Goal: Information Seeking & Learning: Check status

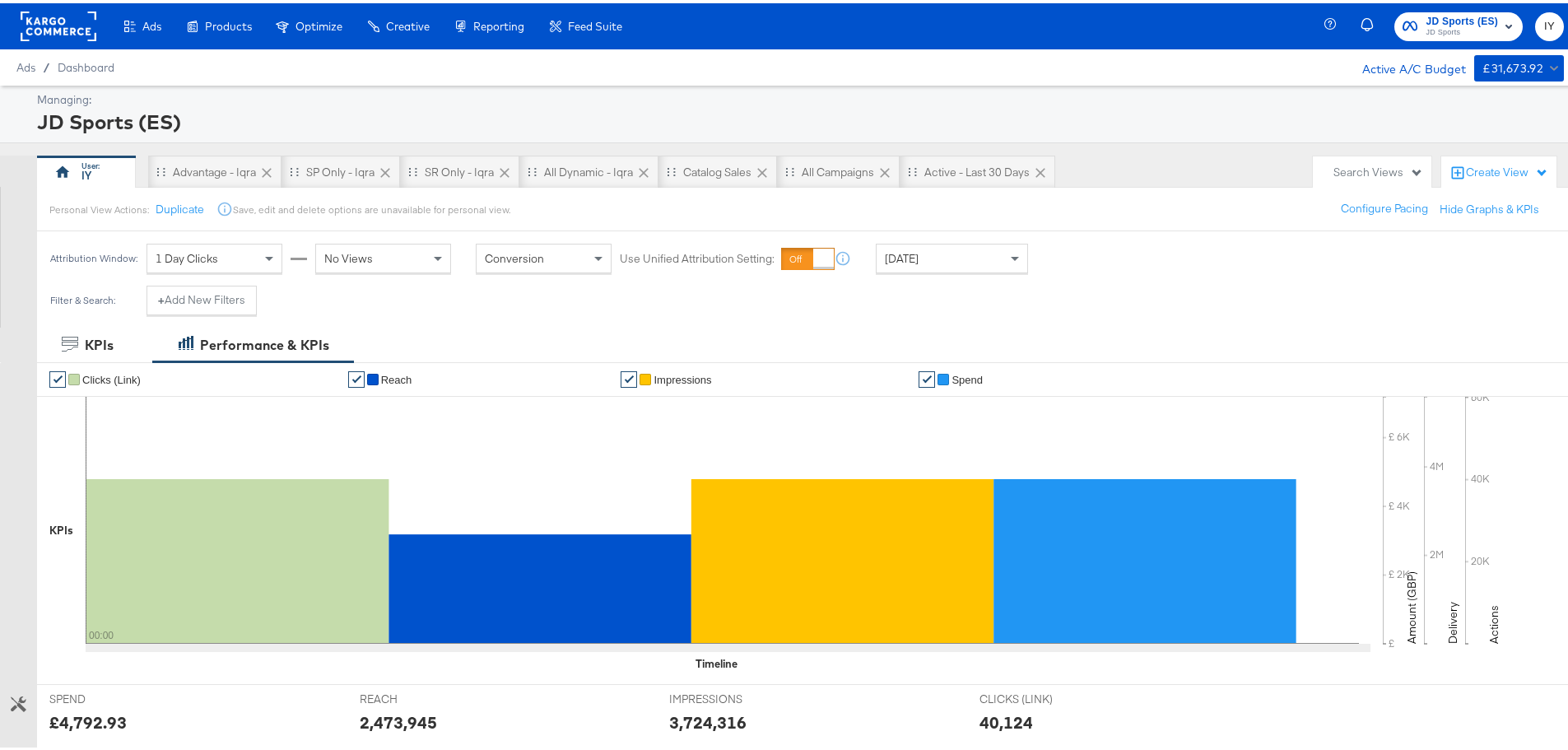
click at [942, 239] on div "Attribution Window: 1 Day Clicks No Views Conversion Use Unified Attribution Se…" at bounding box center [543, 255] width 1012 height 55
click at [941, 246] on div "Yesterday" at bounding box center [952, 255] width 151 height 28
click at [970, 250] on div "Yesterday" at bounding box center [952, 255] width 151 height 28
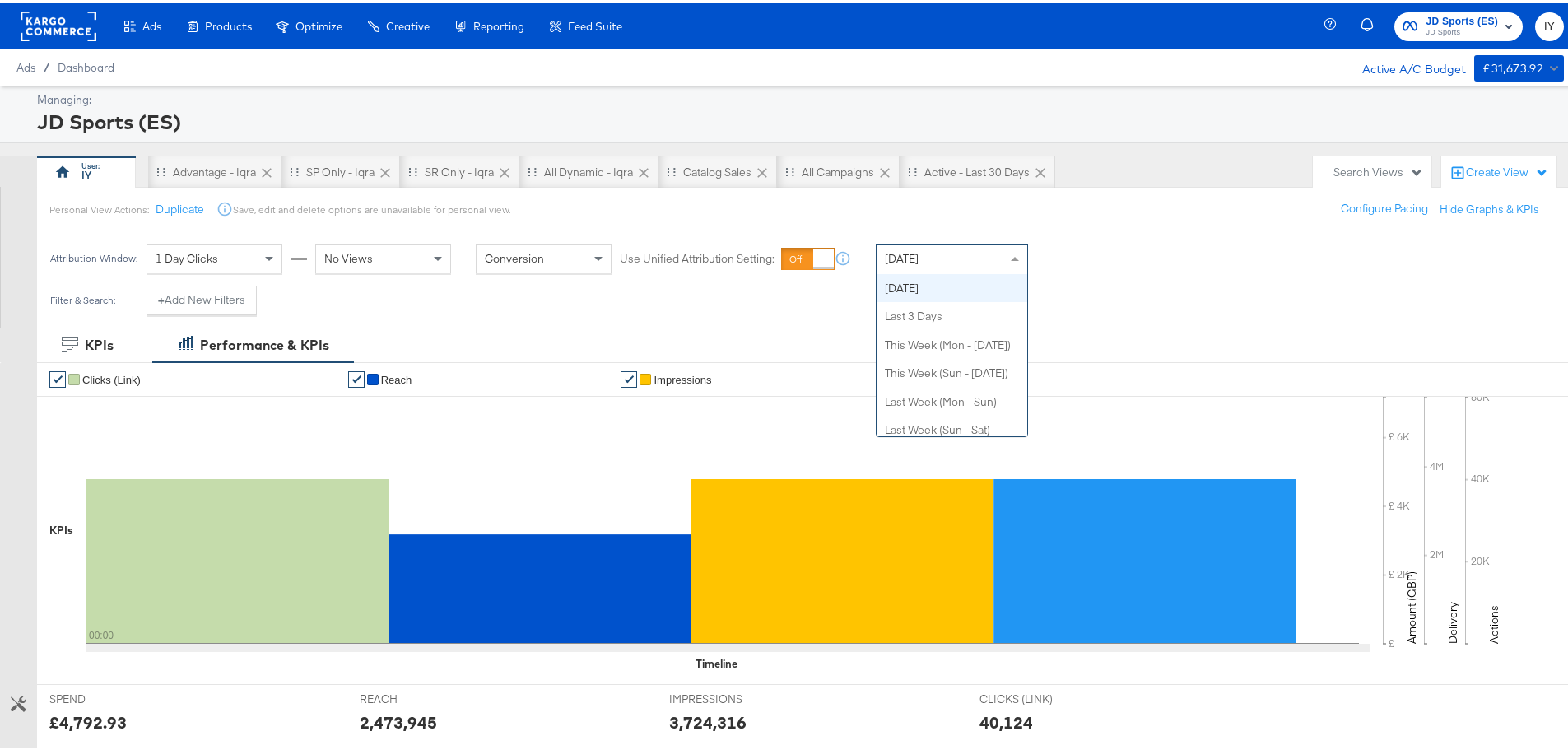
scroll to position [0, 0]
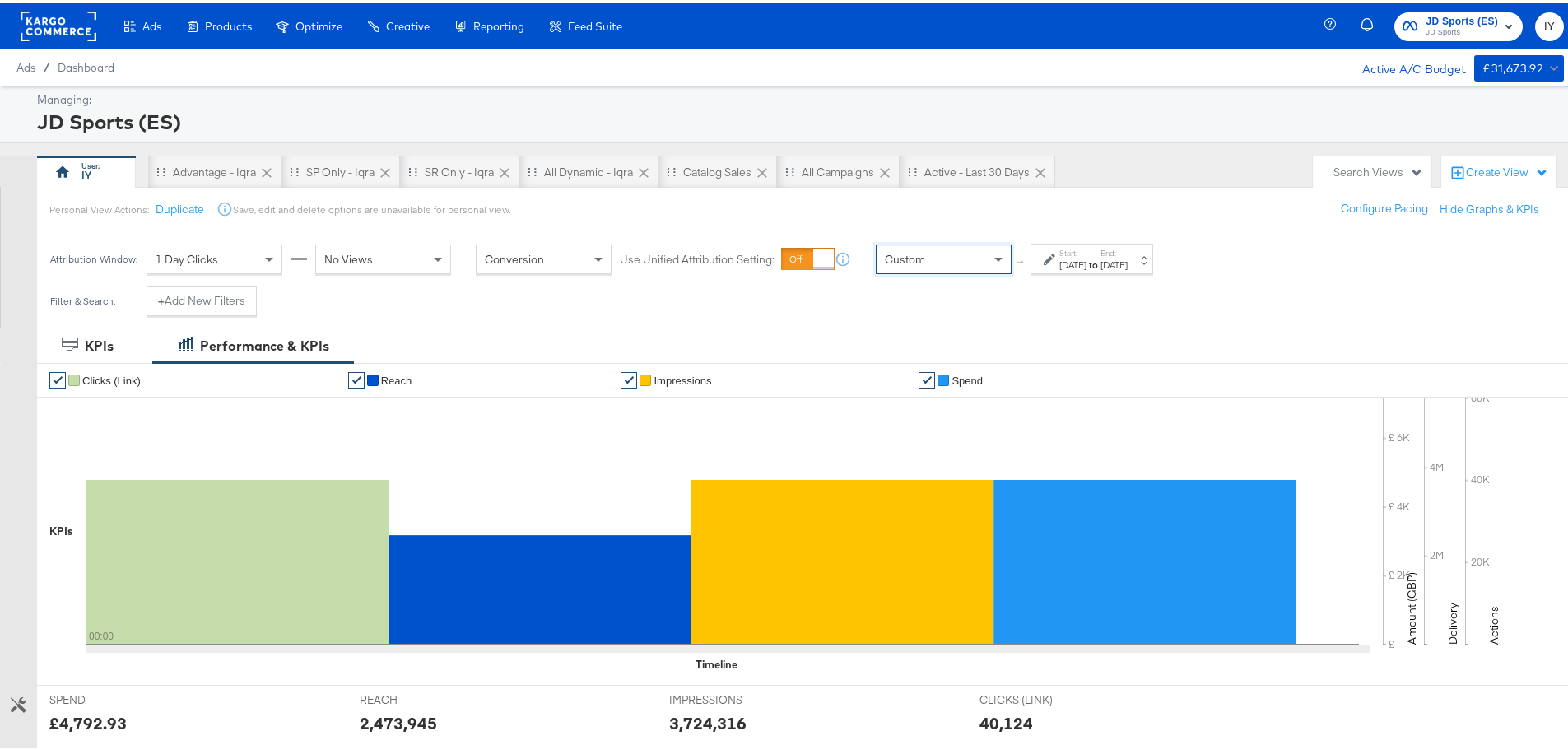
click at [1076, 254] on label "Start:" at bounding box center [1073, 250] width 27 height 11
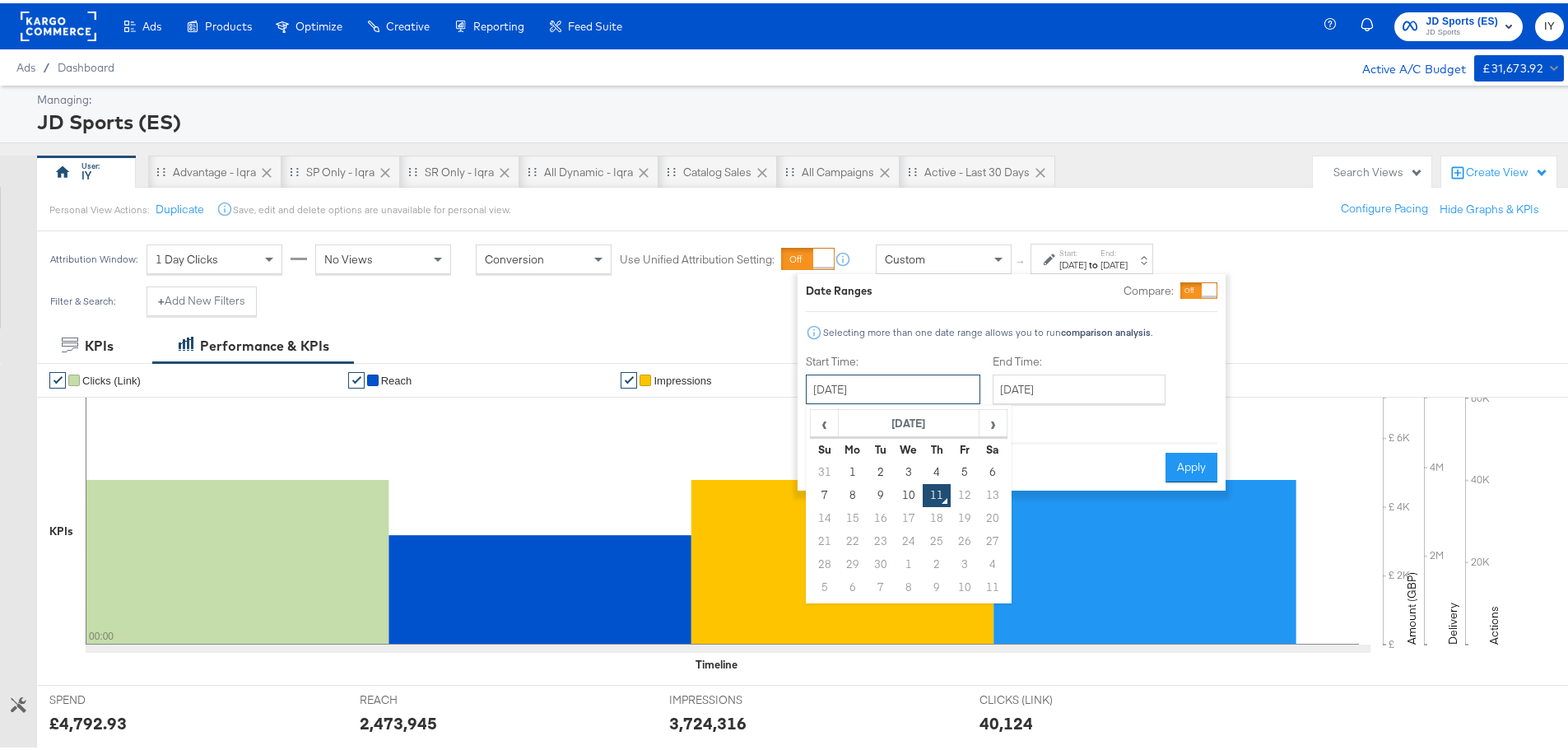
click at [884, 387] on input "September 11th 2025" at bounding box center [893, 385] width 175 height 30
click at [904, 493] on td "10" at bounding box center [908, 492] width 28 height 23
type input "September 10th 2025"
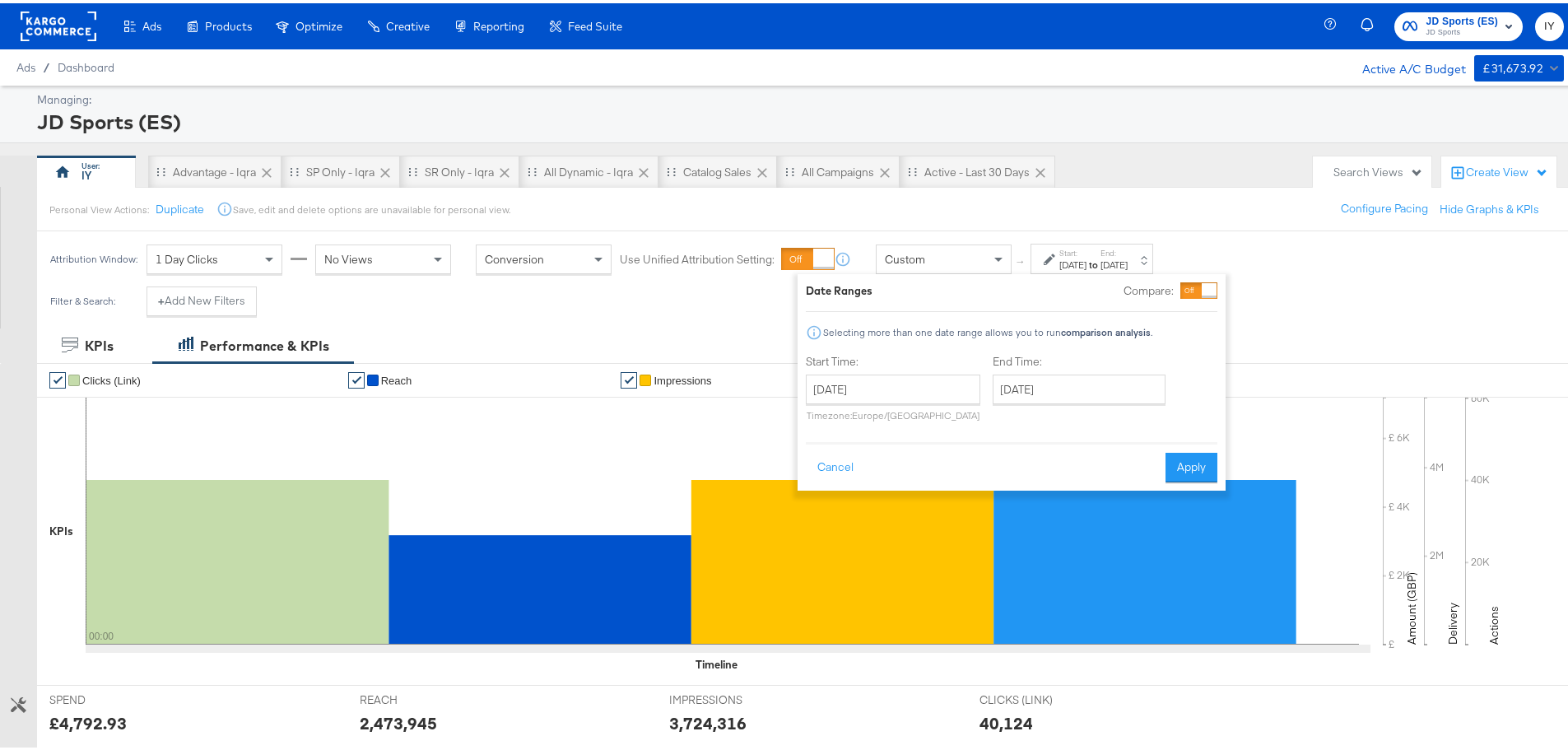
click at [904, 493] on rect at bounding box center [843, 558] width 302 height 165
click at [1097, 390] on input "September 11th 2025" at bounding box center [1079, 385] width 173 height 30
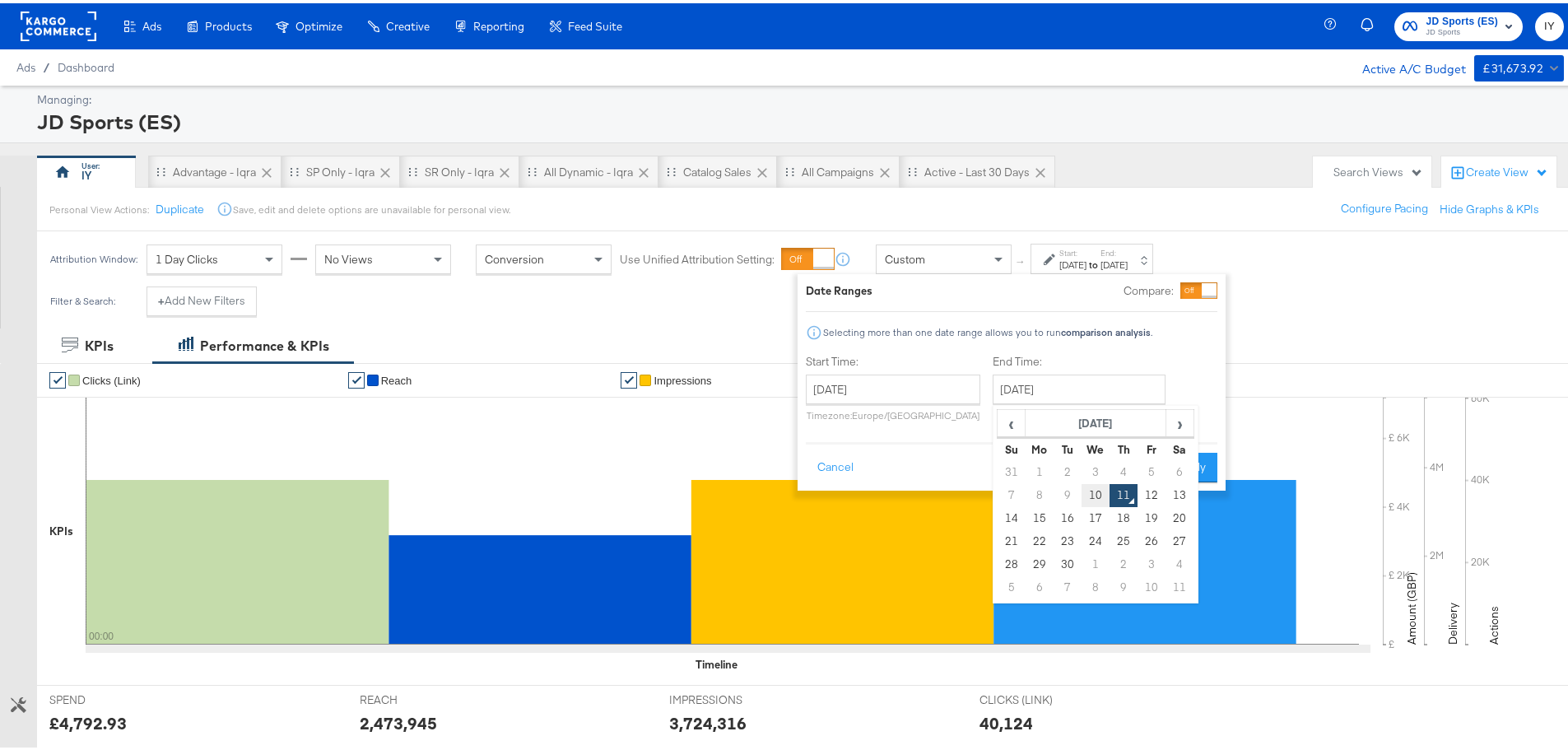
click at [1092, 495] on td "10" at bounding box center [1095, 492] width 28 height 23
type input "September 10th 2025"
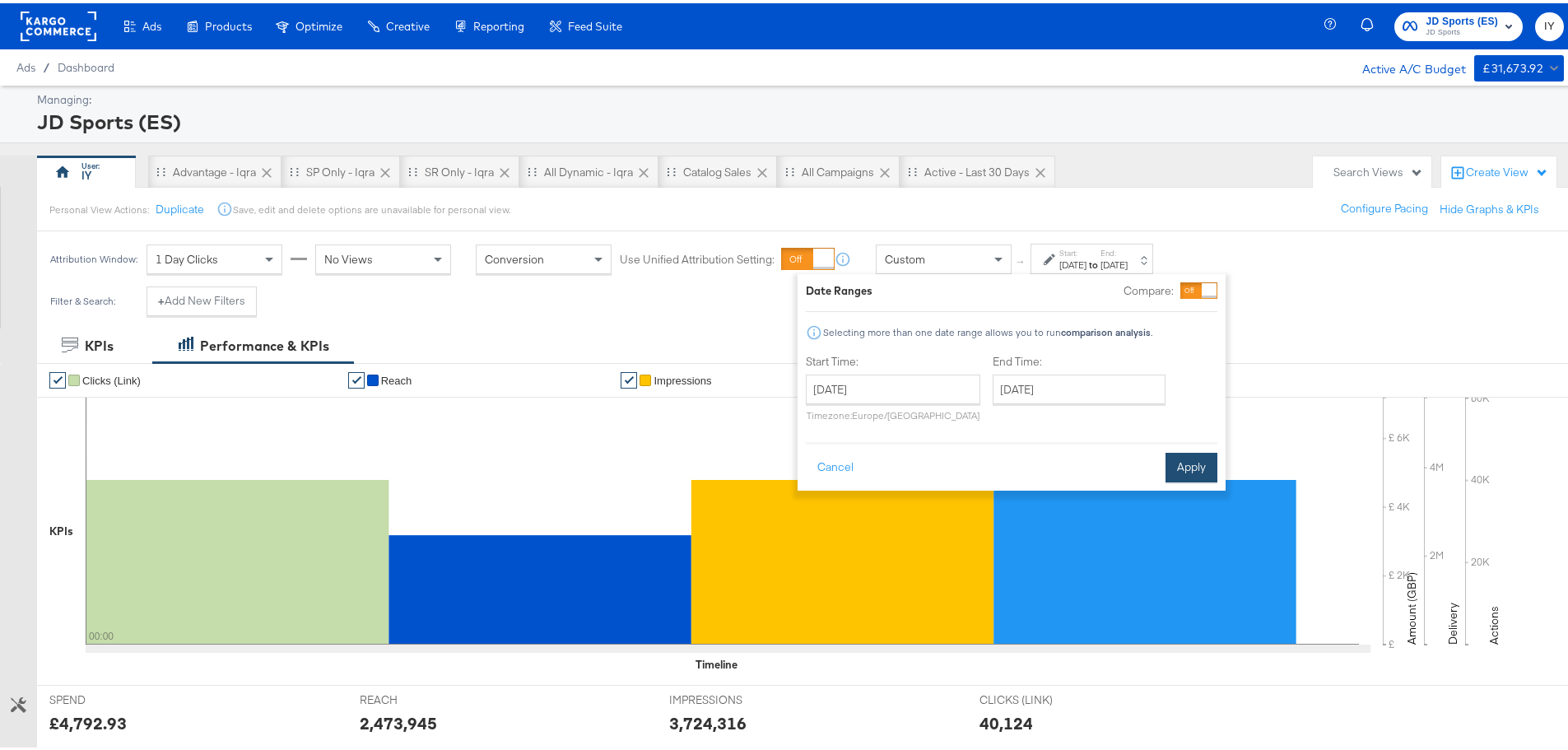
click at [1192, 465] on button "Apply" at bounding box center [1191, 464] width 52 height 30
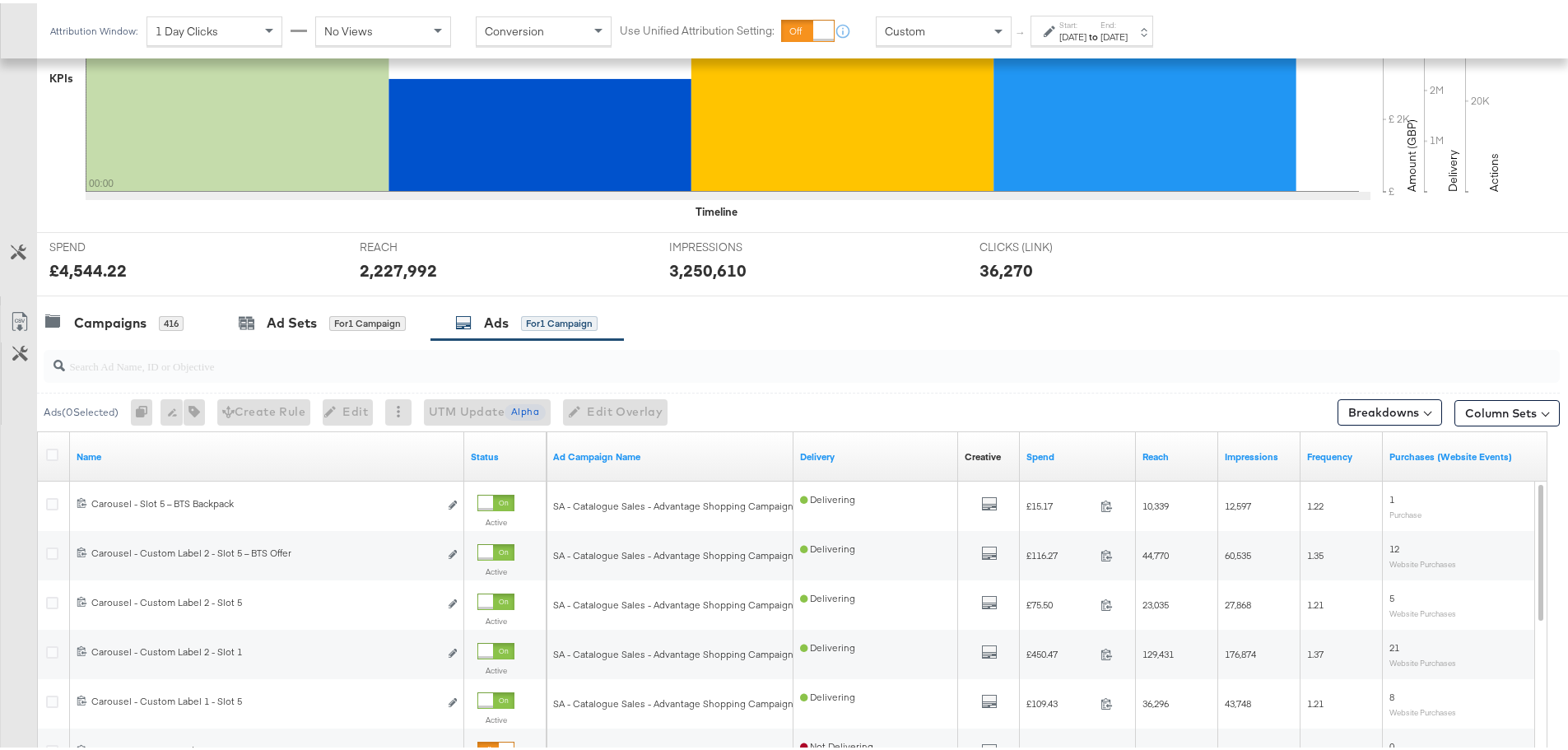
scroll to position [494, 0]
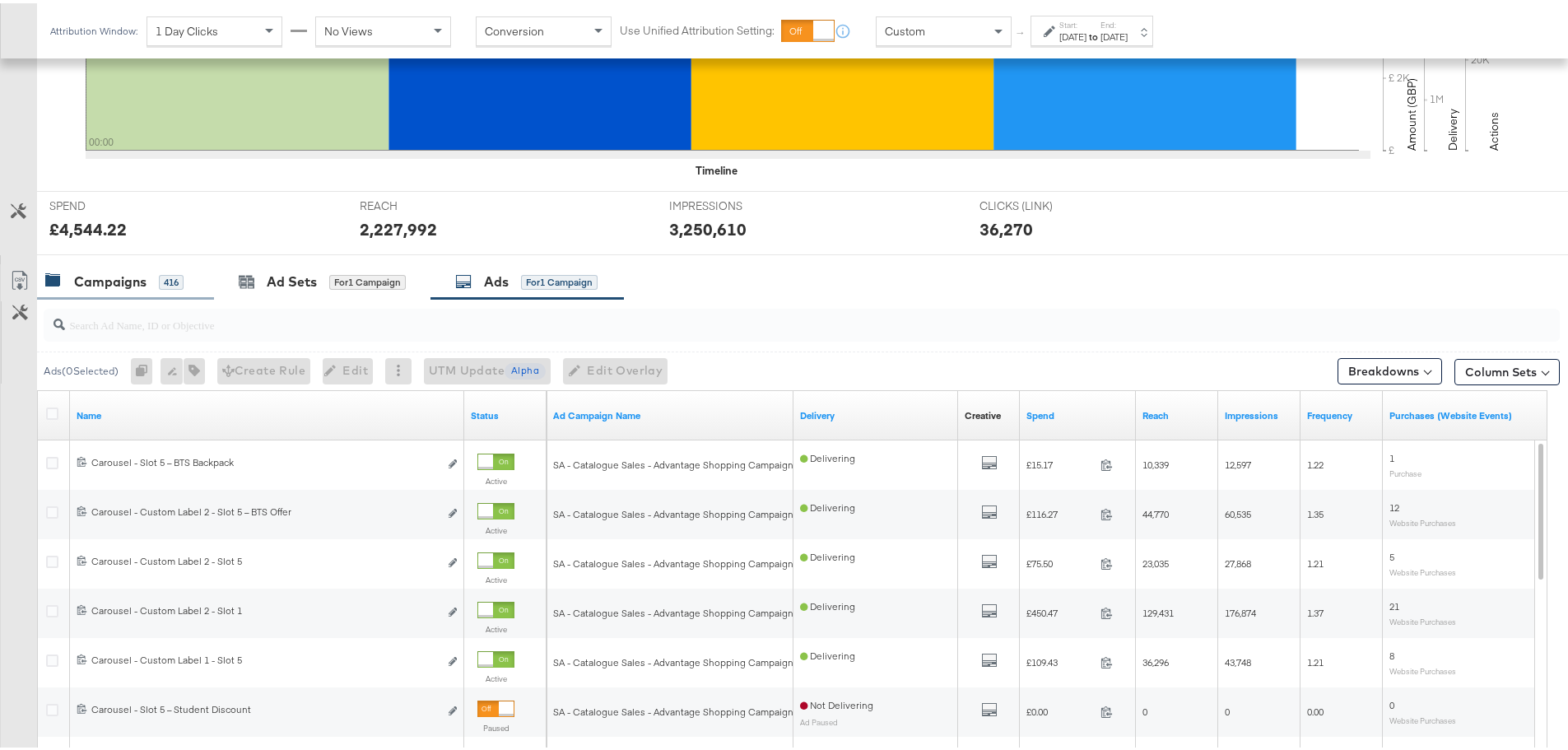
click at [123, 275] on div "Campaigns" at bounding box center [110, 278] width 73 height 19
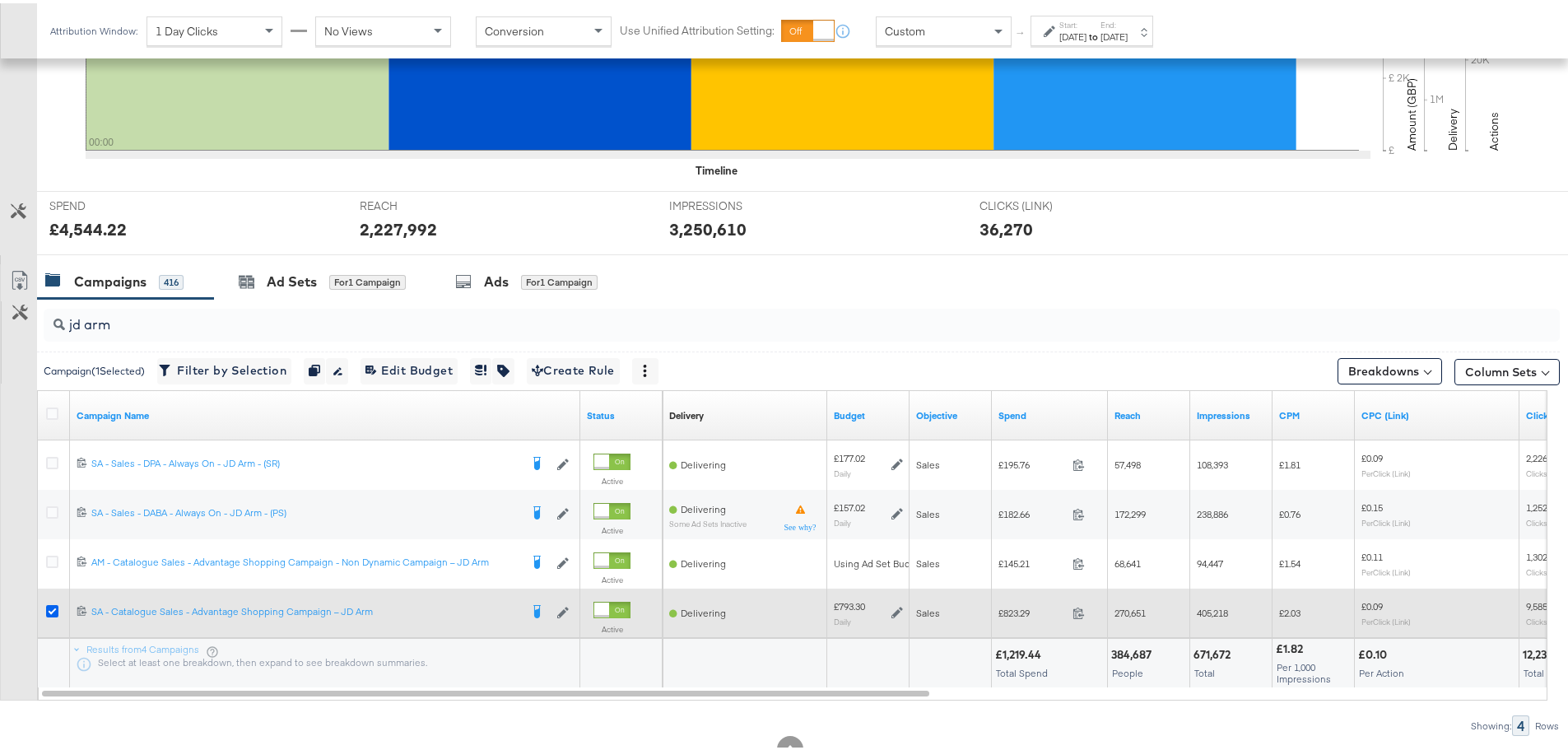
click at [51, 605] on icon at bounding box center [53, 608] width 13 height 13
click at [0, 0] on input "checkbox" at bounding box center [0, 0] width 0 height 0
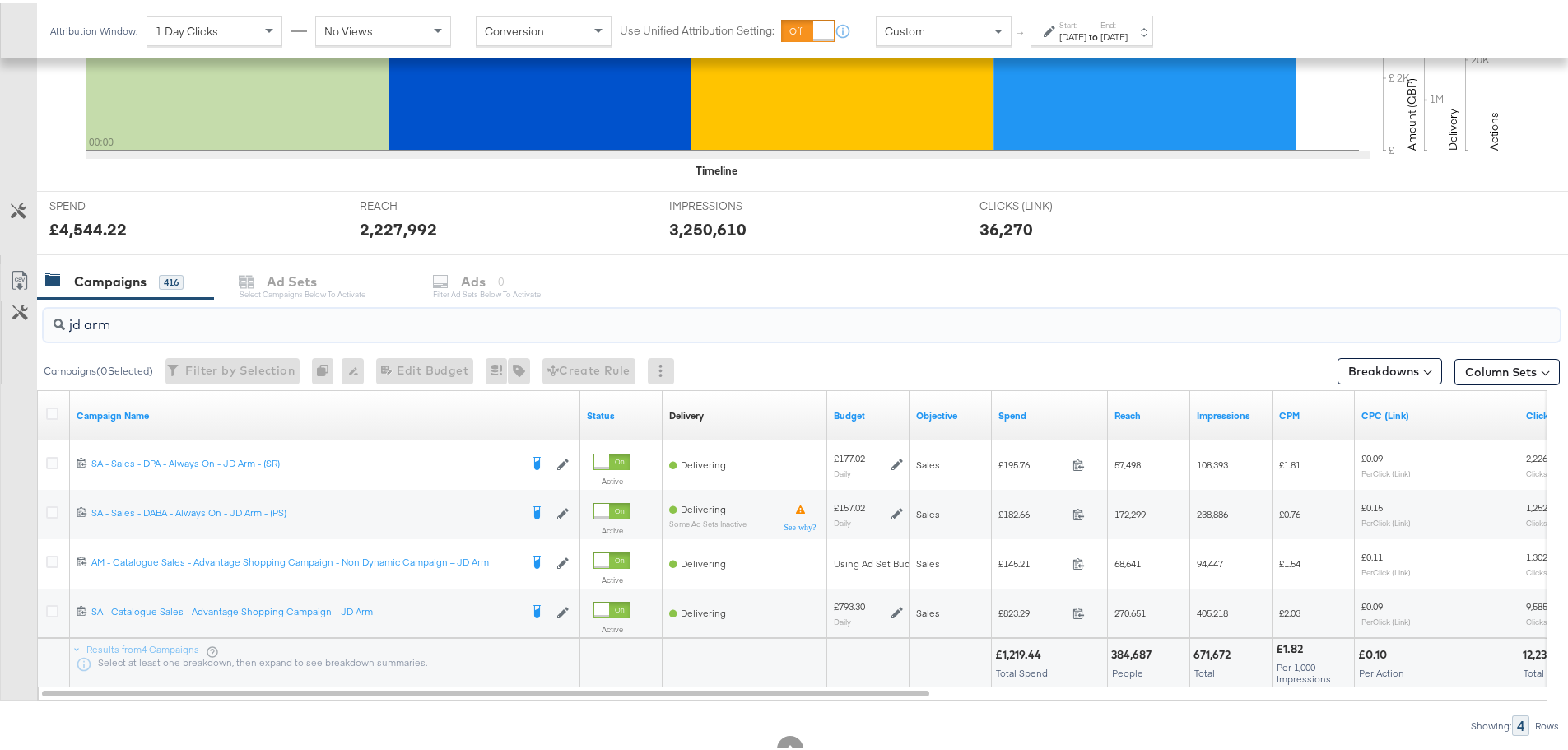
drag, startPoint x: 135, startPoint y: 330, endPoint x: -34, endPoint y: 283, distance: 175.4
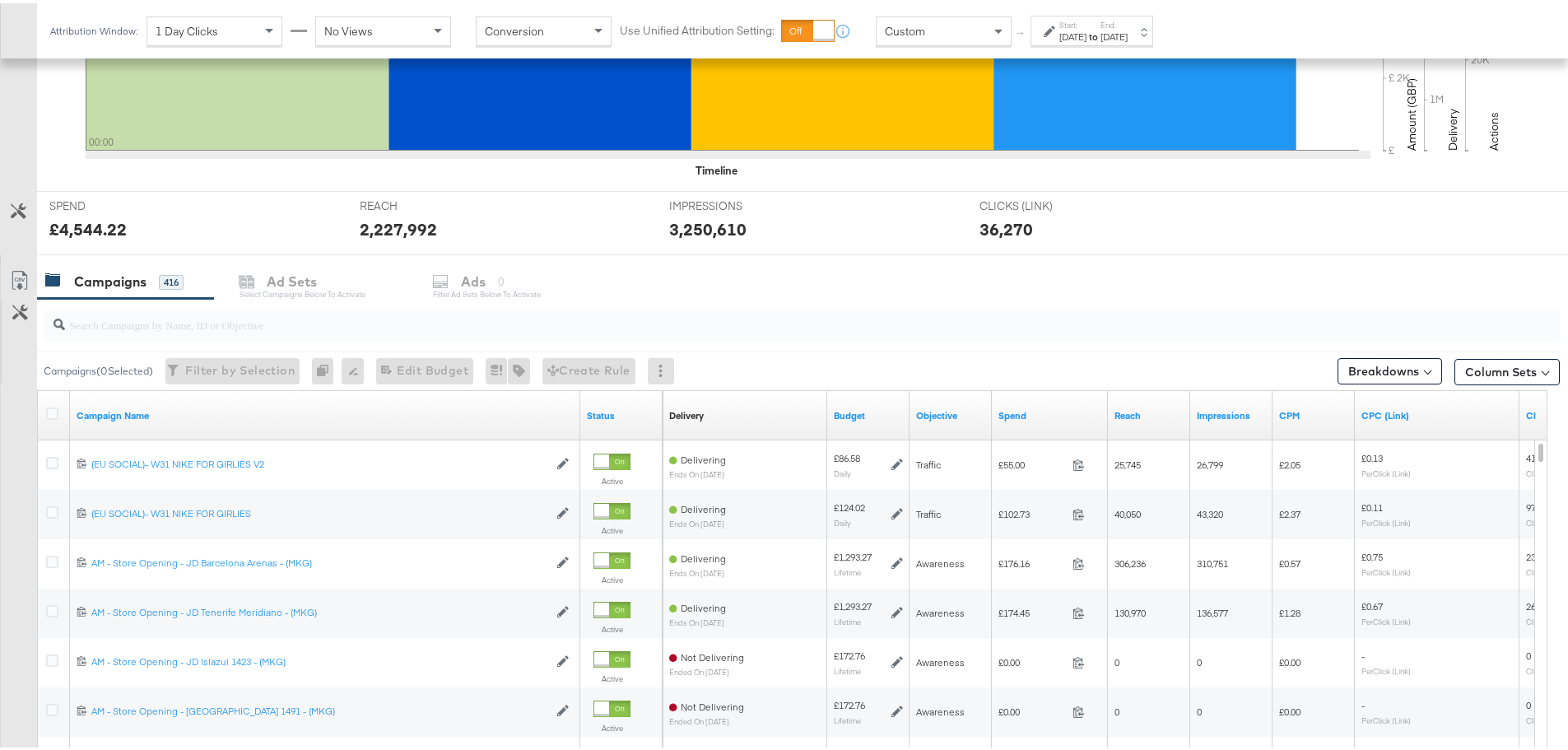
click at [308, 313] on input "search" at bounding box center [743, 315] width 1355 height 32
paste input "SA - Catalogue Sales - Advantage Shopping Campaign – JD Arm"
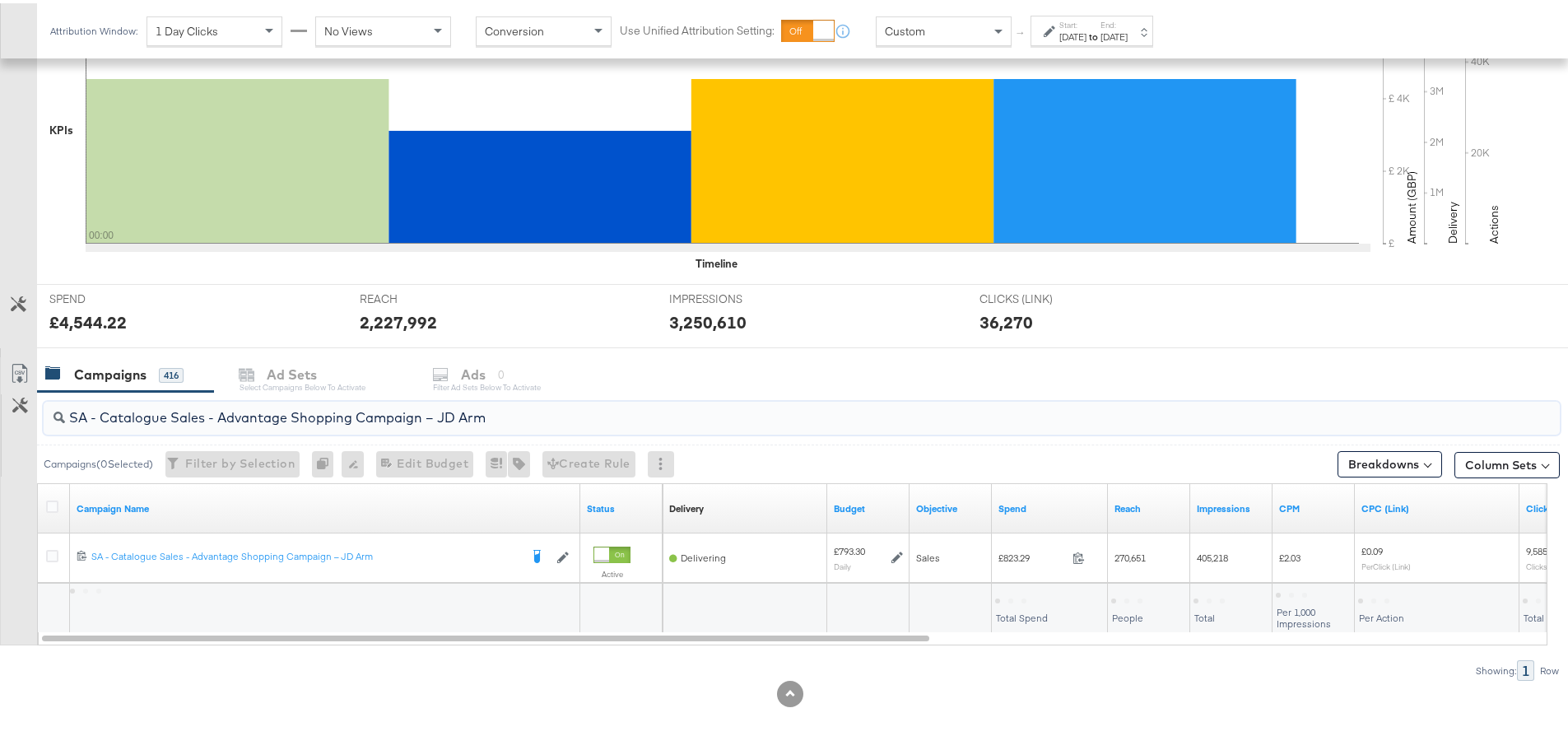
scroll to position [401, 0]
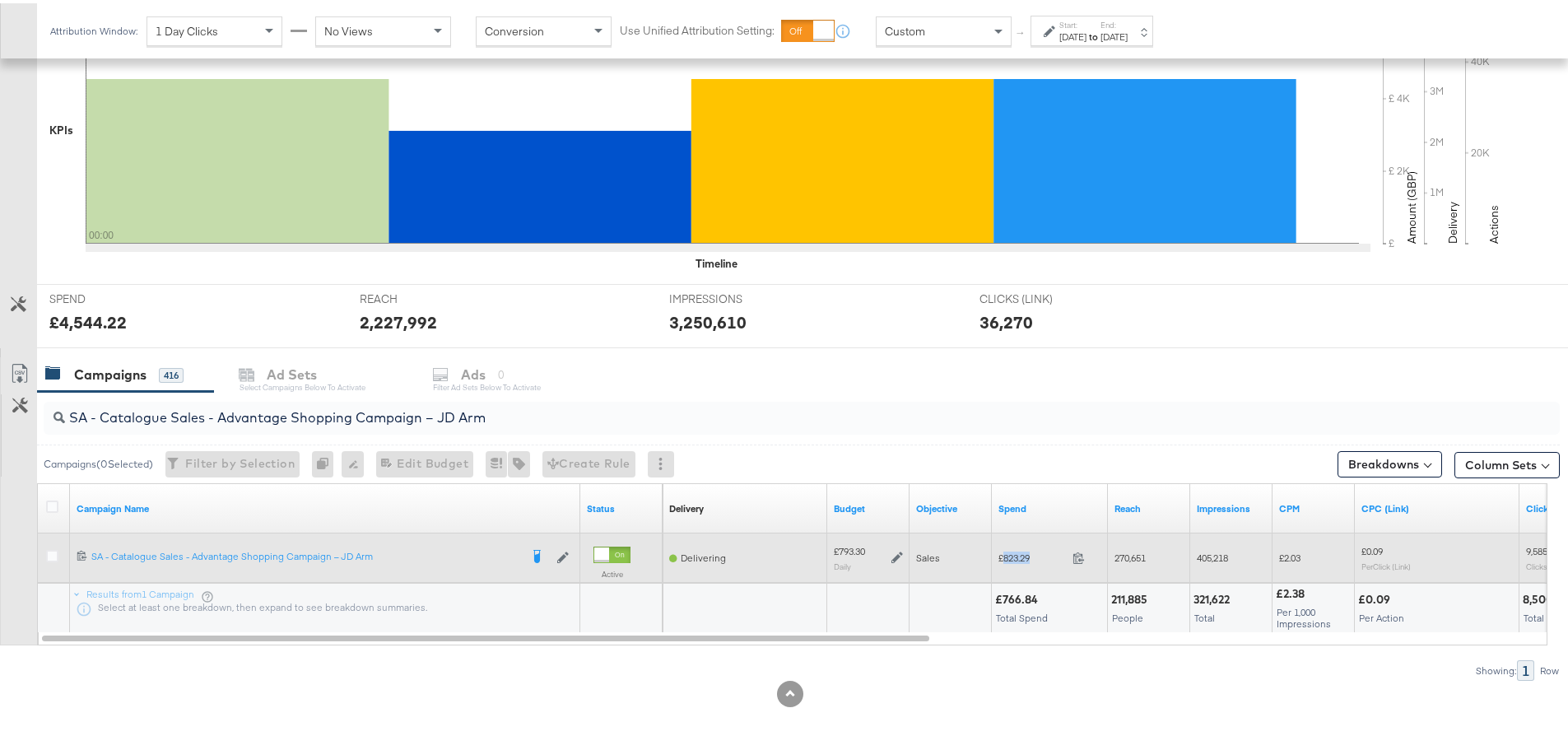
drag, startPoint x: 1035, startPoint y: 556, endPoint x: 1002, endPoint y: 556, distance: 33.0
click at [1002, 556] on span "£823.29" at bounding box center [1032, 555] width 67 height 13
copy span "823.29"
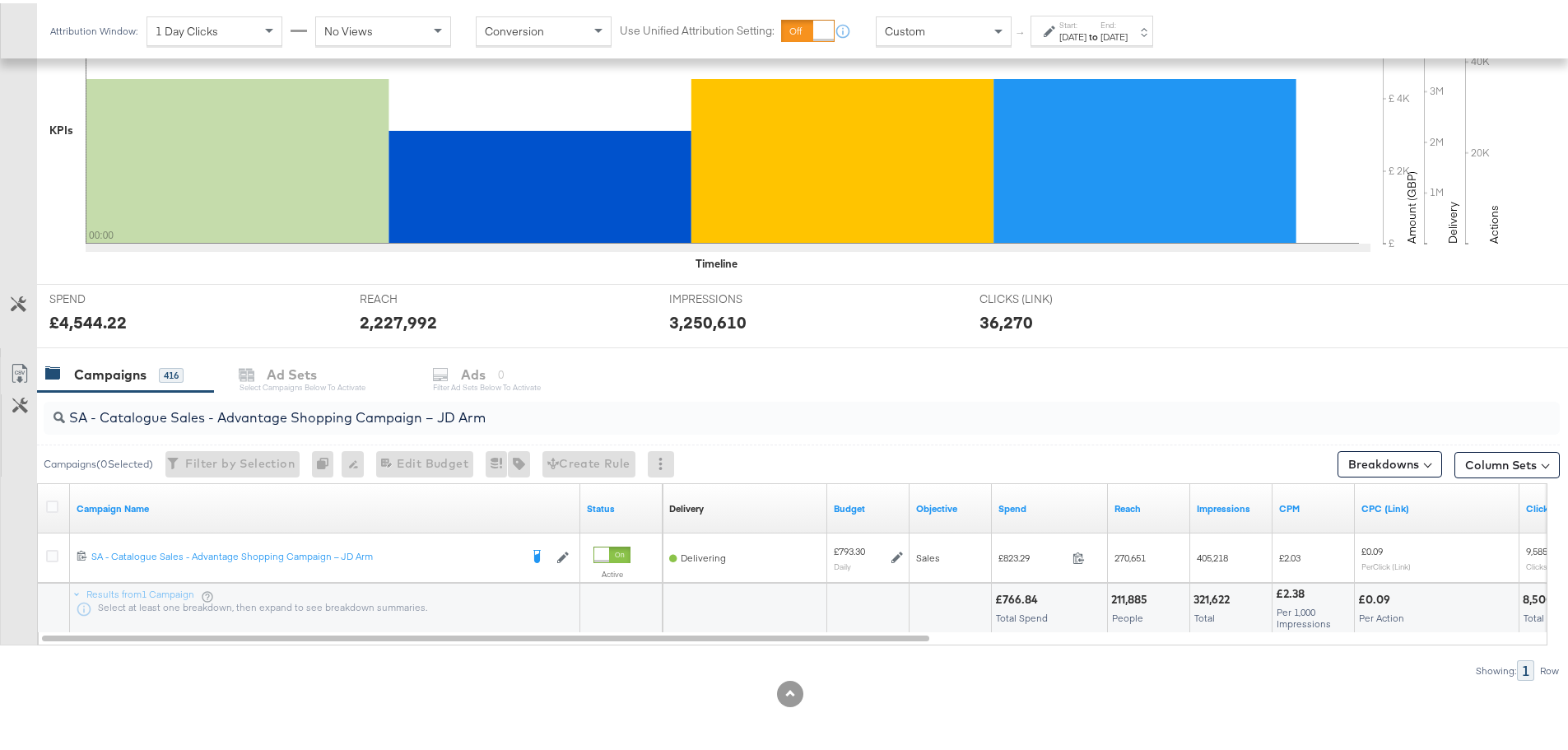
click at [931, 680] on div at bounding box center [790, 690] width 1580 height 26
click at [1086, 30] on div "Sep 10th 2025" at bounding box center [1073, 34] width 27 height 13
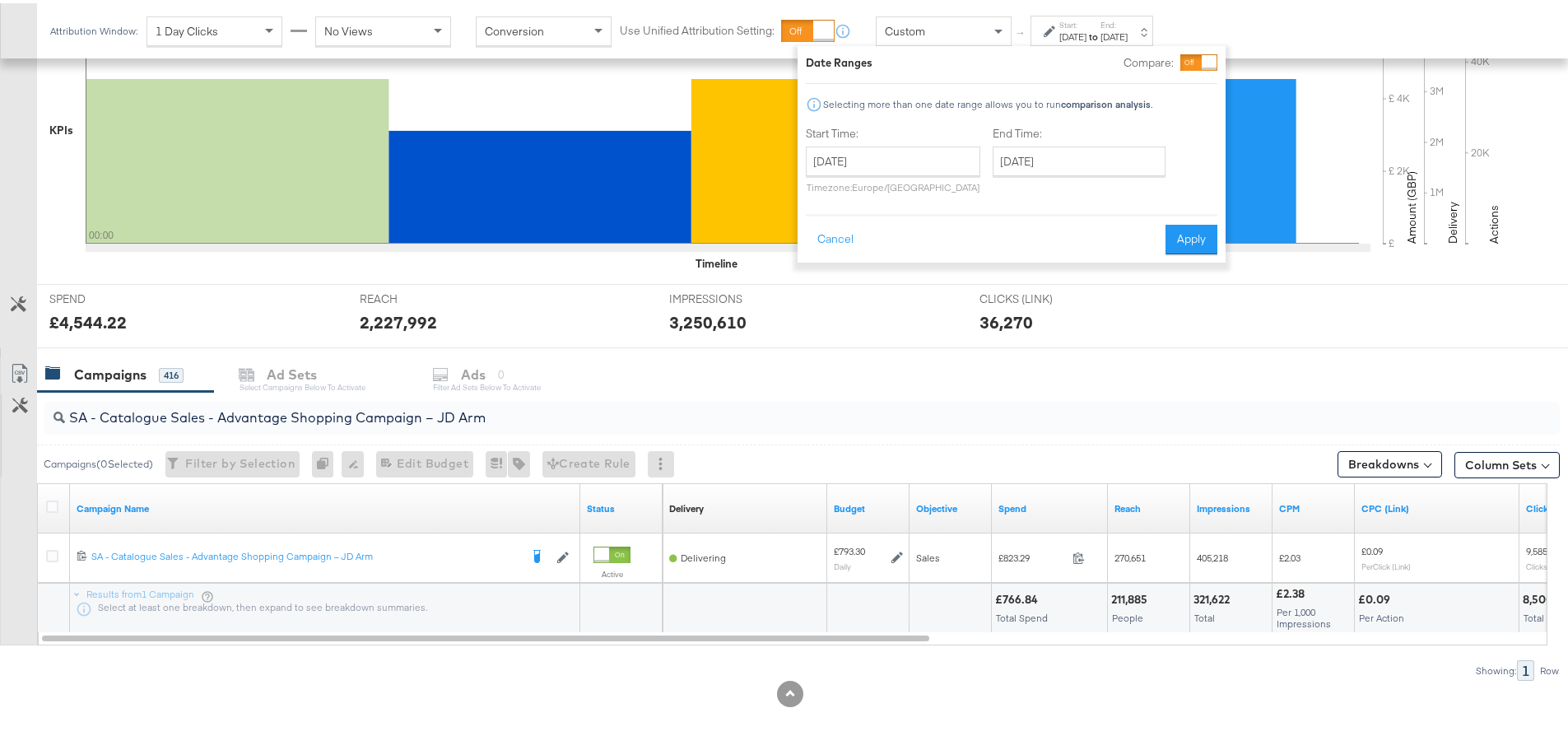
click at [1086, 30] on div "Sep 10th 2025" at bounding box center [1073, 34] width 27 height 13
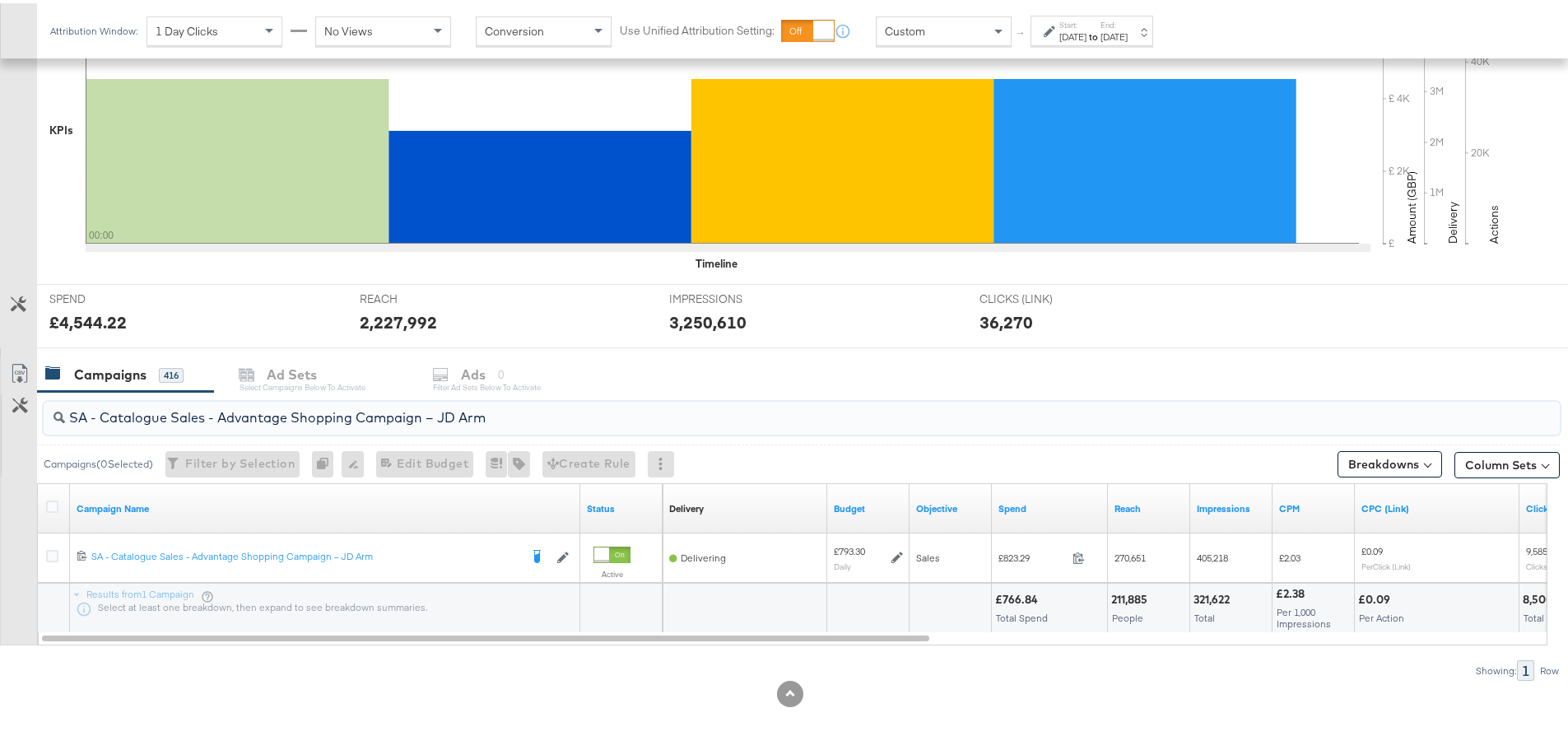
drag, startPoint x: 404, startPoint y: 403, endPoint x: -67, endPoint y: 411, distance: 471.1
paste input "Greenbids"
drag, startPoint x: 572, startPoint y: 412, endPoint x: 26, endPoint y: 406, distance: 546.0
click at [26, 406] on div "SA - Catalogue Sales - Advantage Shopping Campaign – Greenbids Arm Campaigns ( …" at bounding box center [780, 533] width 1560 height 289
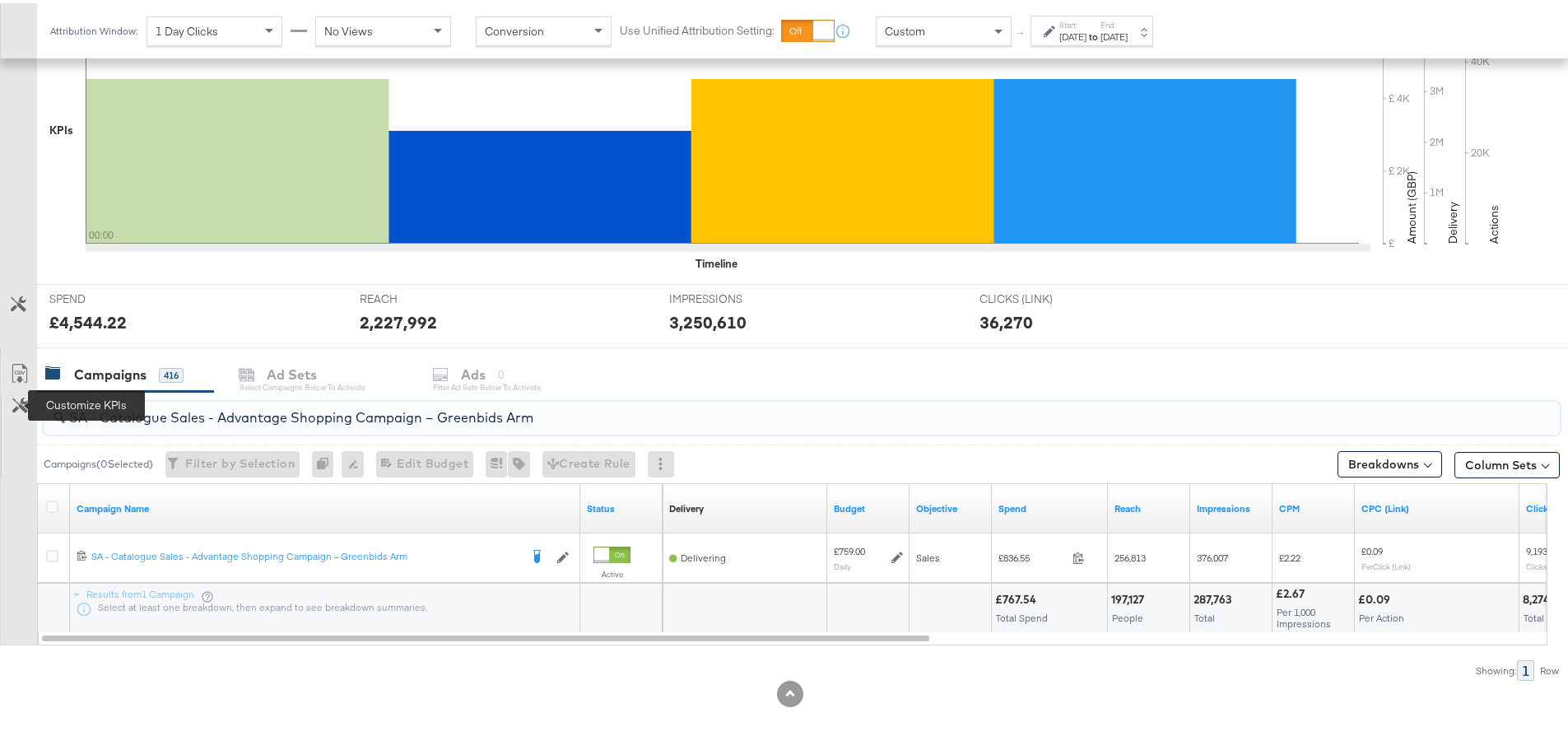
paste input "JD"
drag, startPoint x: 135, startPoint y: 377, endPoint x: -5, endPoint y: 380, distance: 140.0
paste input "Greenbids"
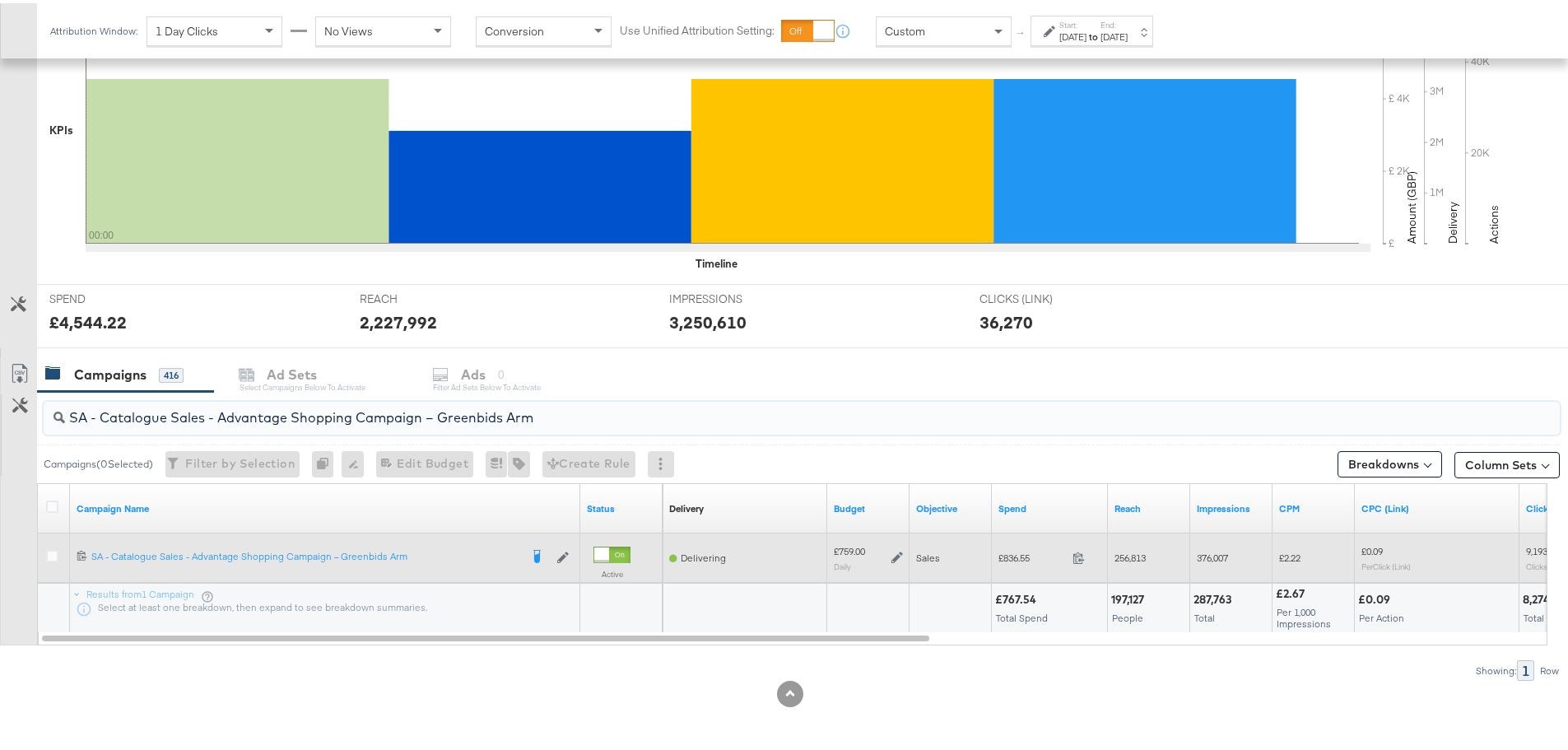
type input "SA - Catalogue Sales - Advantage Shopping Campaign – Greenbids Arm"
drag, startPoint x: 1040, startPoint y: 553, endPoint x: 1004, endPoint y: 556, distance: 36.1
click at [1004, 556] on span "£836.55" at bounding box center [1032, 555] width 67 height 13
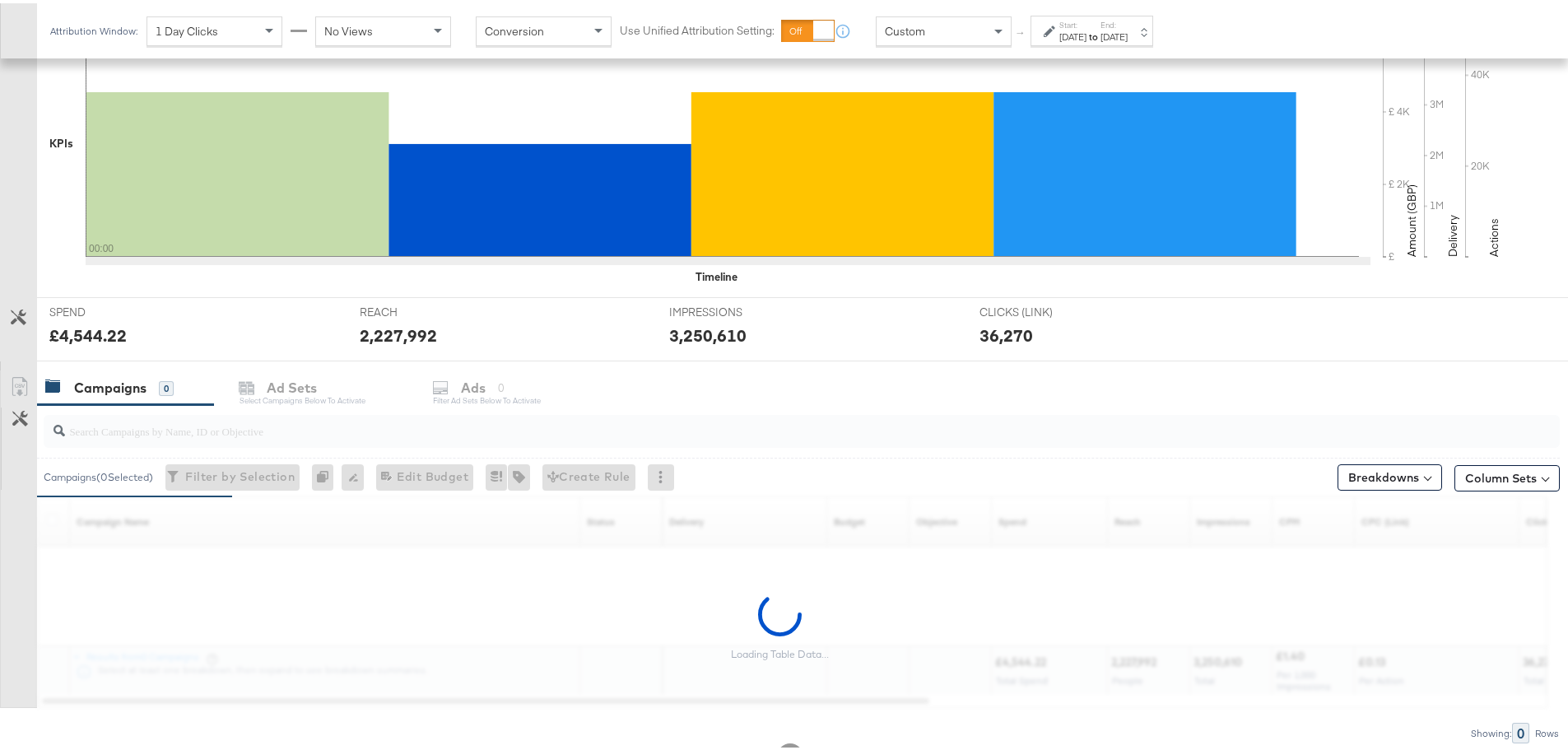
scroll to position [450, 0]
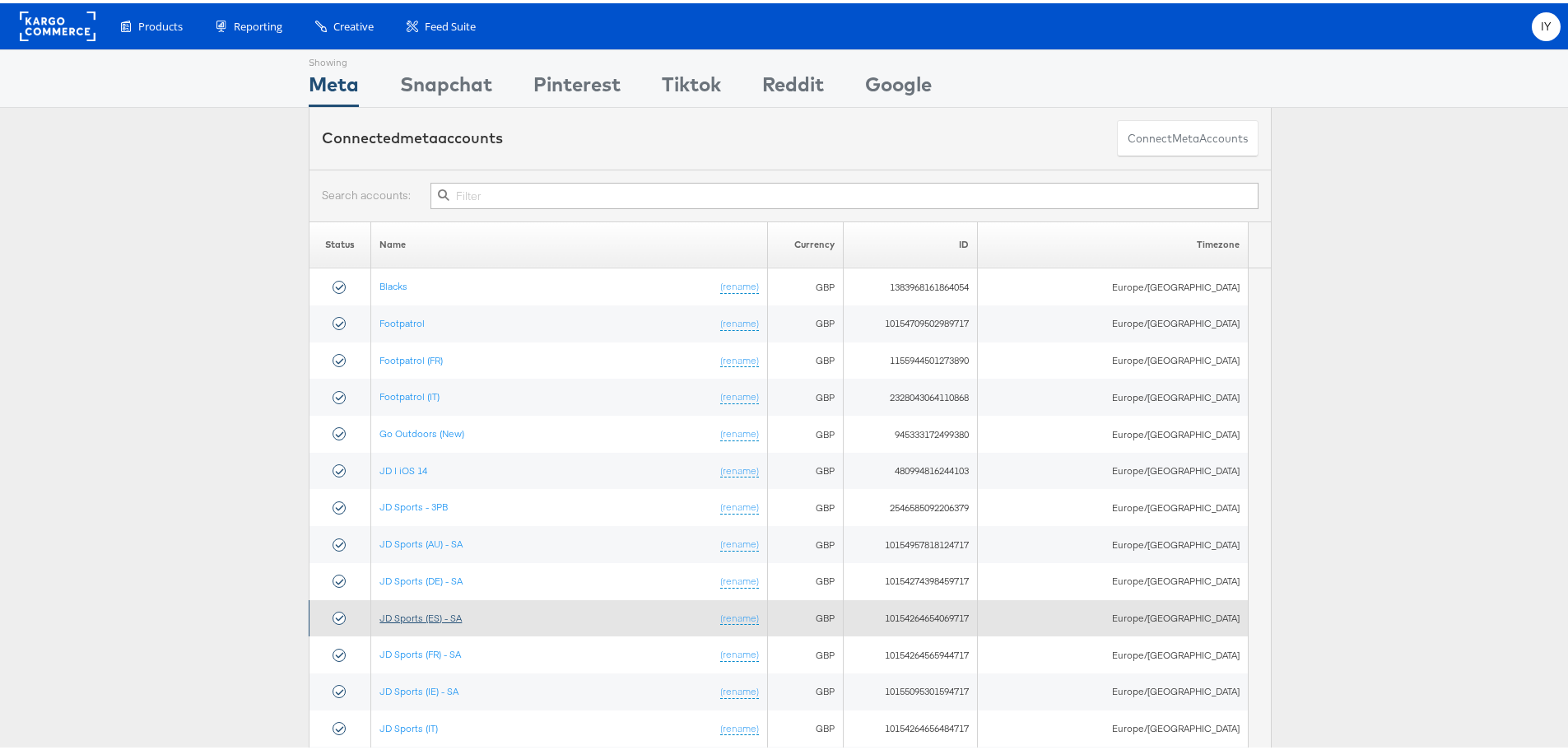
click at [451, 616] on link "JD Sports (ES) - SA" at bounding box center [420, 615] width 83 height 13
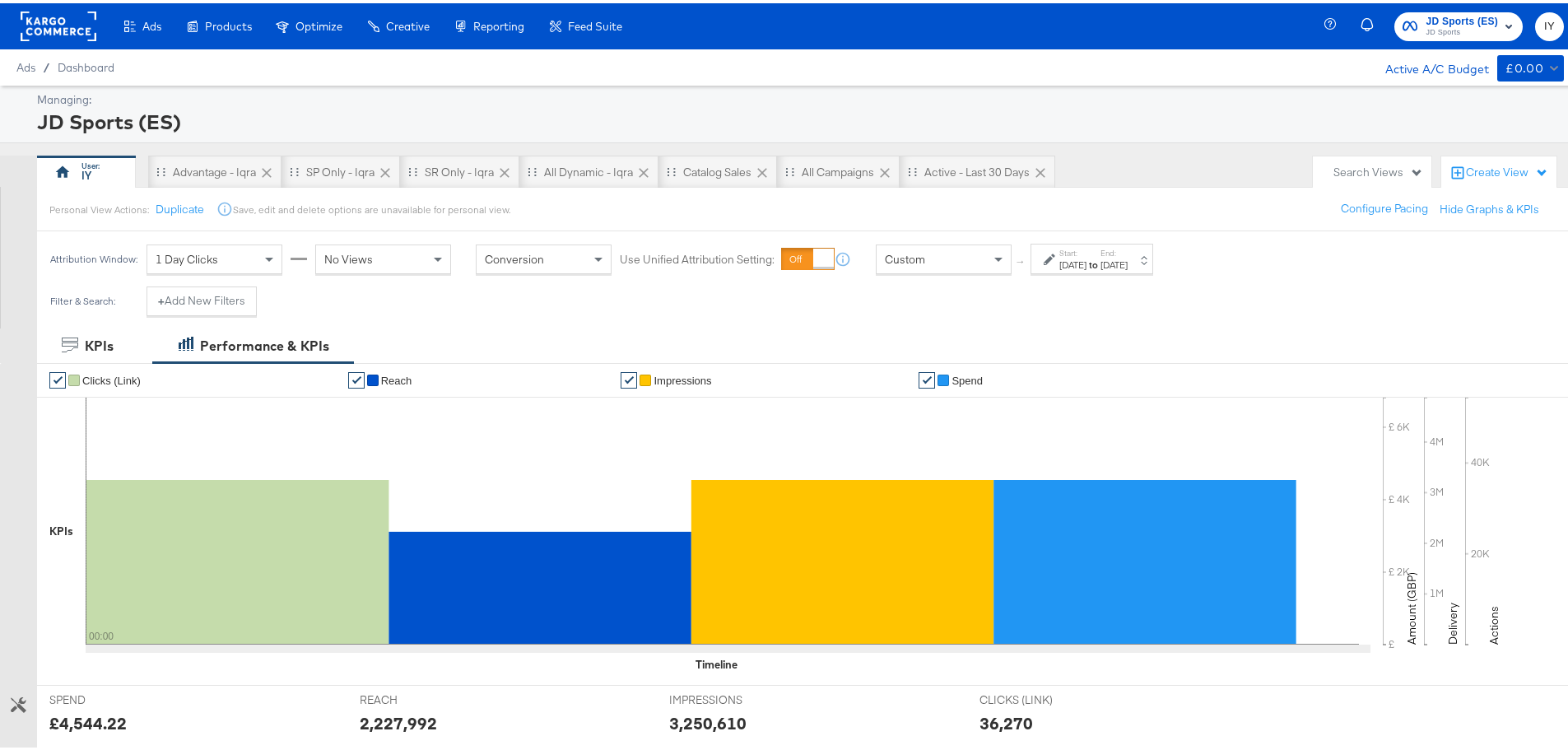
click at [1127, 254] on label "End:" at bounding box center [1114, 250] width 27 height 11
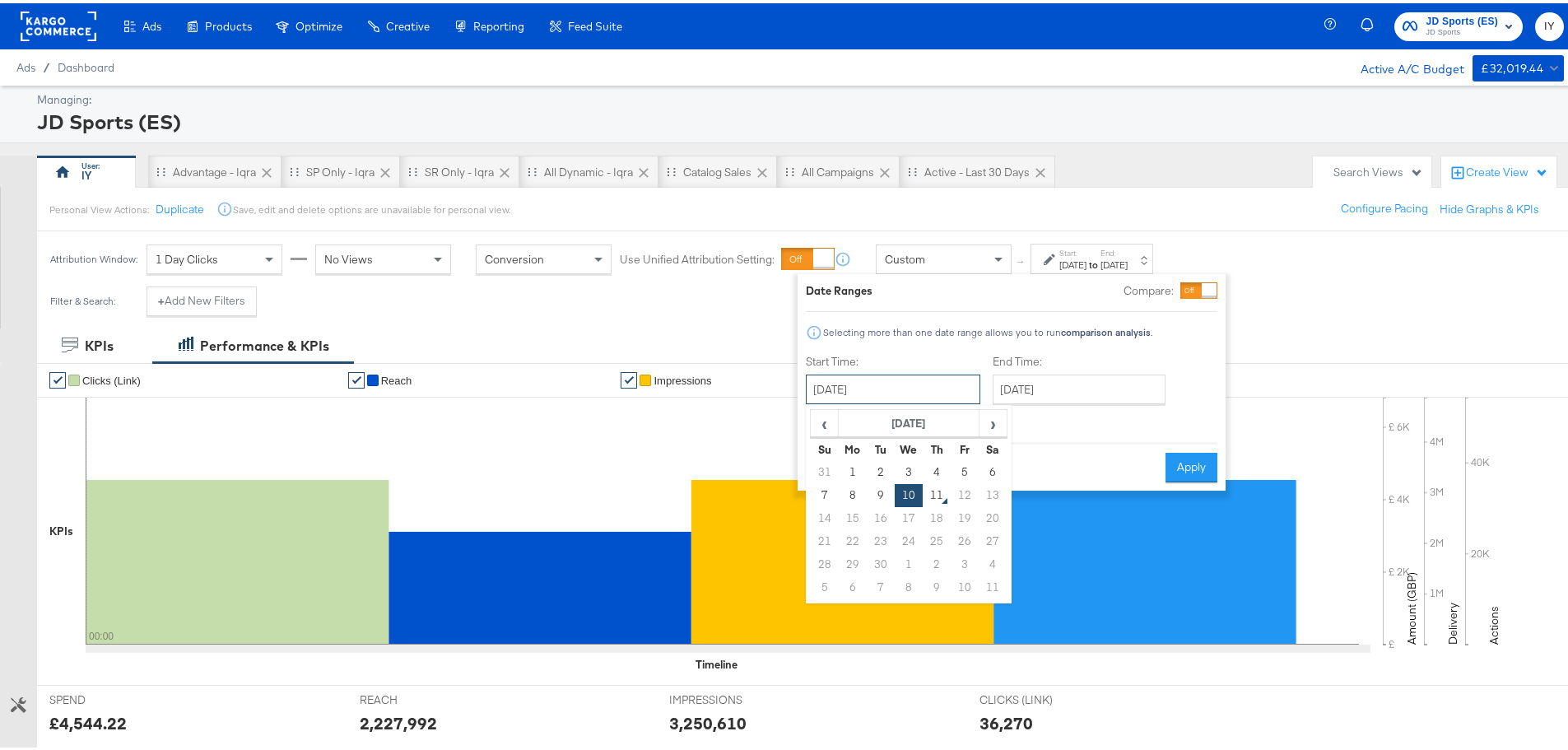
click at [916, 384] on input "September 10th 2025" at bounding box center [893, 385] width 175 height 30
click at [945, 328] on div "Selecting more than one date range allows you to run comparison analysis ." at bounding box center [988, 329] width 331 height 12
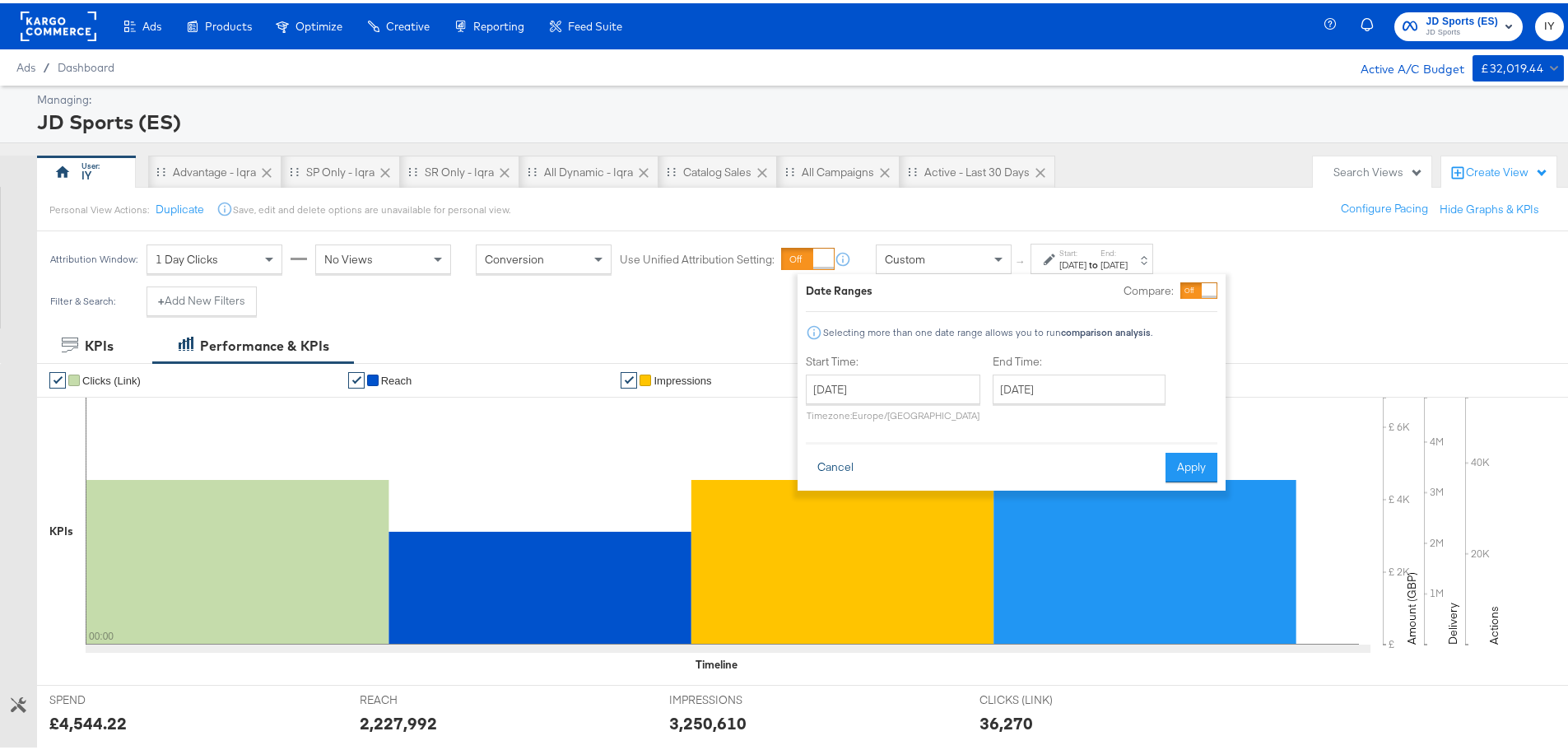
click at [841, 469] on button "Cancel" at bounding box center [834, 464] width 59 height 30
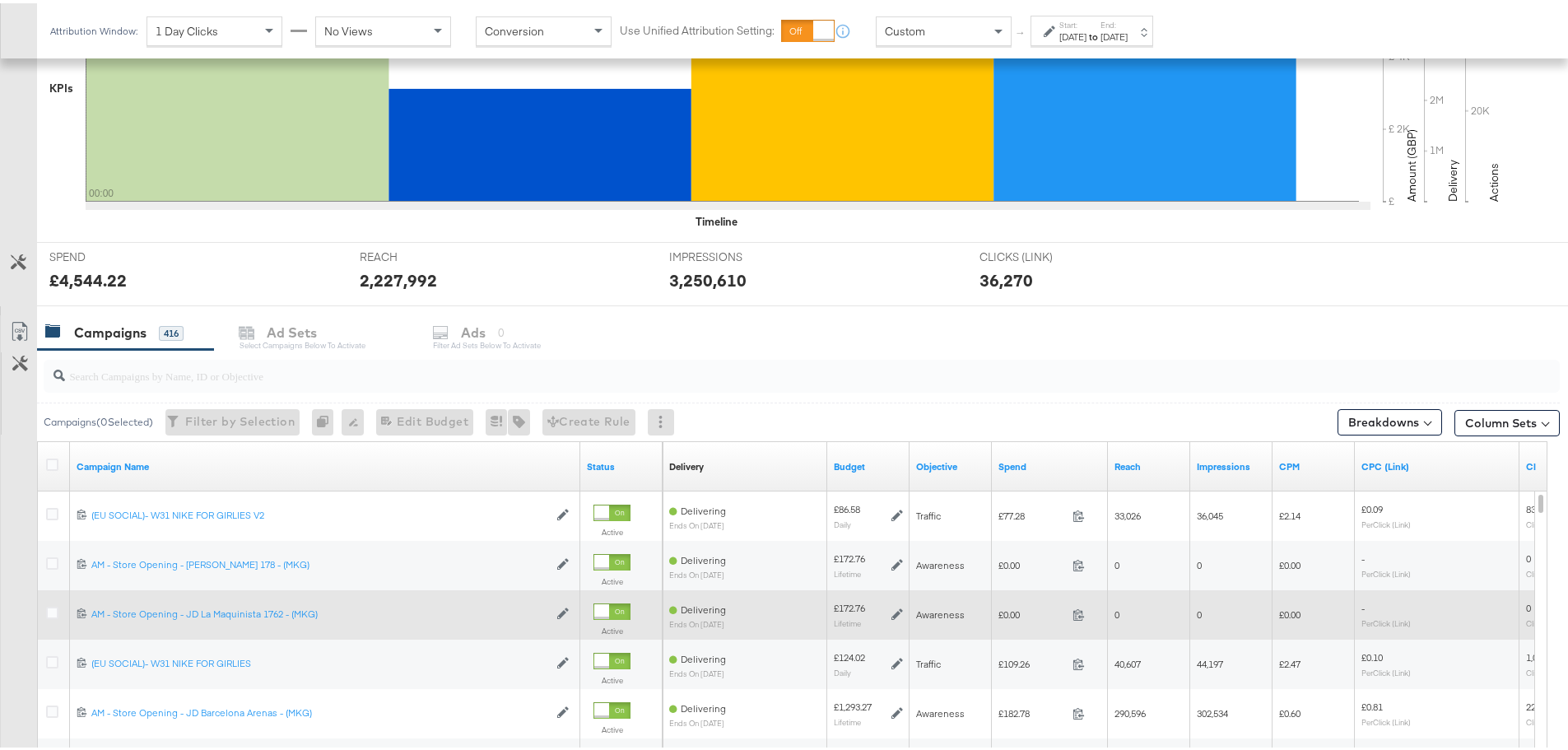
scroll to position [576, 0]
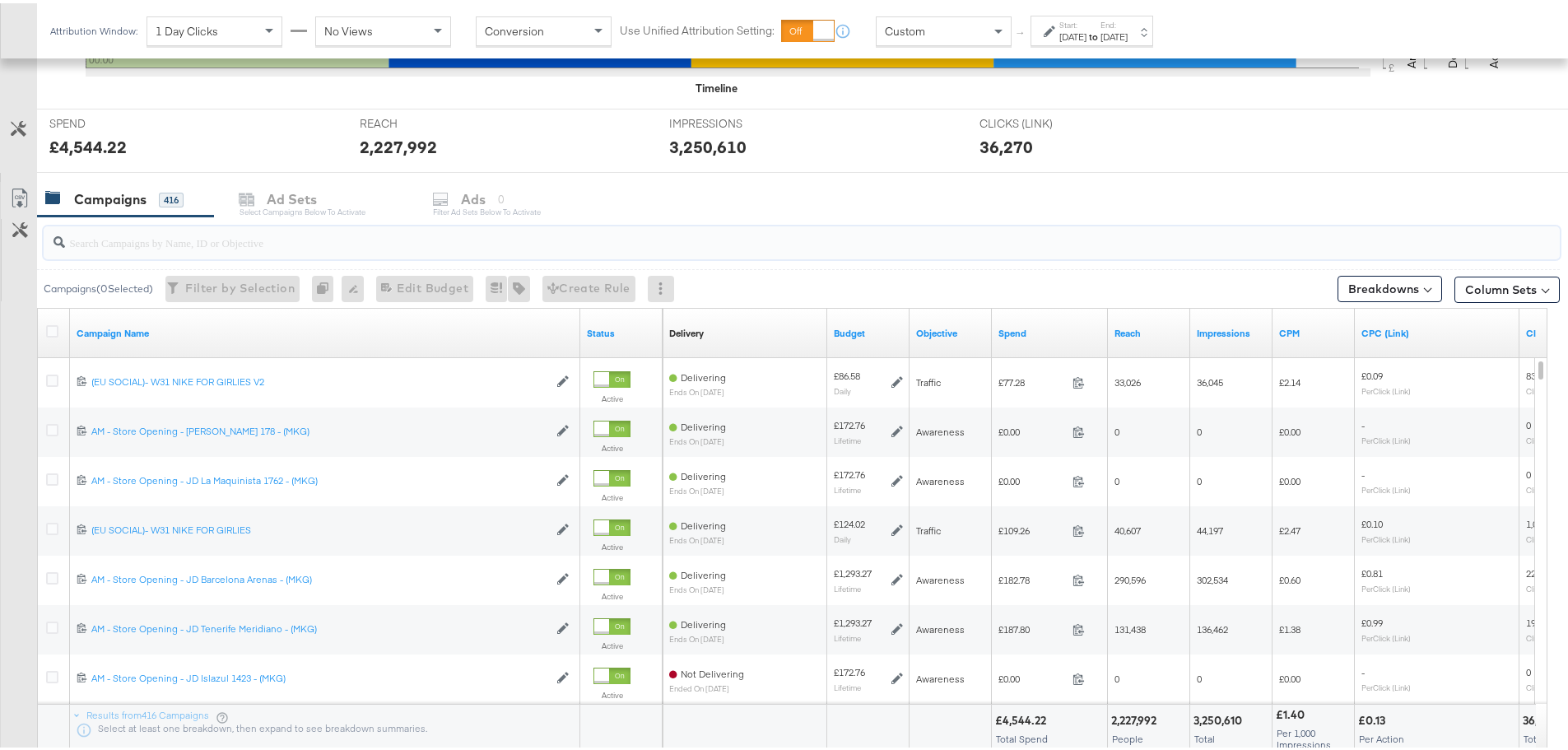
click at [162, 239] on input "search" at bounding box center [743, 232] width 1355 height 32
paste input "SA - Catalogue Sales - Advantage Shopping Campaign – JD Arm"
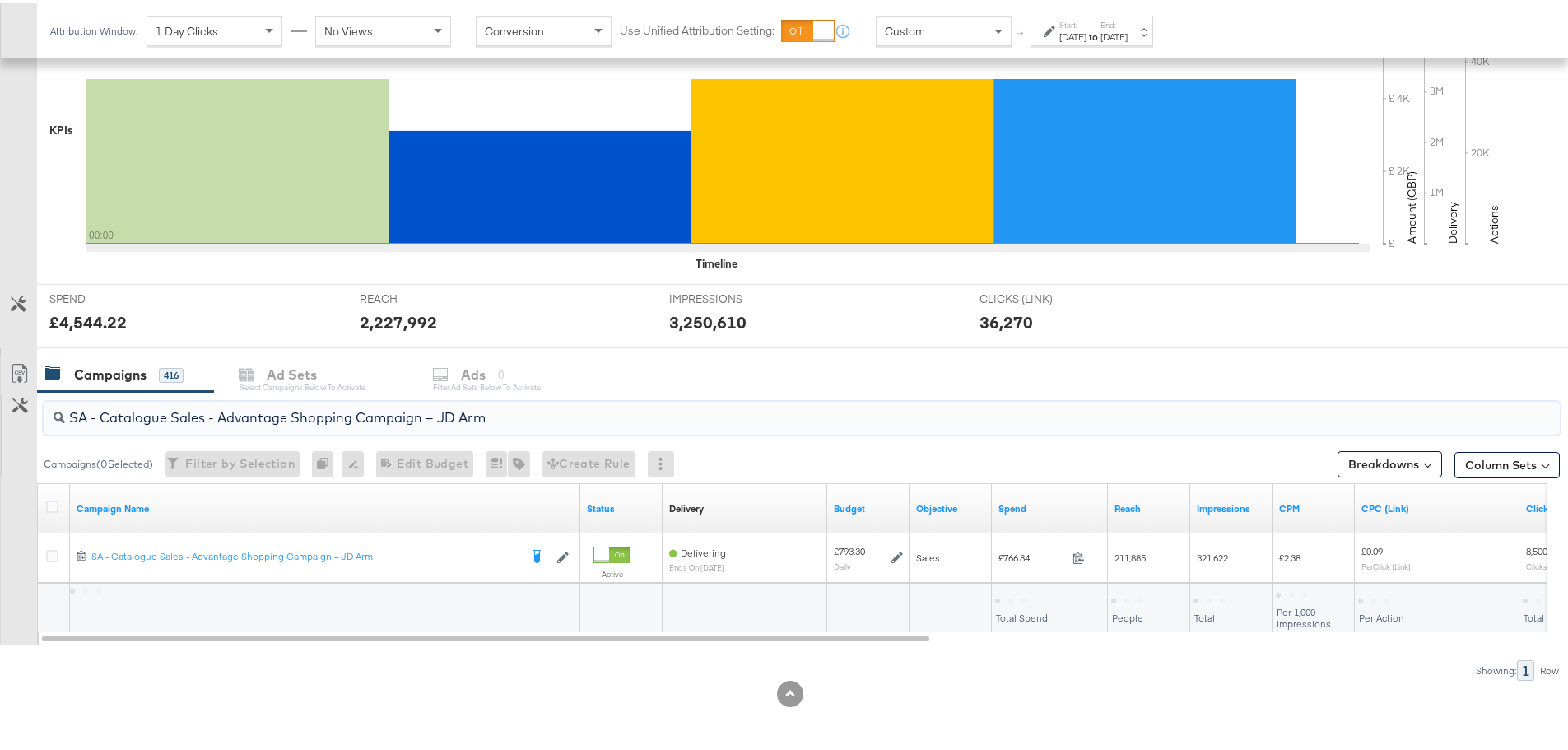
scroll to position [401, 0]
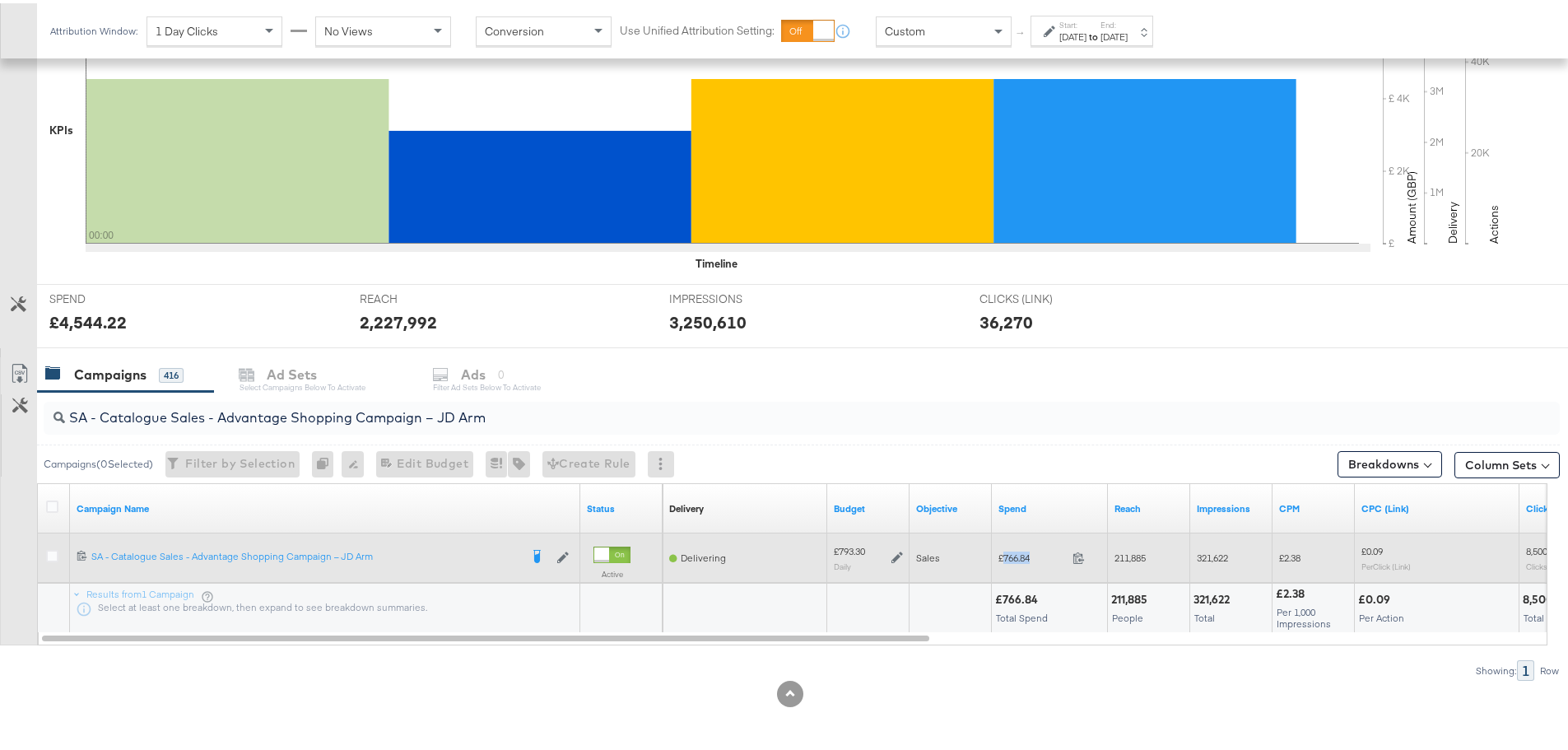
drag, startPoint x: 1040, startPoint y: 555, endPoint x: 1004, endPoint y: 557, distance: 36.1
click at [1004, 557] on span "£766.84" at bounding box center [1032, 555] width 67 height 13
copy span "766.84"
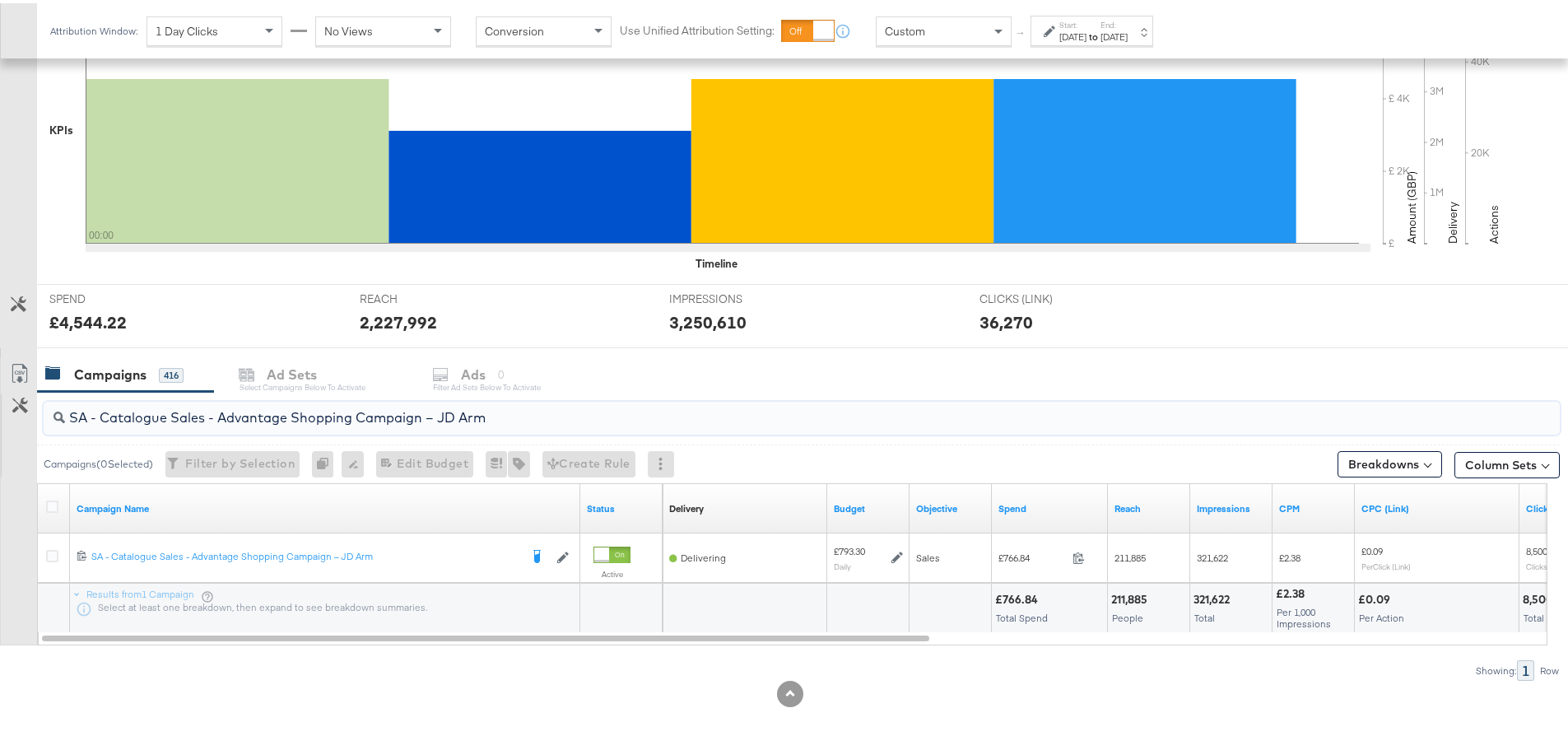
drag, startPoint x: 505, startPoint y: 414, endPoint x: -9, endPoint y: 404, distance: 514.1
paste input "Greenbids"
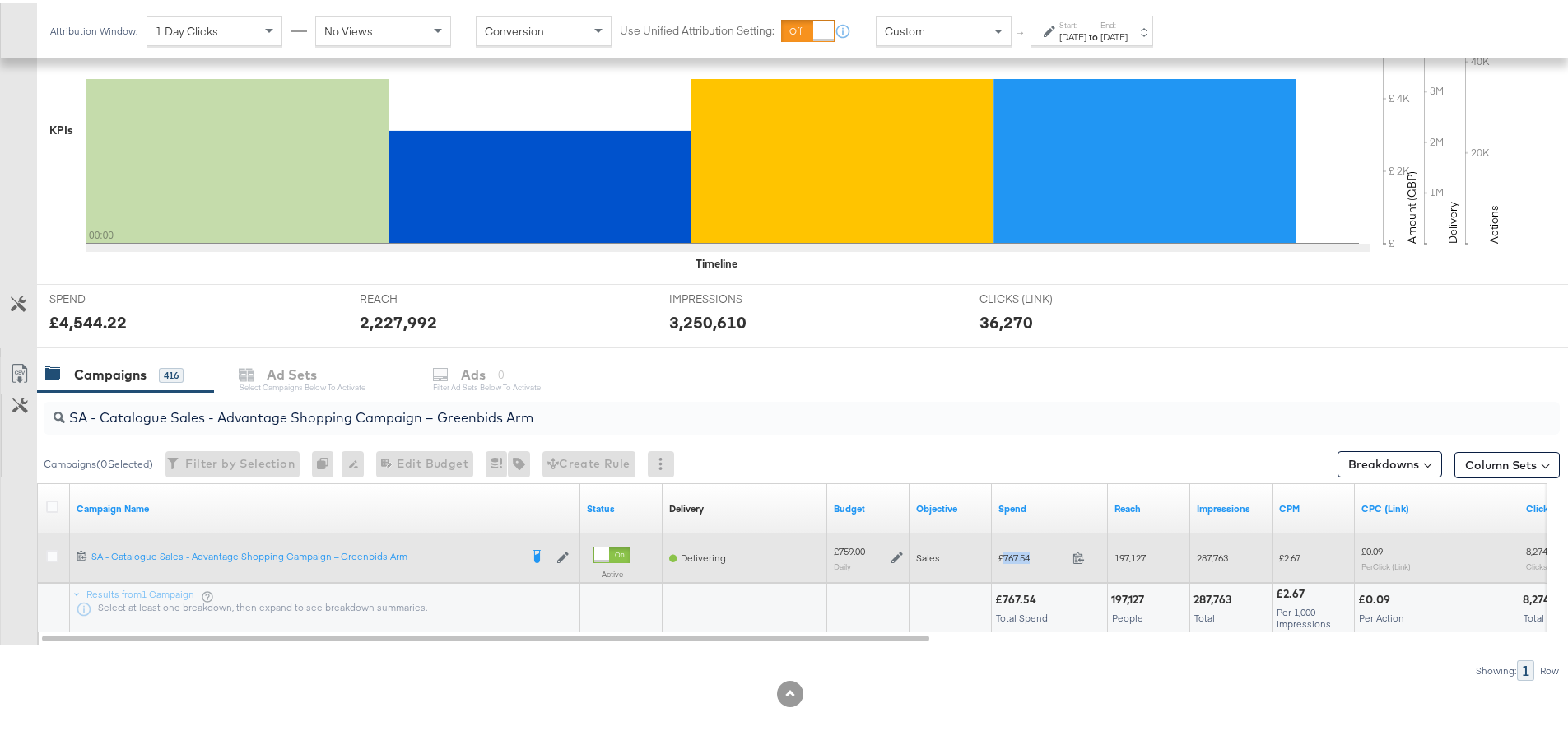
drag, startPoint x: 1036, startPoint y: 553, endPoint x: 1003, endPoint y: 555, distance: 33.1
click at [1003, 555] on span "£767.54" at bounding box center [1032, 555] width 67 height 13
copy span "767.54"
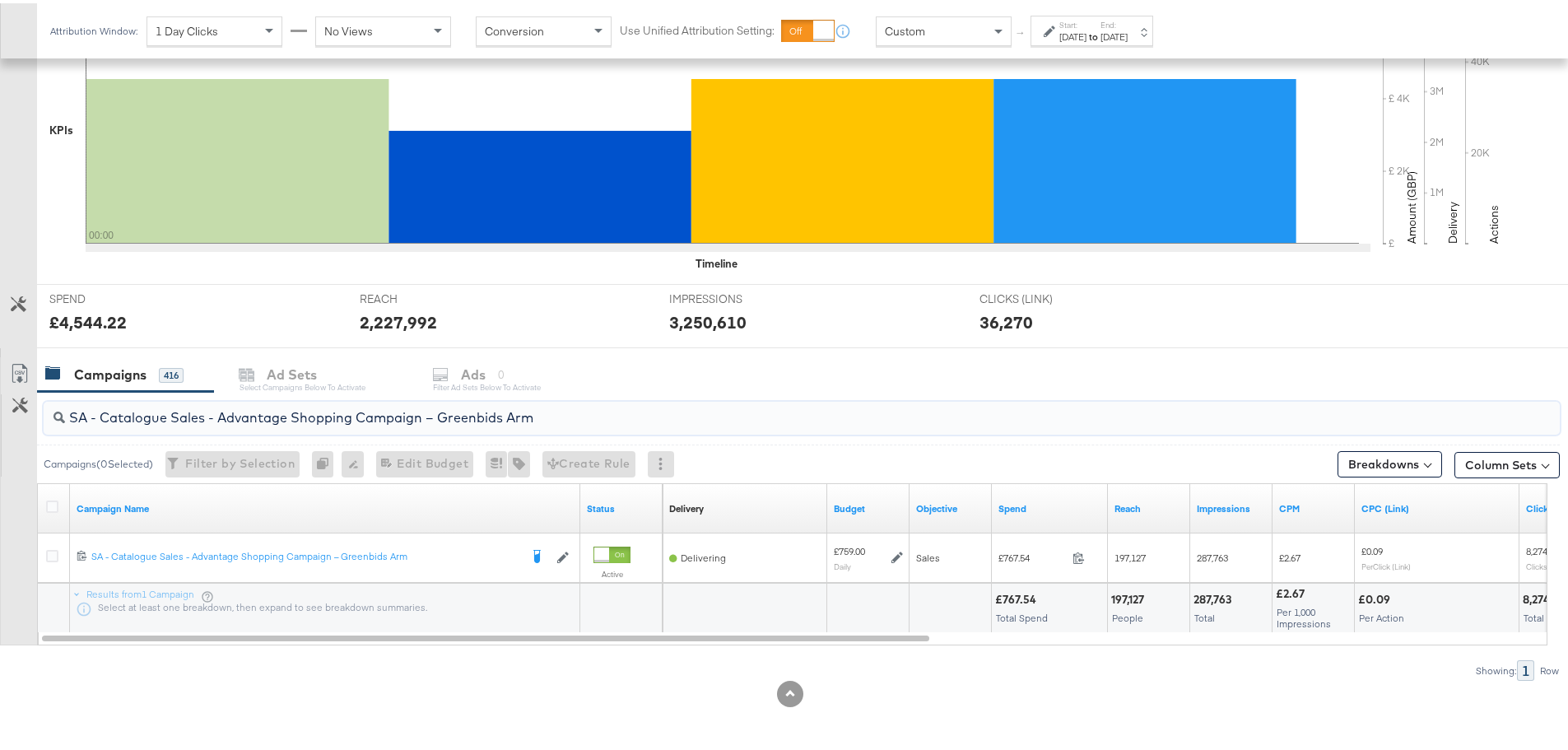
drag, startPoint x: 550, startPoint y: 419, endPoint x: -25, endPoint y: 418, distance: 575.0
paste input "AM - Catalogue Sales - Advantage Shopping Campaign - Non Dynamic Campaign – JD"
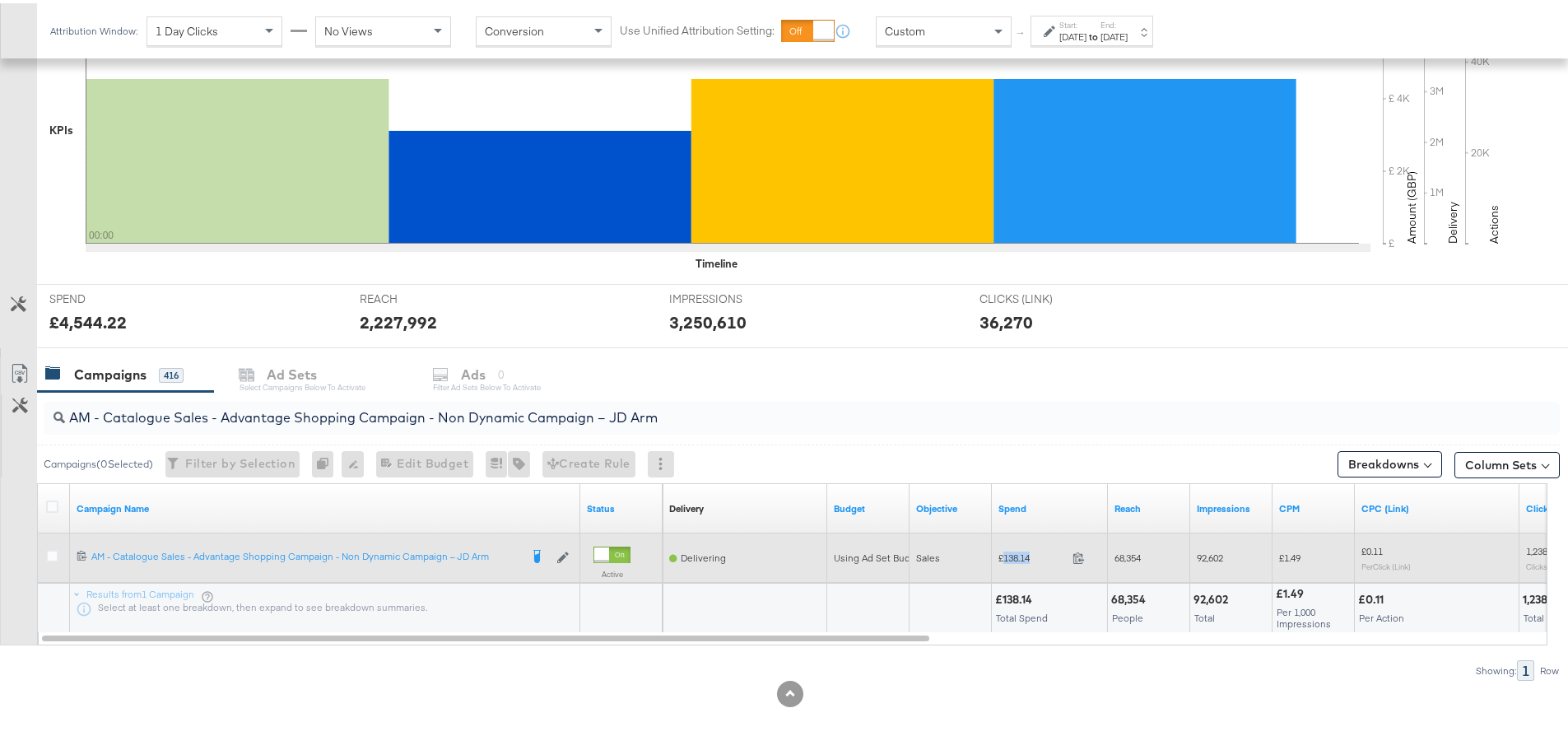
drag, startPoint x: 1040, startPoint y: 556, endPoint x: 1003, endPoint y: 555, distance: 37.0
click at [1003, 555] on span "£138.14" at bounding box center [1032, 555] width 67 height 13
copy span "138.14"
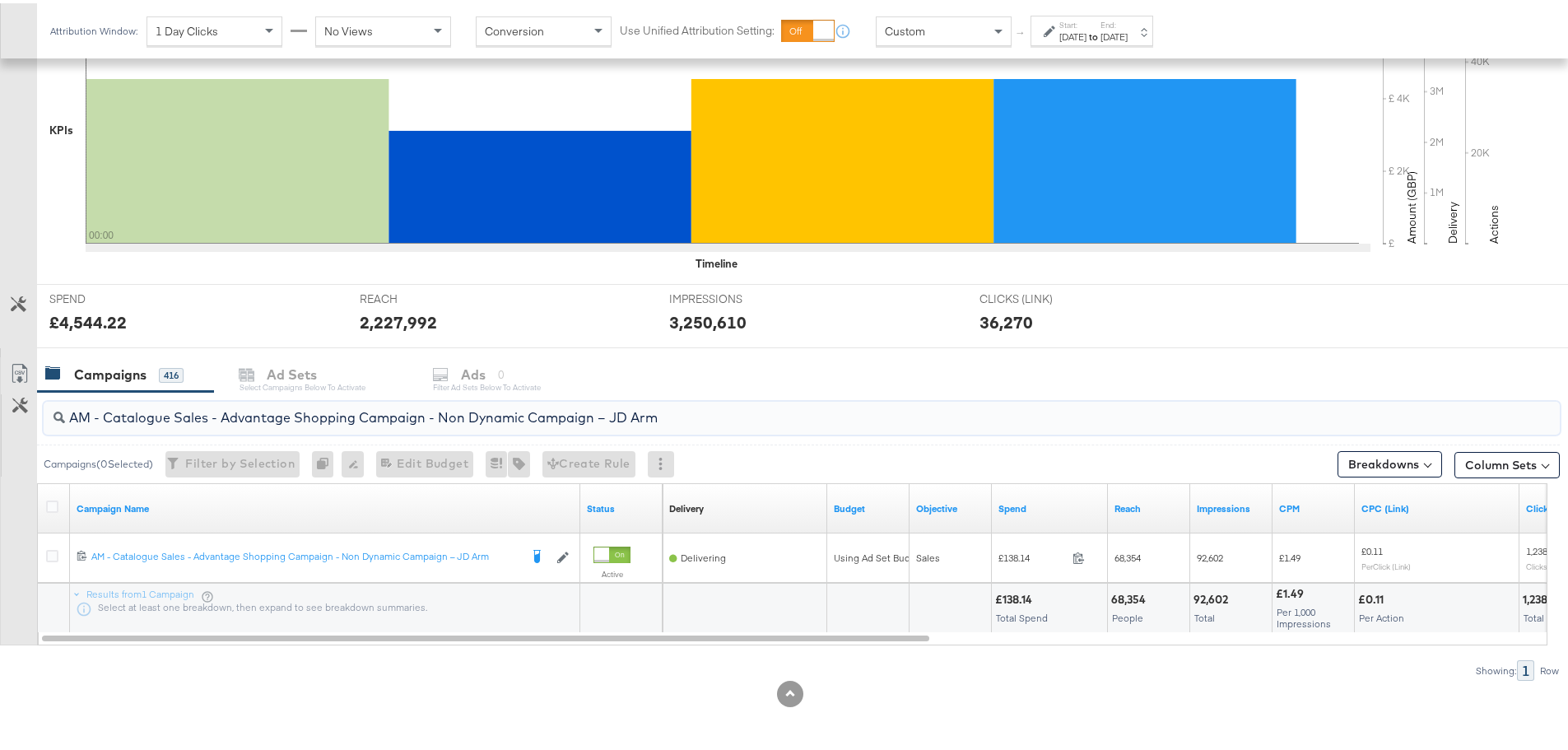
drag, startPoint x: 684, startPoint y: 415, endPoint x: -15, endPoint y: 382, distance: 699.8
paste input "Greenbids"
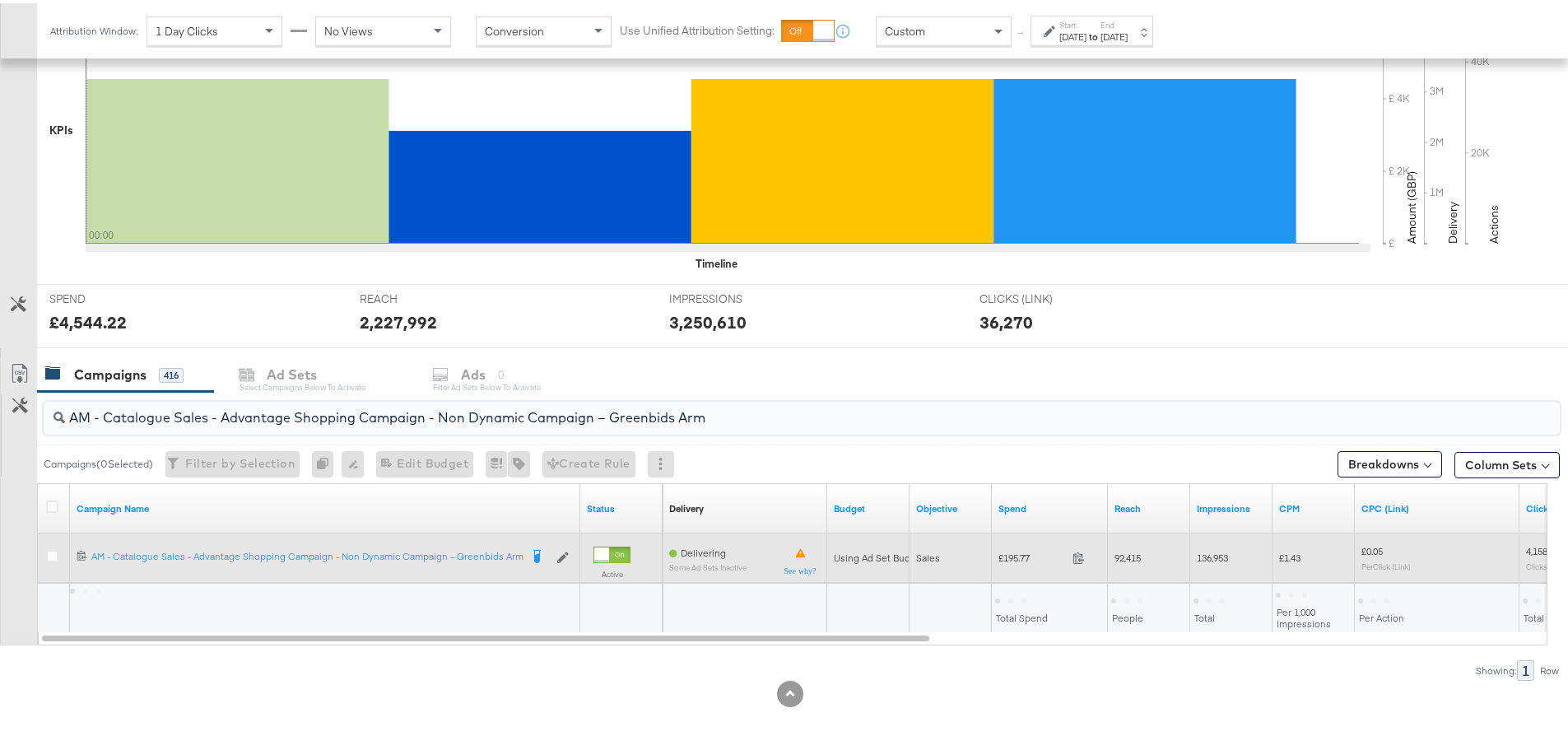
type input "AM - Catalogue Sales - Advantage Shopping Campaign - Non Dynamic Campaign – Gre…"
drag, startPoint x: 1037, startPoint y: 551, endPoint x: 1004, endPoint y: 552, distance: 33.0
click at [1004, 552] on span "£195.77" at bounding box center [1032, 555] width 67 height 13
copy span "195.77"
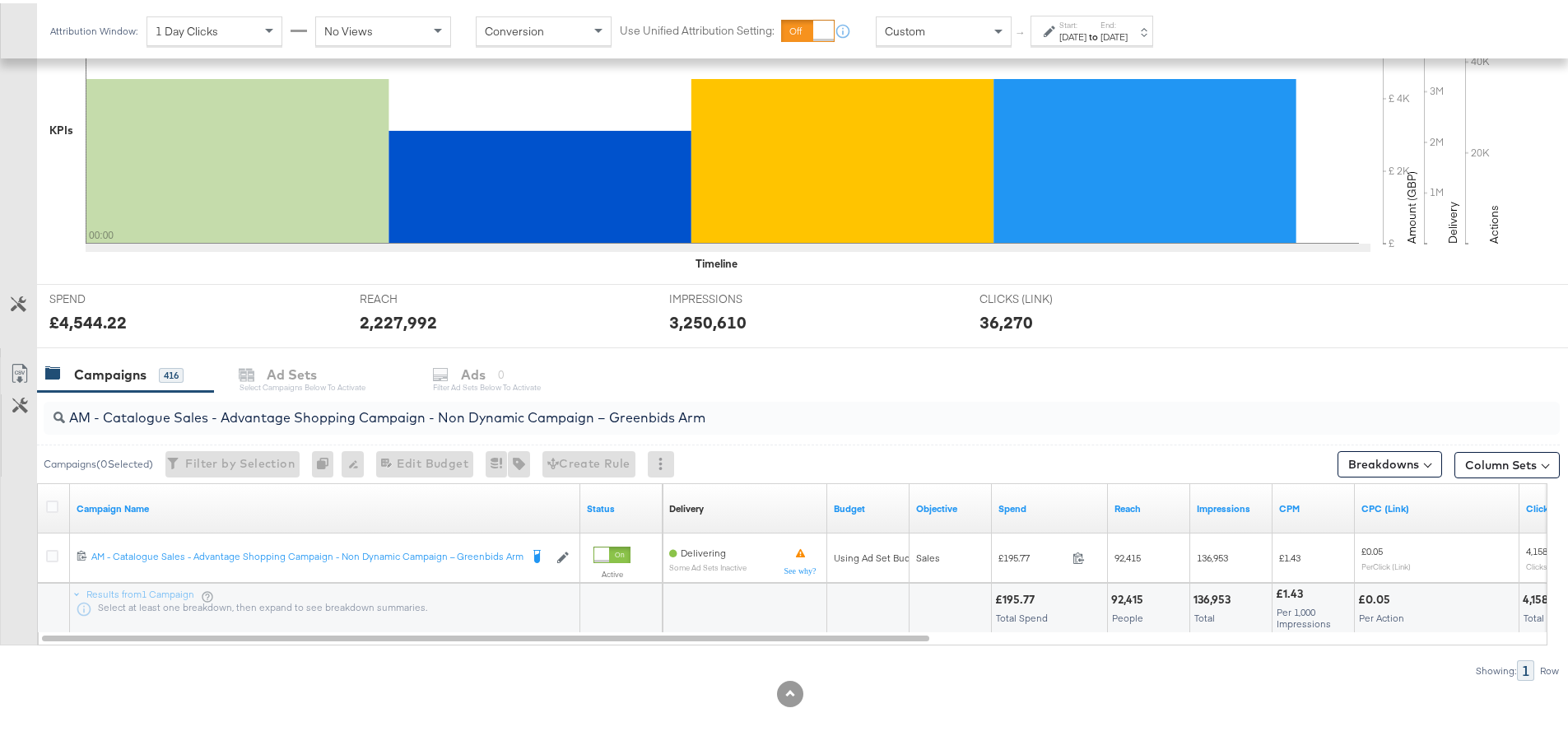
drag, startPoint x: 54, startPoint y: 554, endPoint x: 63, endPoint y: 520, distance: 35.2
click at [54, 554] on icon at bounding box center [53, 553] width 13 height 13
click at [0, 0] on input "checkbox" at bounding box center [0, 0] width 0 height 0
click at [325, 372] on div "Ad Sets for 1 Campaign" at bounding box center [323, 371] width 167 height 19
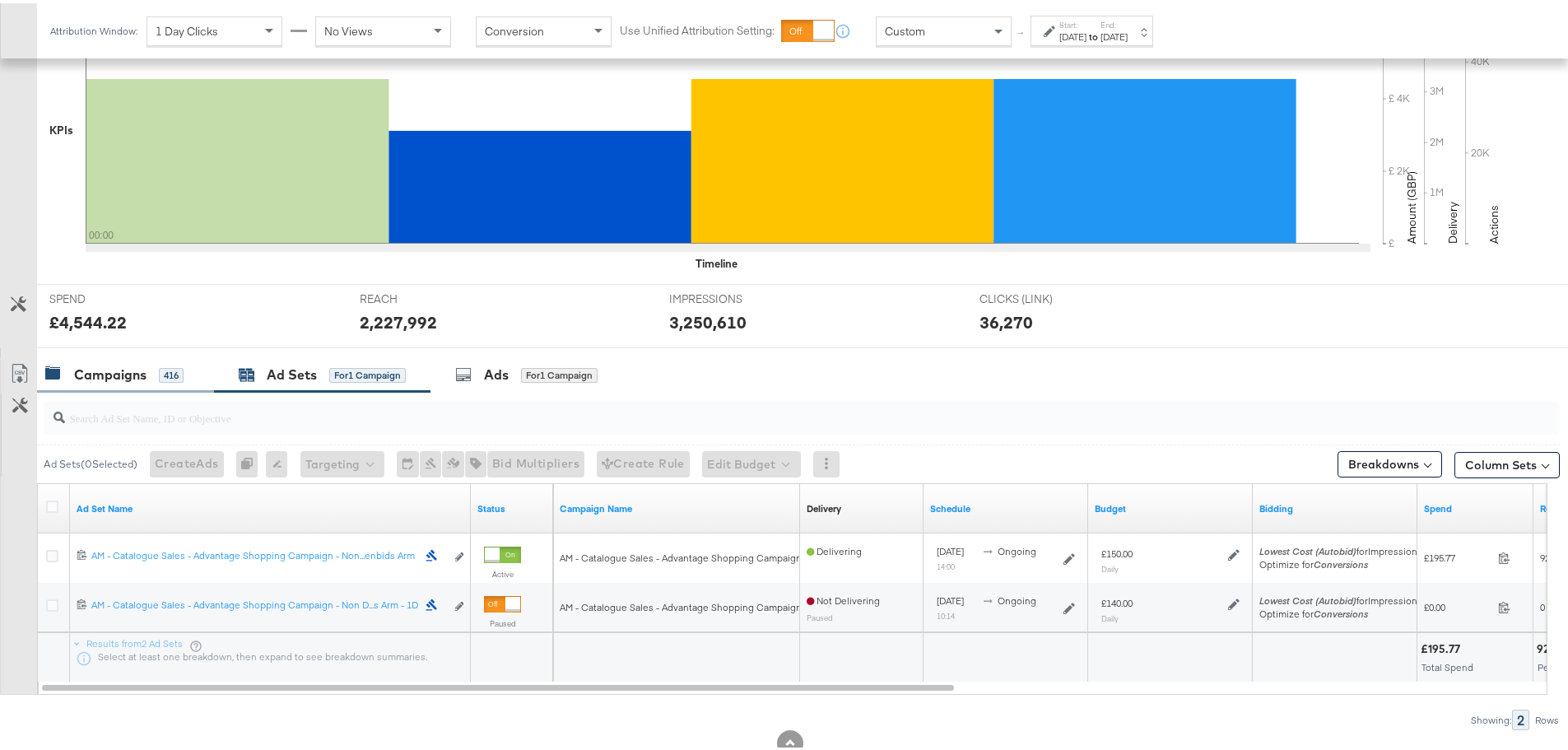
click at [92, 364] on div "Campaigns" at bounding box center [110, 371] width 73 height 19
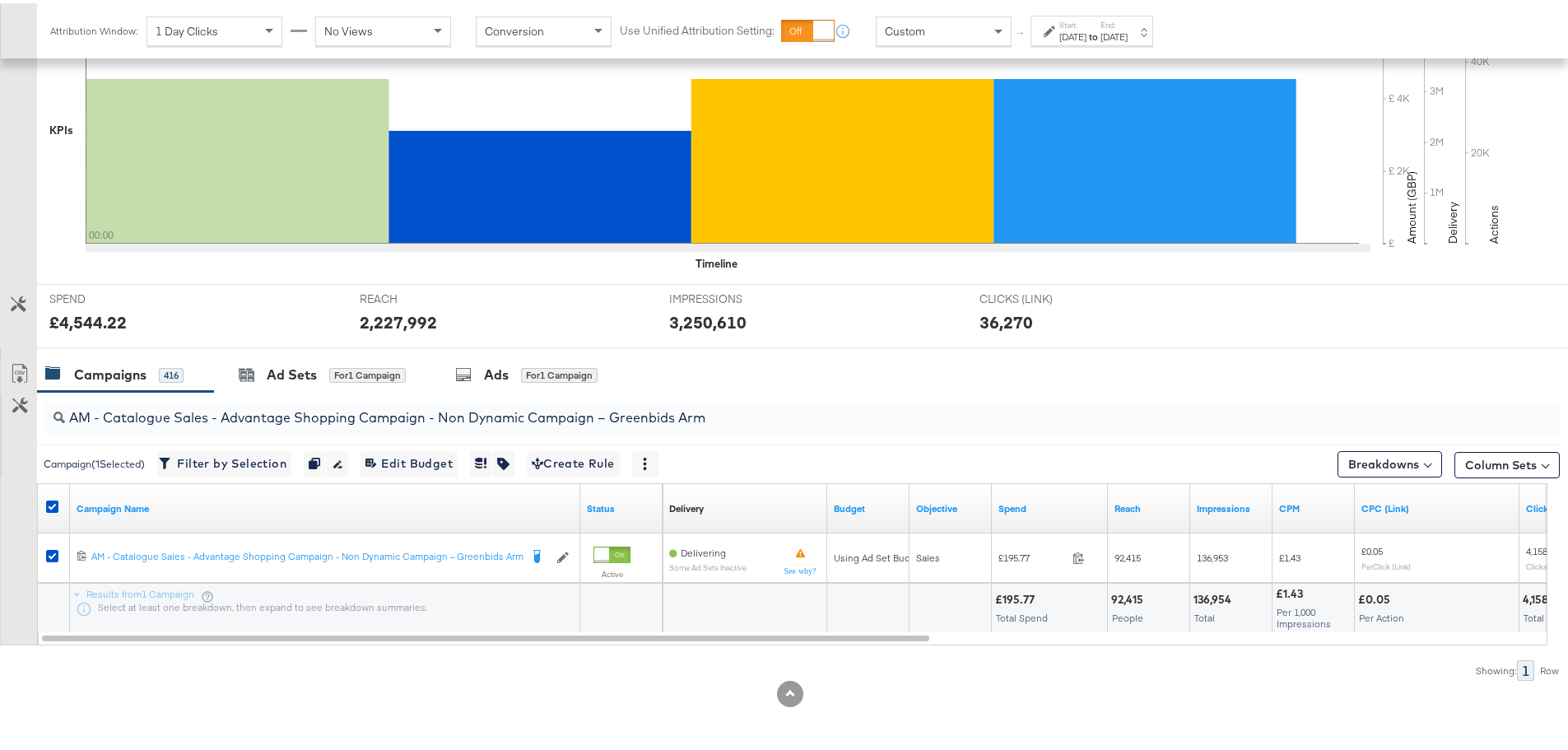
drag, startPoint x: 55, startPoint y: 500, endPoint x: 72, endPoint y: 483, distance: 24.0
click at [55, 500] on icon at bounding box center [53, 504] width 13 height 13
click at [0, 0] on input "checkbox" at bounding box center [0, 0] width 0 height 0
click at [147, 415] on input "AM - Catalogue Sales - Advantage Shopping Campaign - Non Dynamic Campaign – Gre…" at bounding box center [743, 407] width 1355 height 32
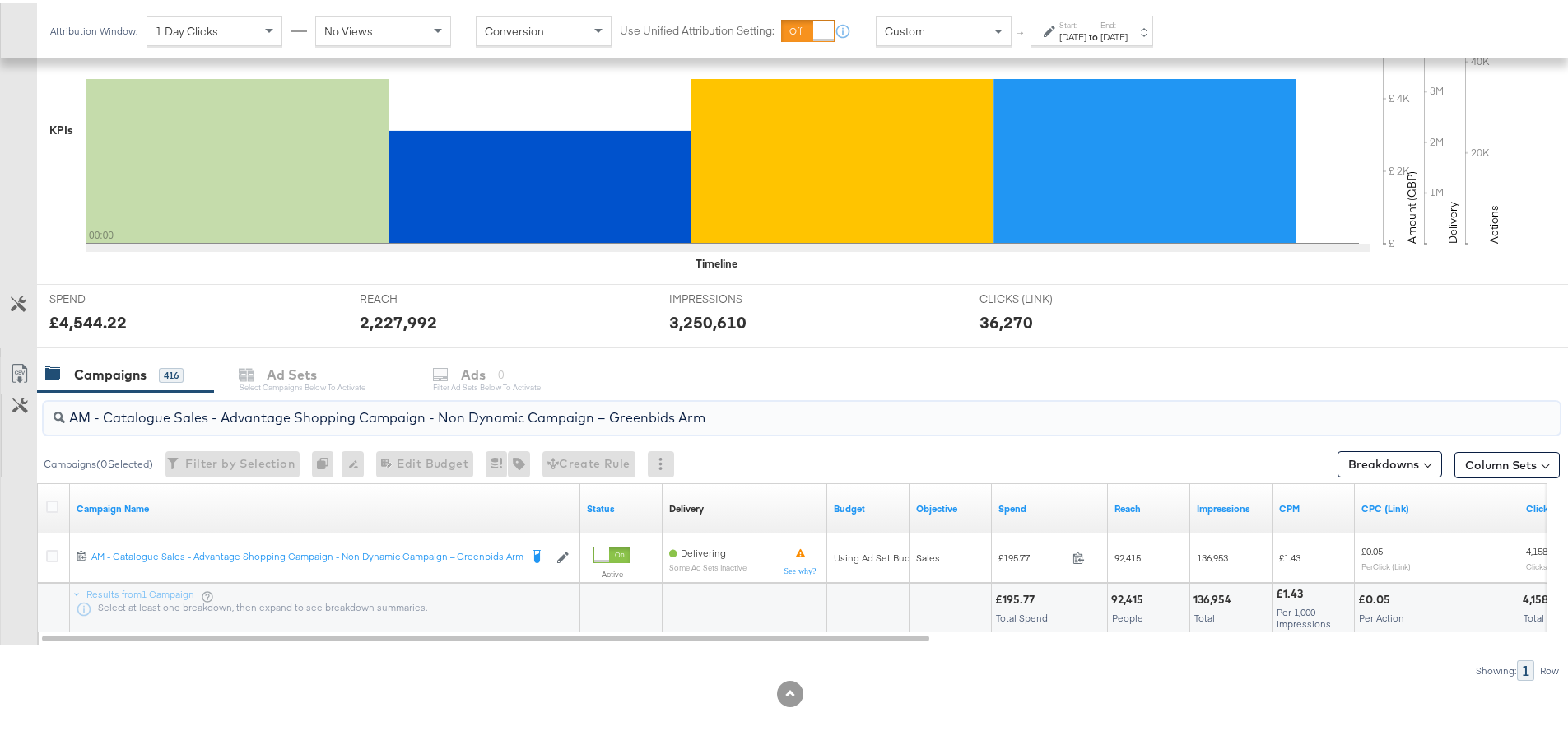
click at [147, 415] on input "AM - Catalogue Sales - Advantage Shopping Campaign - Non Dynamic Campaign – Gre…" at bounding box center [743, 407] width 1355 height 32
paste input "JD"
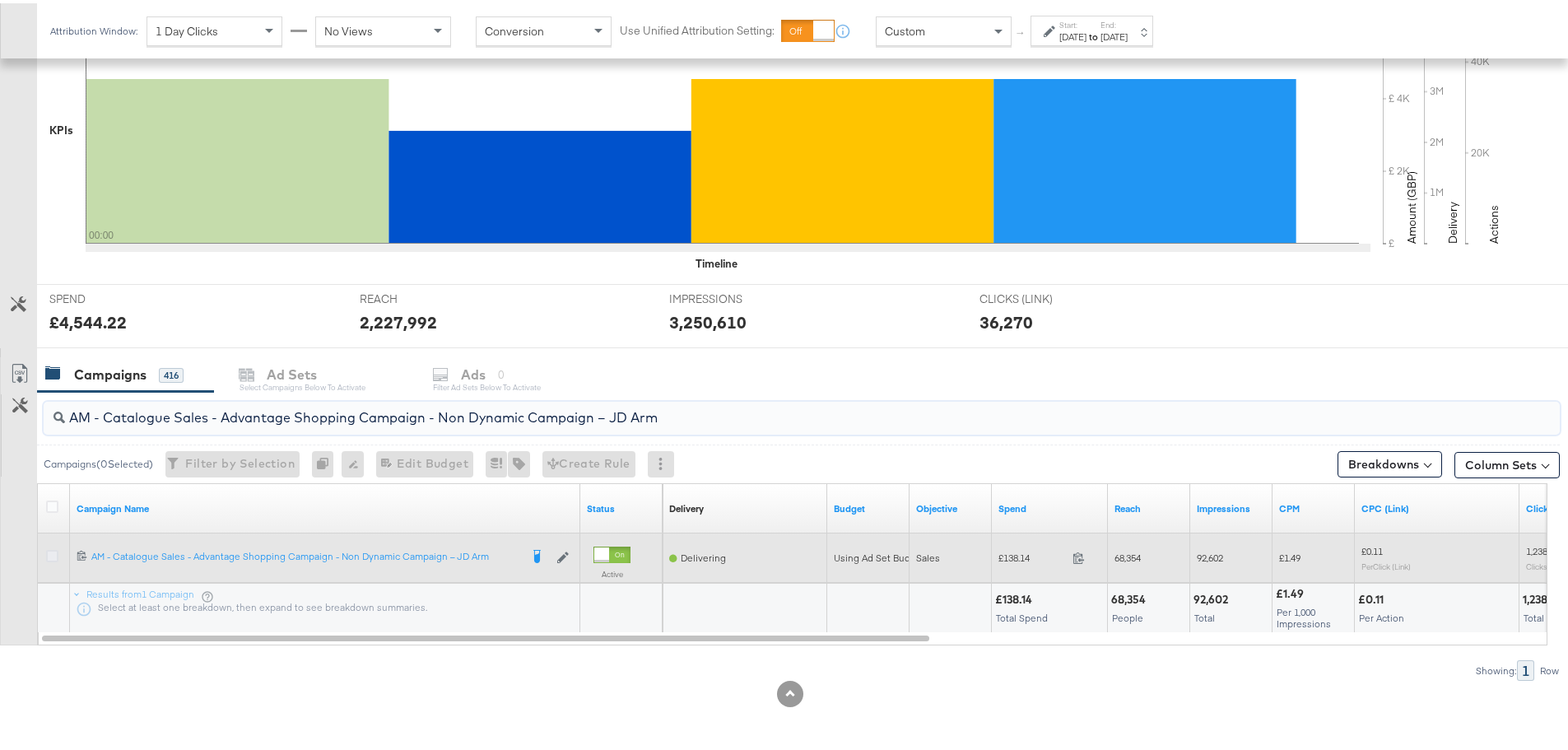
type input "AM - Catalogue Sales - Advantage Shopping Campaign - Non Dynamic Campaign – JD …"
click at [54, 554] on icon at bounding box center [53, 553] width 13 height 13
click at [0, 0] on input "checkbox" at bounding box center [0, 0] width 0 height 0
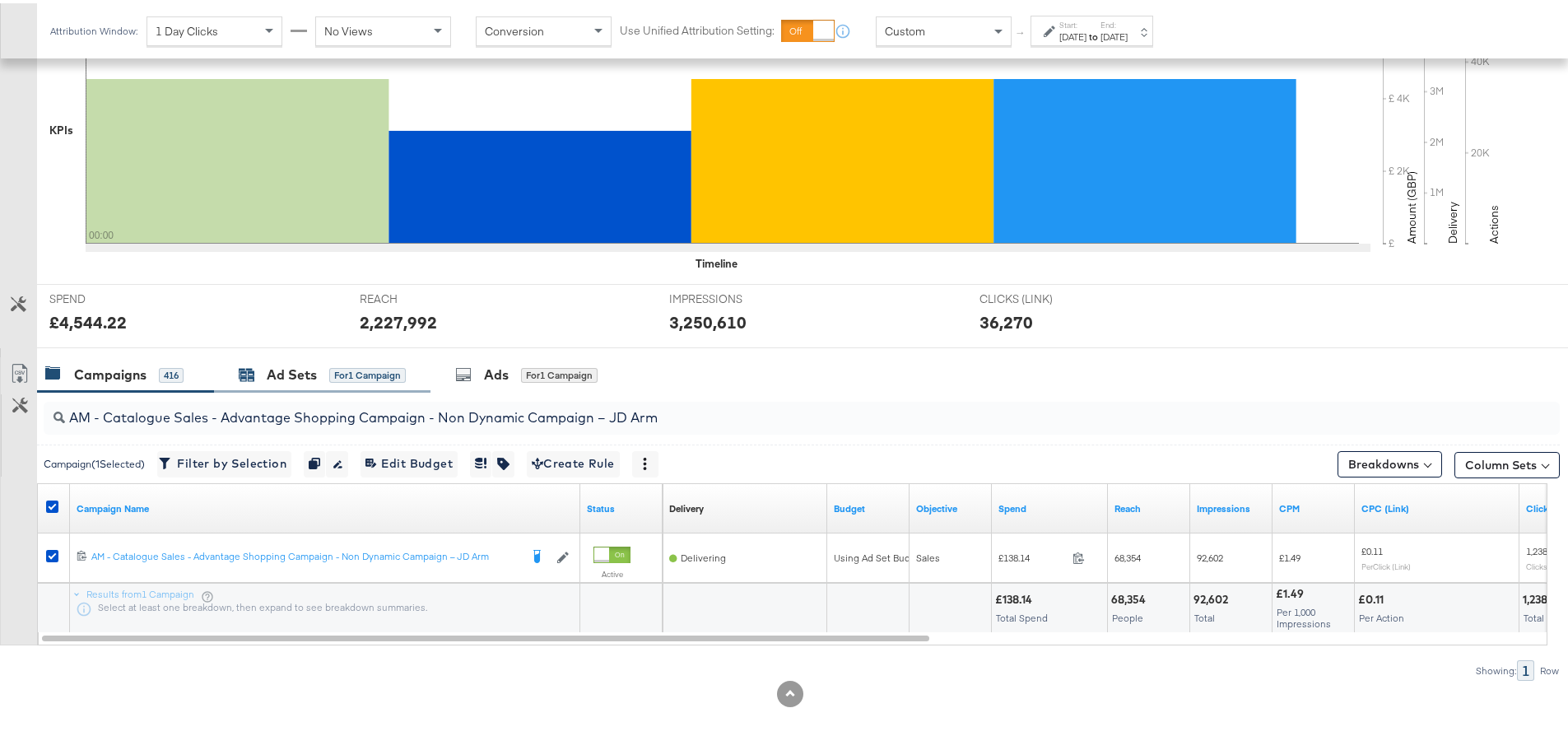
click at [309, 374] on div "Ad Sets" at bounding box center [291, 371] width 50 height 19
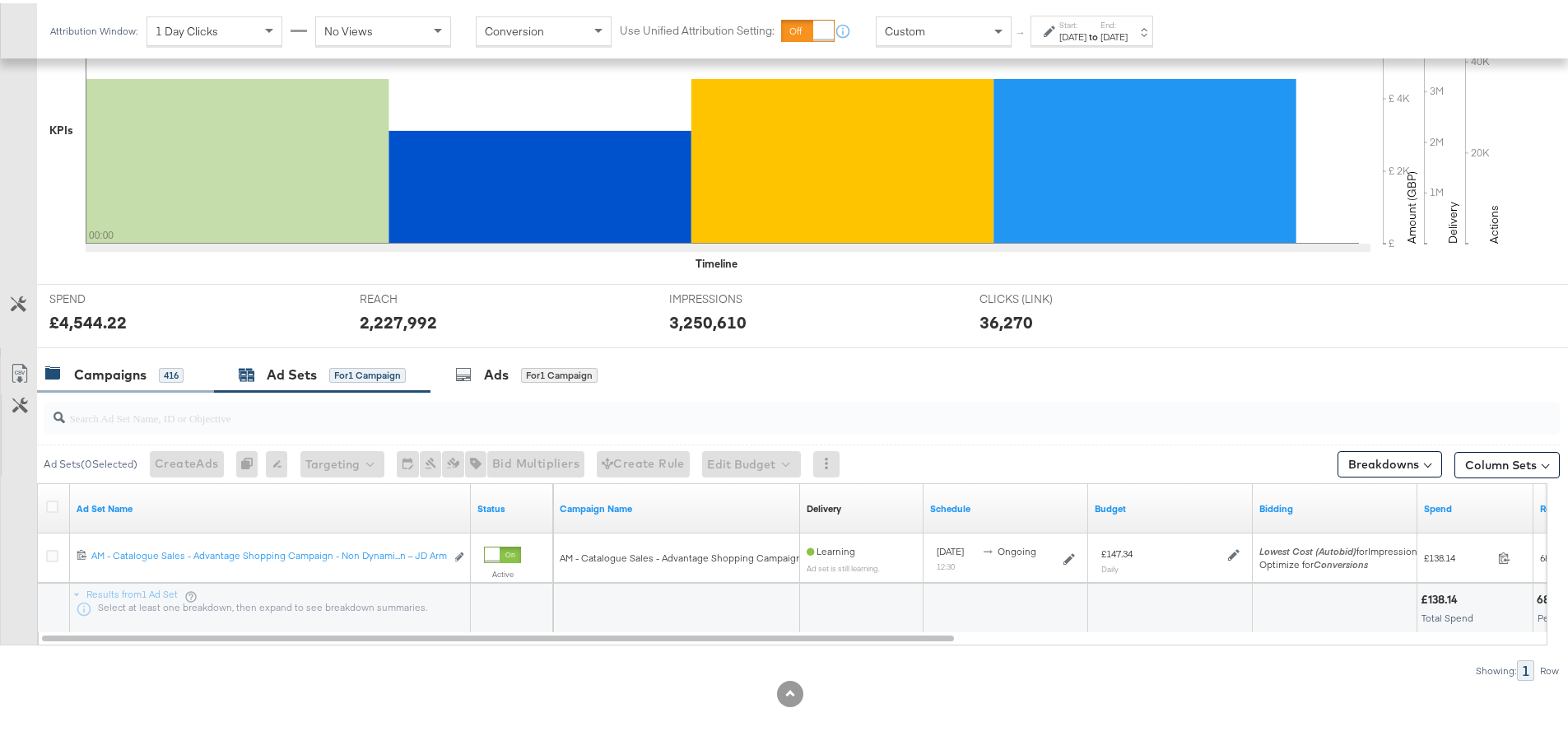
click at [99, 370] on div "Campaigns" at bounding box center [110, 371] width 73 height 19
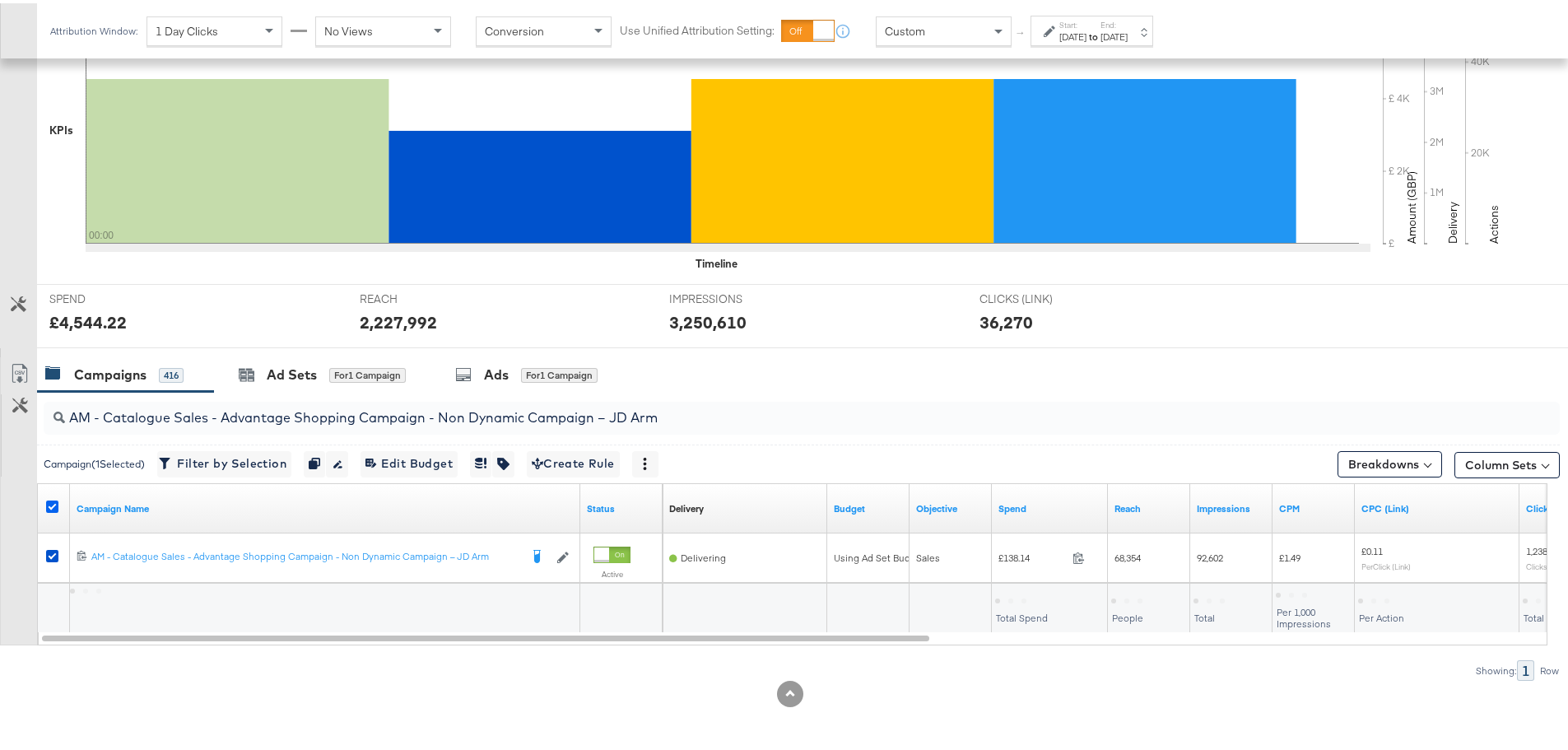
click at [52, 498] on icon at bounding box center [53, 504] width 13 height 13
click at [0, 0] on input "checkbox" at bounding box center [0, 0] width 0 height 0
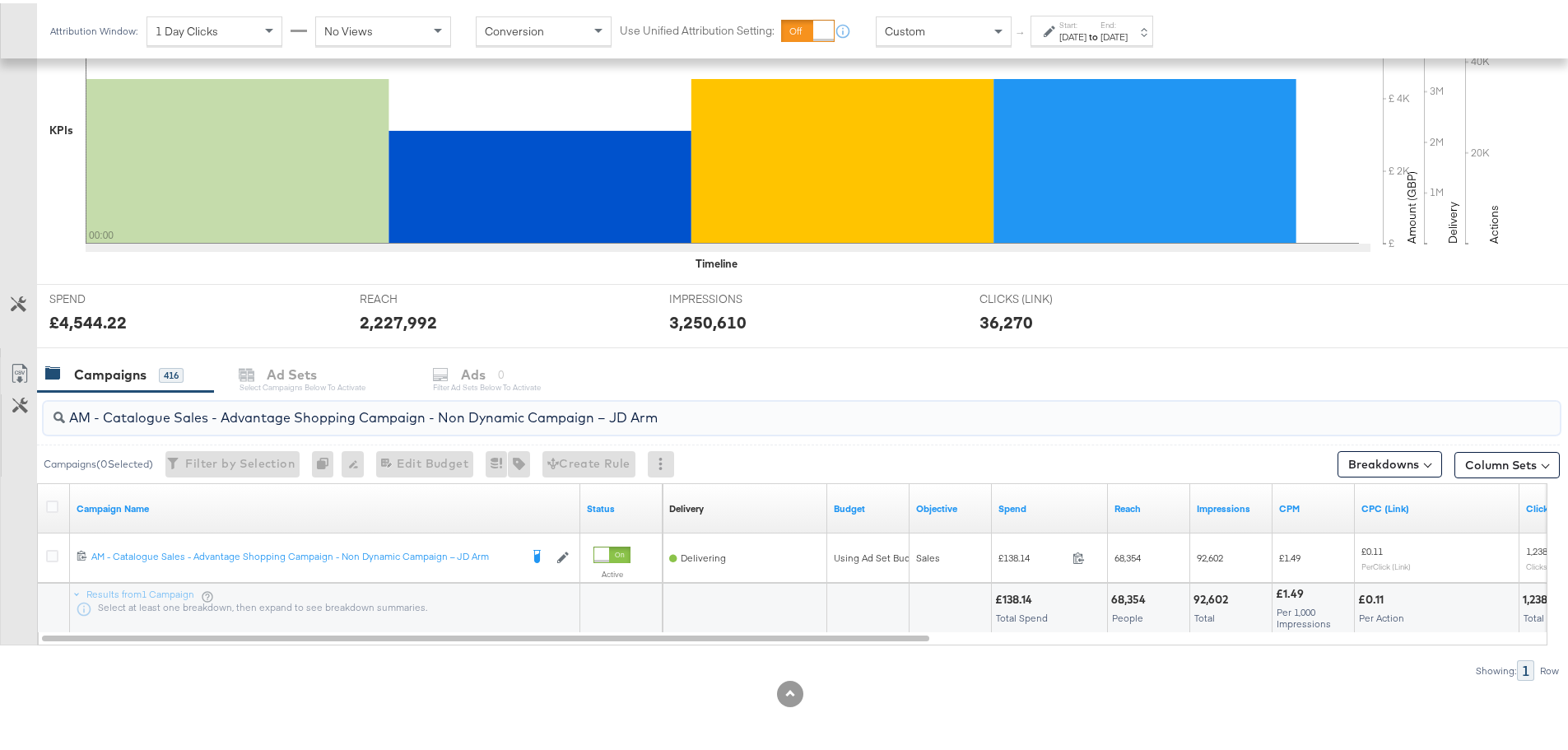
drag, startPoint x: 812, startPoint y: 422, endPoint x: 63, endPoint y: 415, distance: 749.0
click at [56, 425] on div "AM - Catalogue Sales - Advantage Shopping Campaign - Non Dynamic Campaign – JD …" at bounding box center [802, 415] width 1516 height 33
paste input "SA - Sales - DABA - Always On - JD Arm - (PS)"
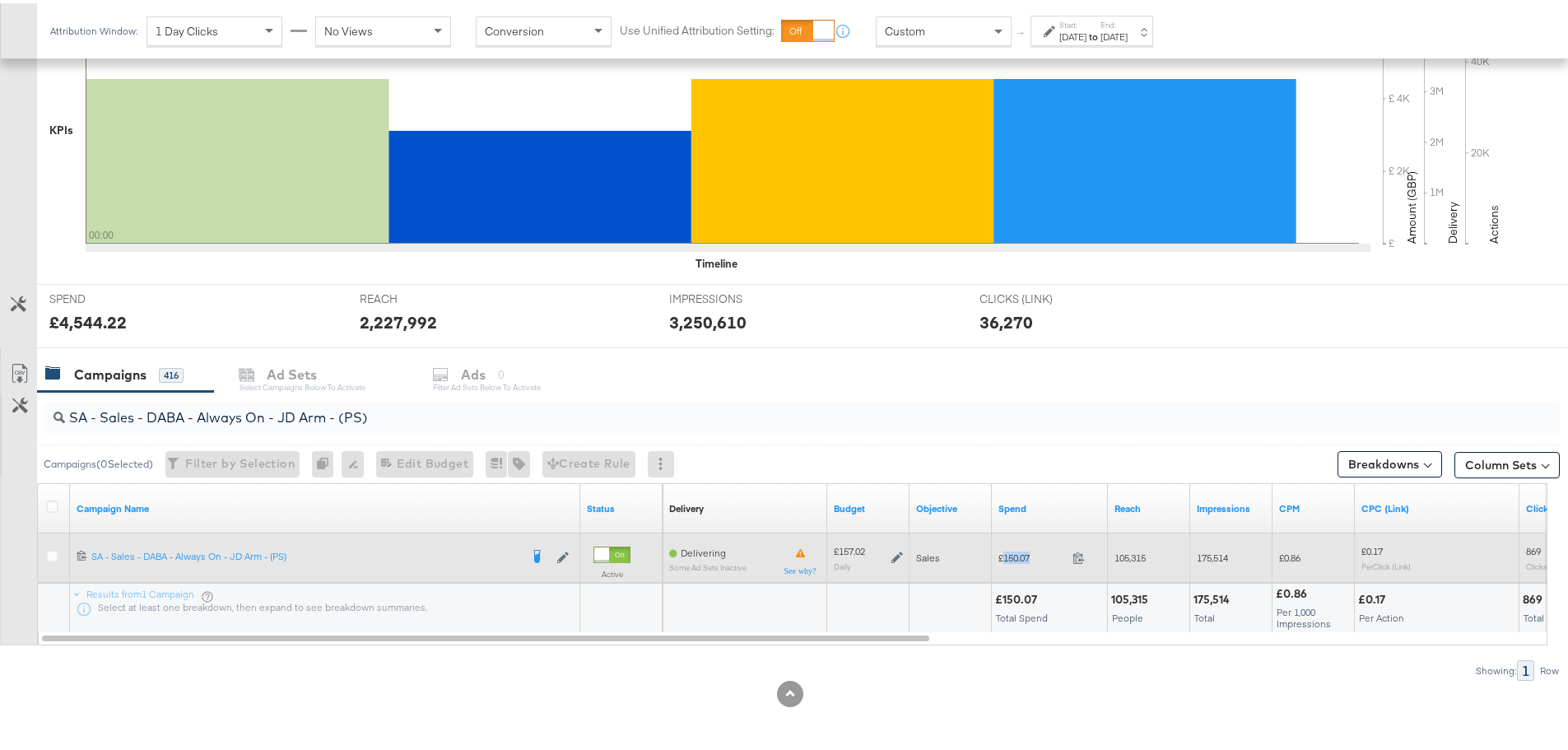
drag, startPoint x: 1039, startPoint y: 552, endPoint x: 1005, endPoint y: 553, distance: 34.0
click at [1005, 553] on span "£150.07" at bounding box center [1032, 555] width 67 height 13
copy span "150.07"
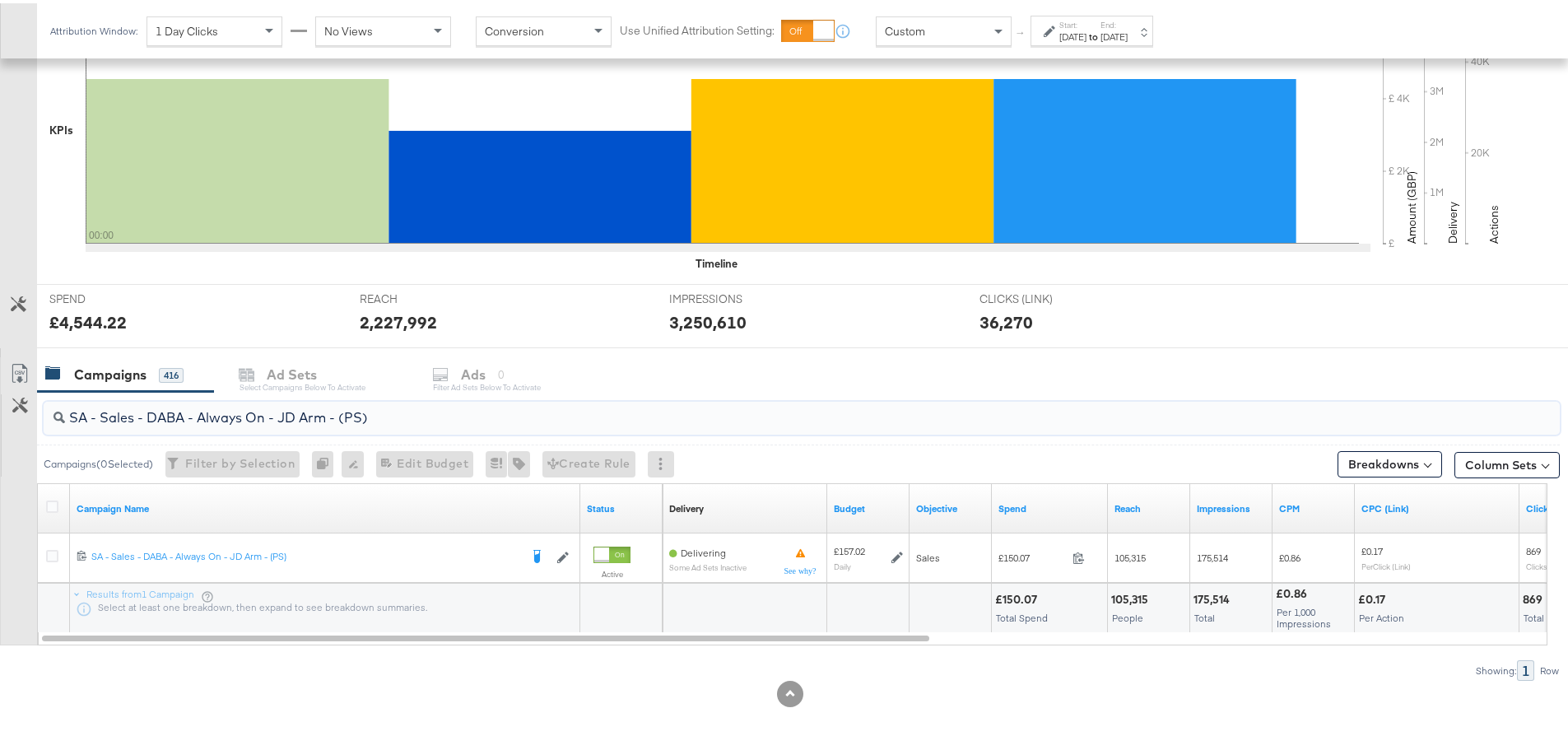
drag, startPoint x: 403, startPoint y: 414, endPoint x: -43, endPoint y: 415, distance: 446.0
paste input "Greenbids"
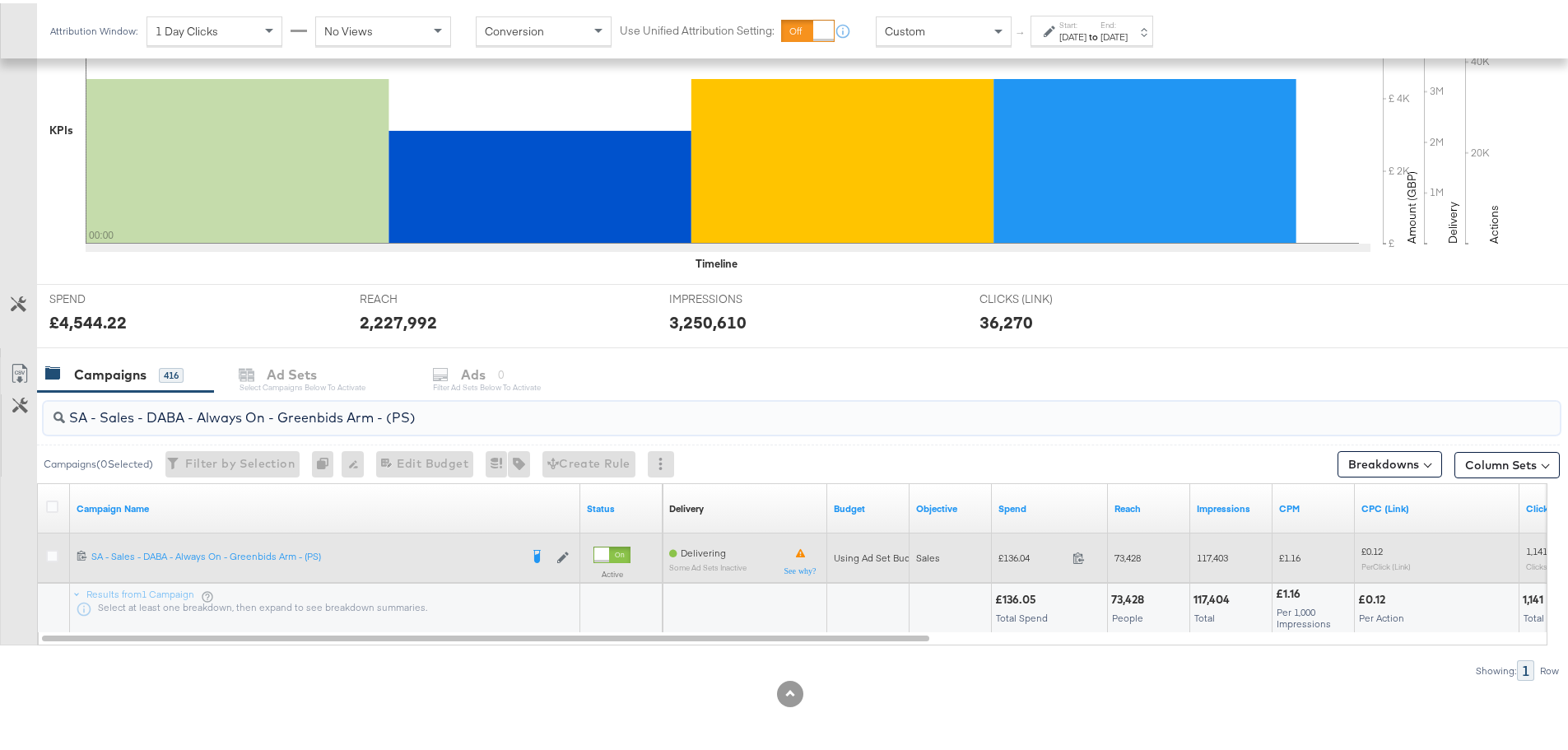
type input "SA - Sales - DABA - Always On - Greenbids Arm - (PS)"
drag, startPoint x: 1034, startPoint y: 553, endPoint x: 1004, endPoint y: 555, distance: 30.1
click at [1004, 555] on span "£136.04" at bounding box center [1032, 555] width 67 height 13
copy span "136.04"
click at [49, 553] on icon at bounding box center [53, 553] width 13 height 13
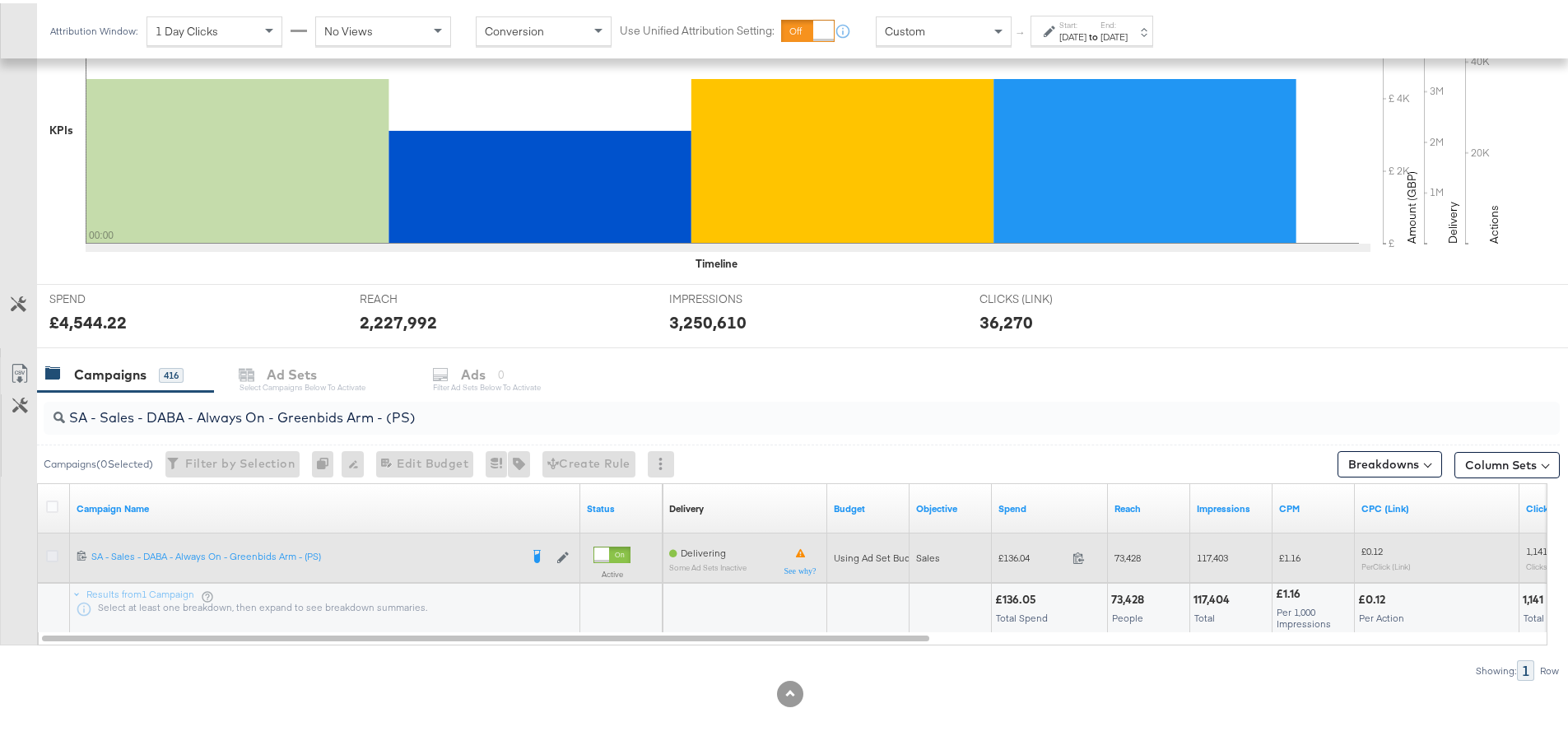
click at [0, 0] on input "checkbox" at bounding box center [0, 0] width 0 height 0
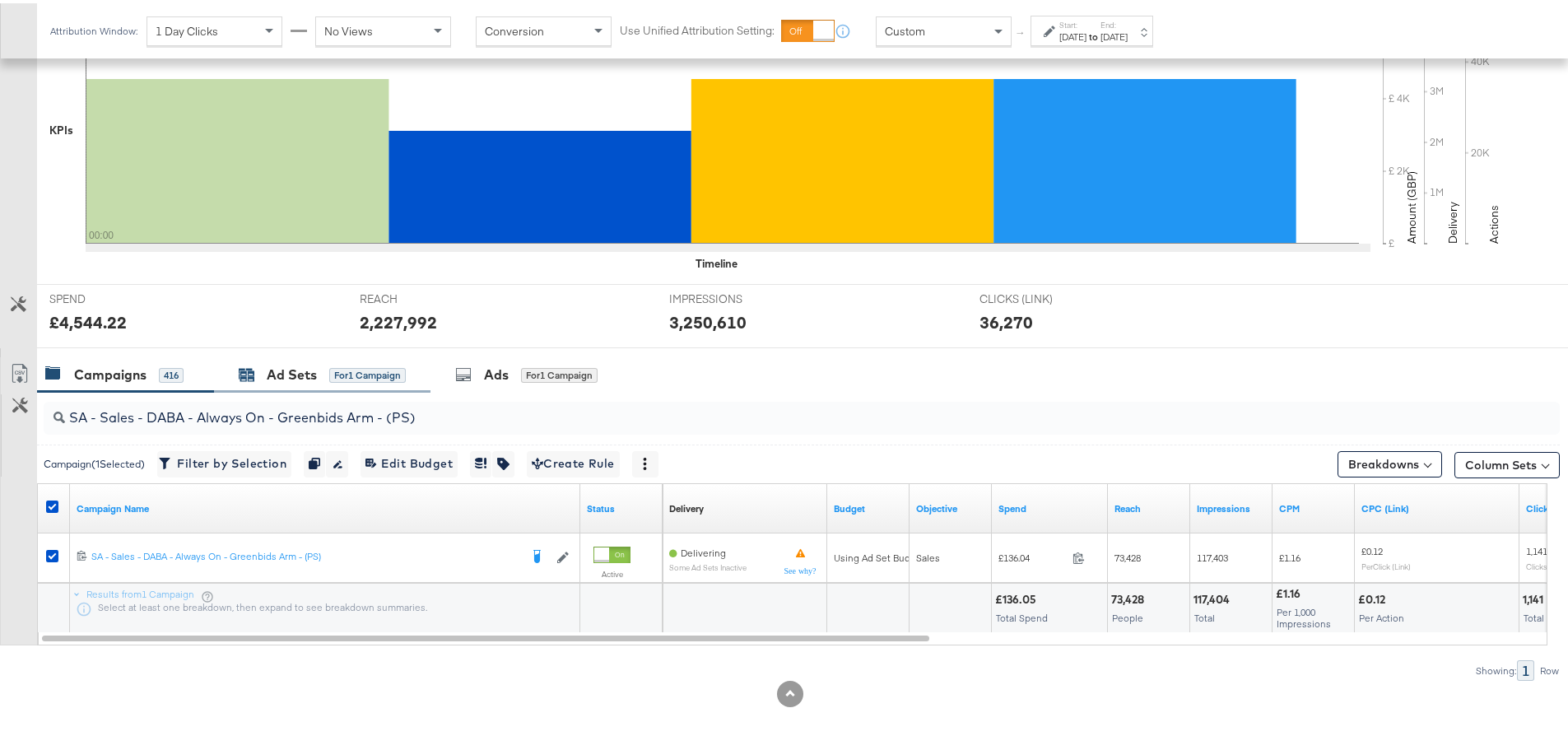
click at [309, 367] on div "Ad Sets" at bounding box center [291, 371] width 50 height 19
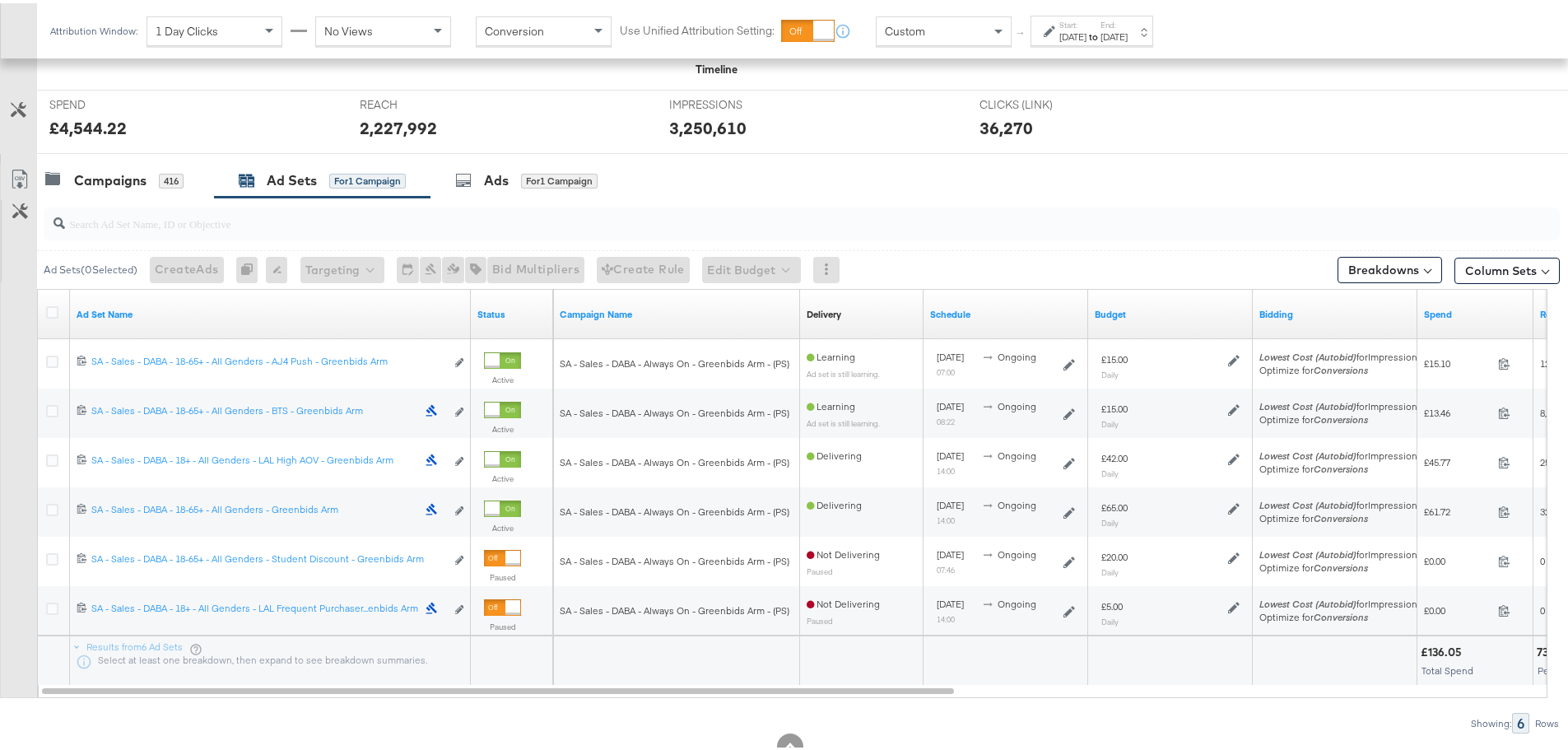
scroll to position [565, 0]
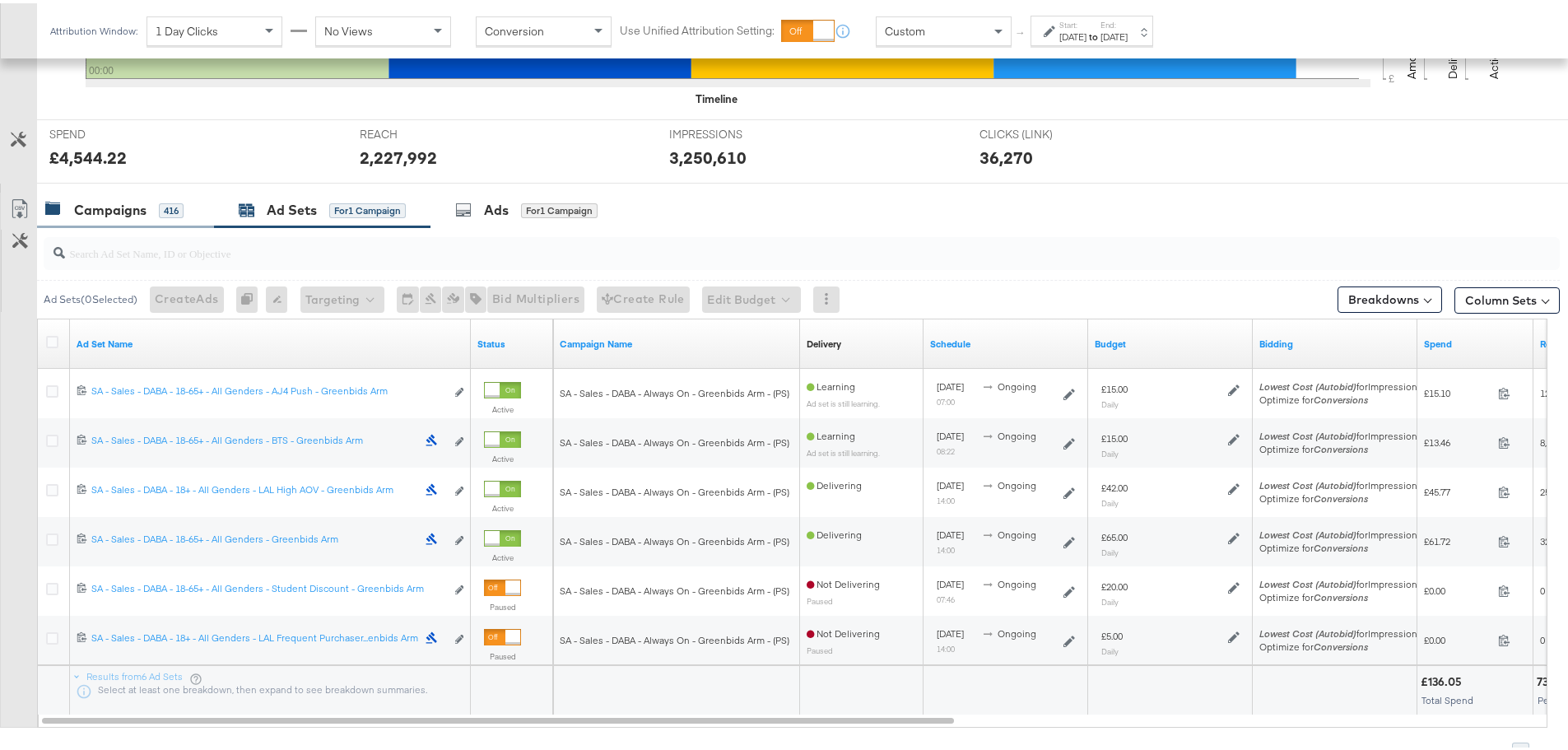
click at [130, 194] on div "Campaigns 416" at bounding box center [125, 206] width 177 height 35
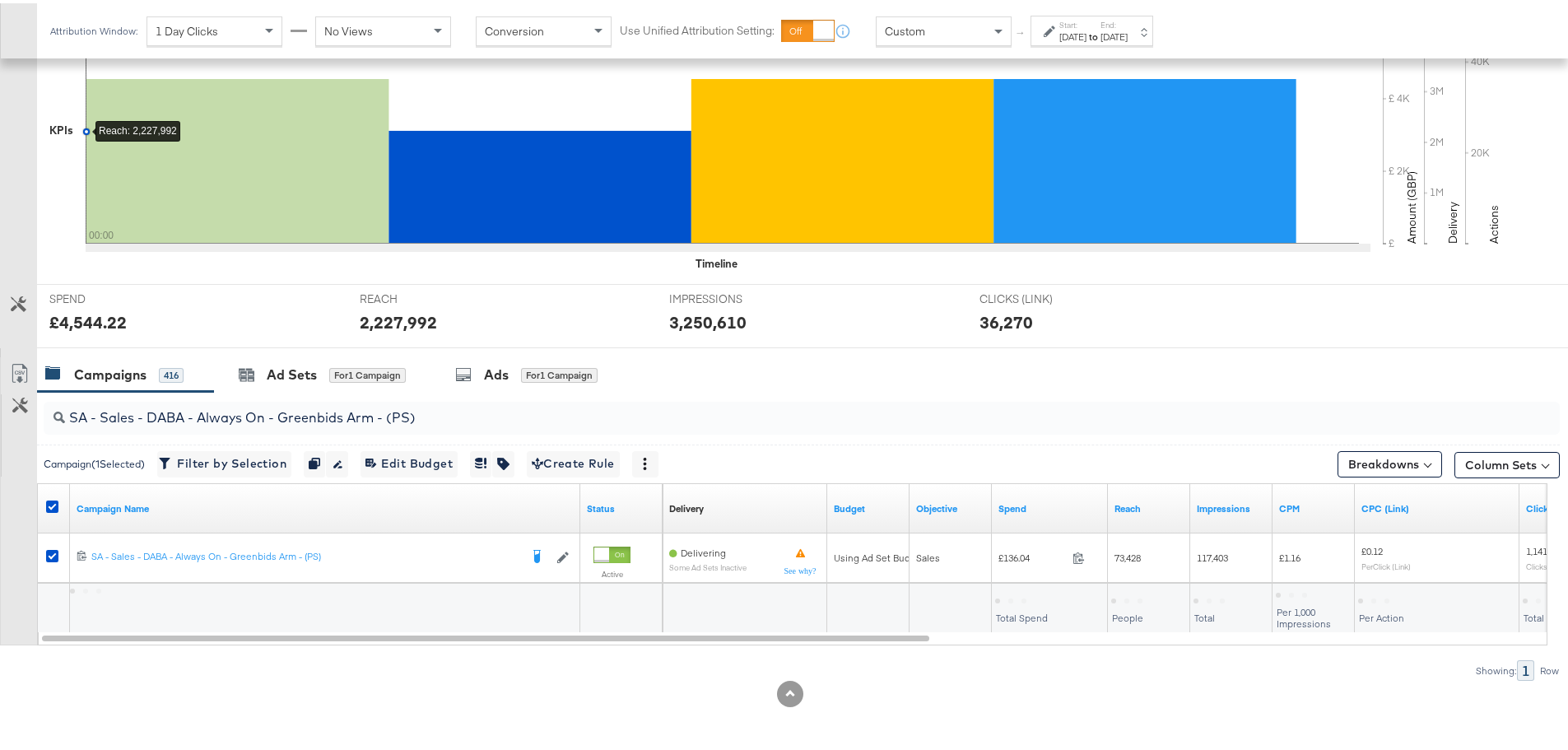
scroll to position [401, 0]
click at [54, 501] on icon at bounding box center [53, 504] width 13 height 13
click at [0, 0] on input "checkbox" at bounding box center [0, 0] width 0 height 0
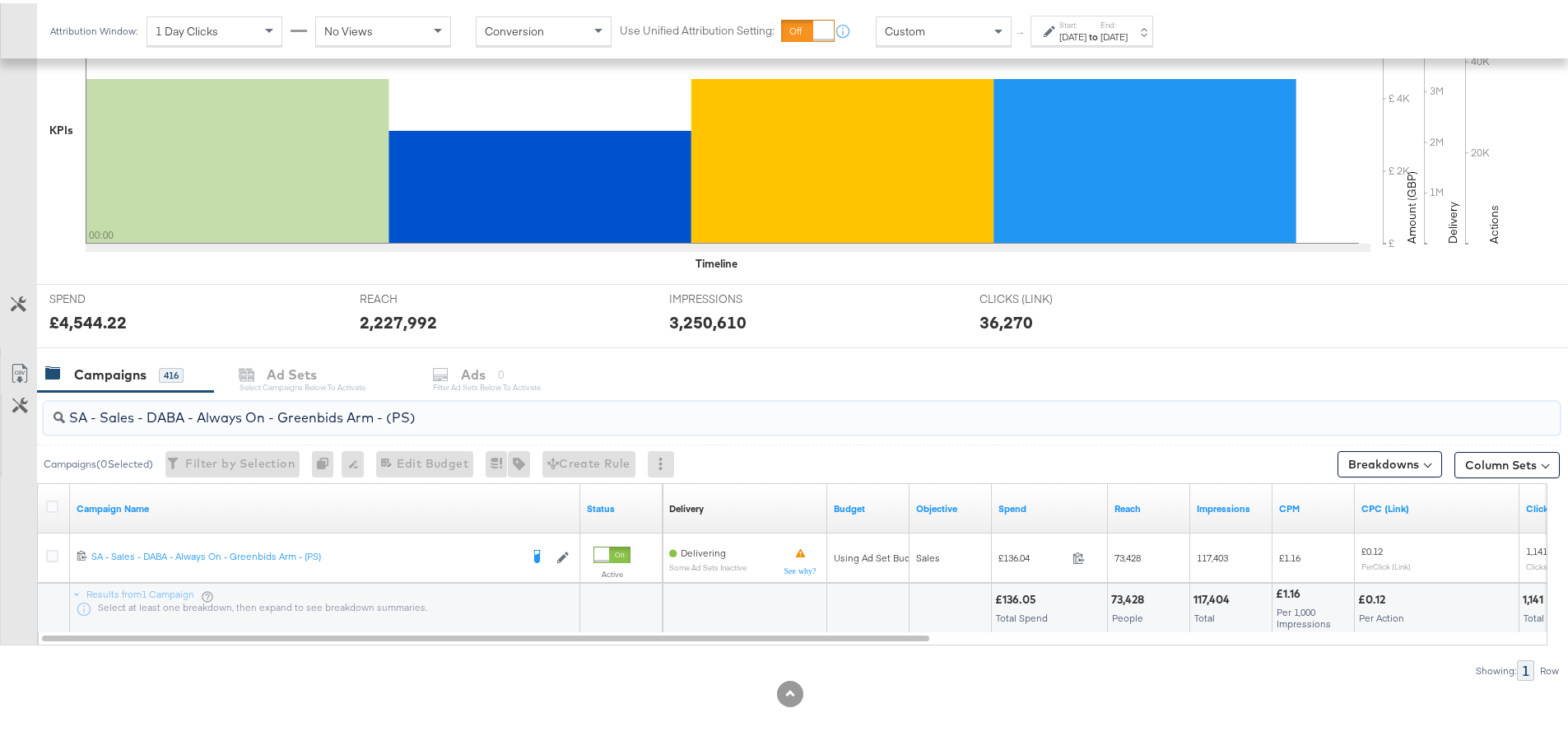
drag, startPoint x: 474, startPoint y: 419, endPoint x: 44, endPoint y: 405, distance: 430.2
click at [44, 405] on div "SA - Sales - DABA - Always On - Greenbids Arm - (PS)" at bounding box center [802, 415] width 1516 height 33
paste input "PA - Always On - JD Arm - (SR"
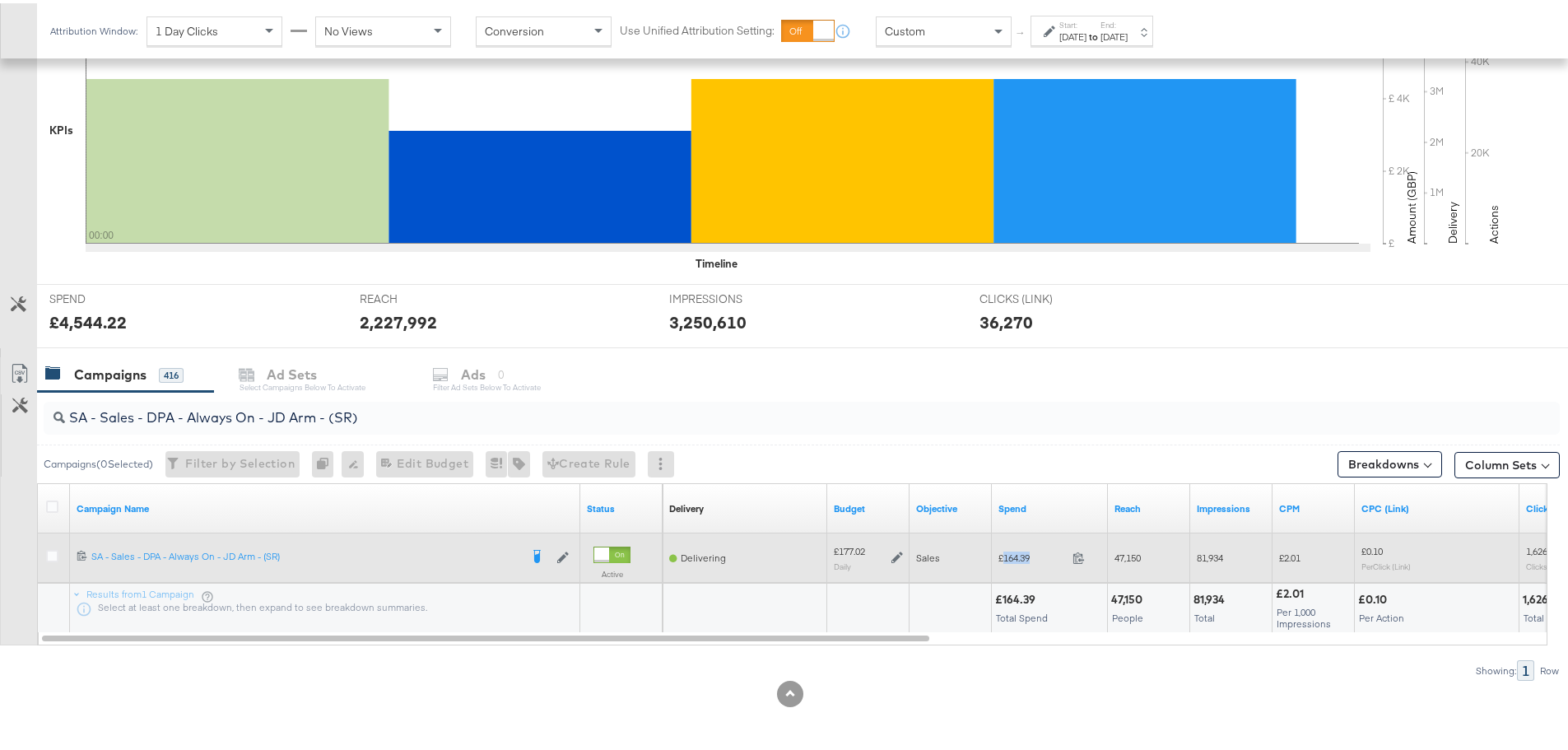
drag, startPoint x: 1042, startPoint y: 553, endPoint x: 1004, endPoint y: 556, distance: 38.1
click at [1004, 556] on span "£164.39" at bounding box center [1032, 555] width 67 height 13
copy span "164.39"
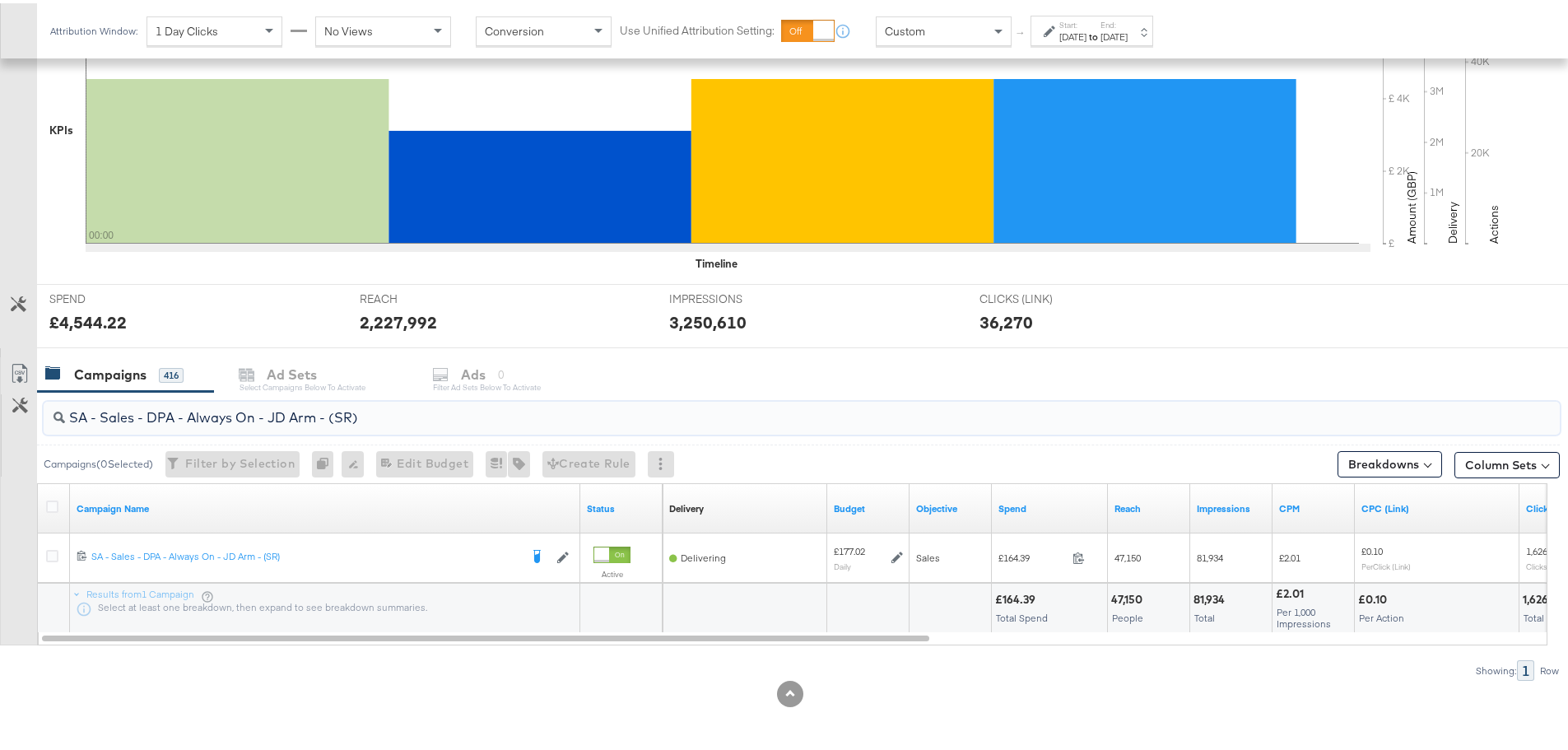
drag, startPoint x: 404, startPoint y: 412, endPoint x: 15, endPoint y: 416, distance: 389.0
click at [15, 416] on div "SA - Sales - DPA - Always On - JD Arm - (SR) Campaigns ( 0 Selected) Filter by …" at bounding box center [780, 533] width 1560 height 289
paste input "Greenbids"
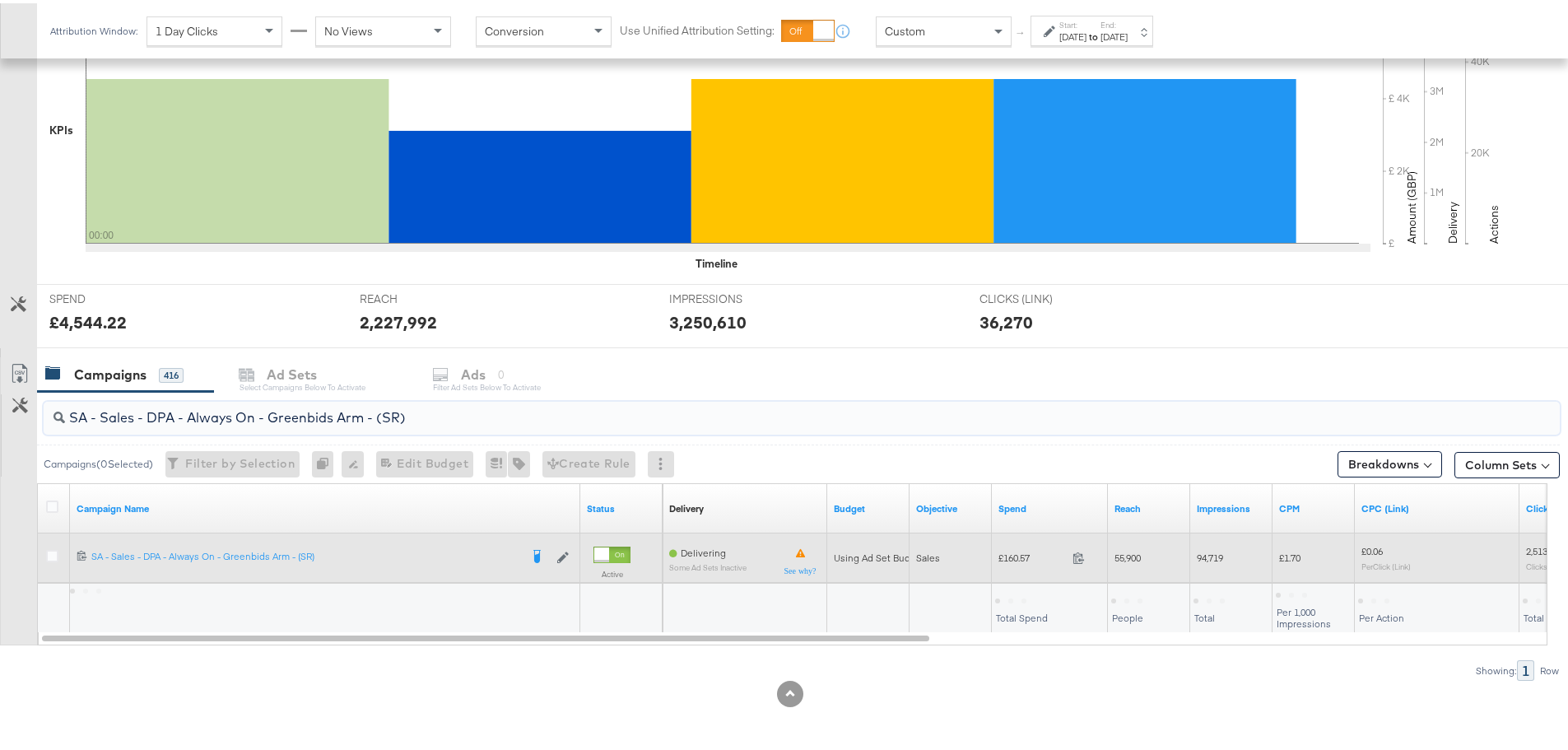
type input "SA - Sales - DPA - Always On - Greenbids Arm - (SR)"
drag, startPoint x: 1040, startPoint y: 550, endPoint x: 1005, endPoint y: 553, distance: 35.1
click at [1005, 553] on span "£160.57" at bounding box center [1032, 555] width 67 height 13
copy span "160.57"
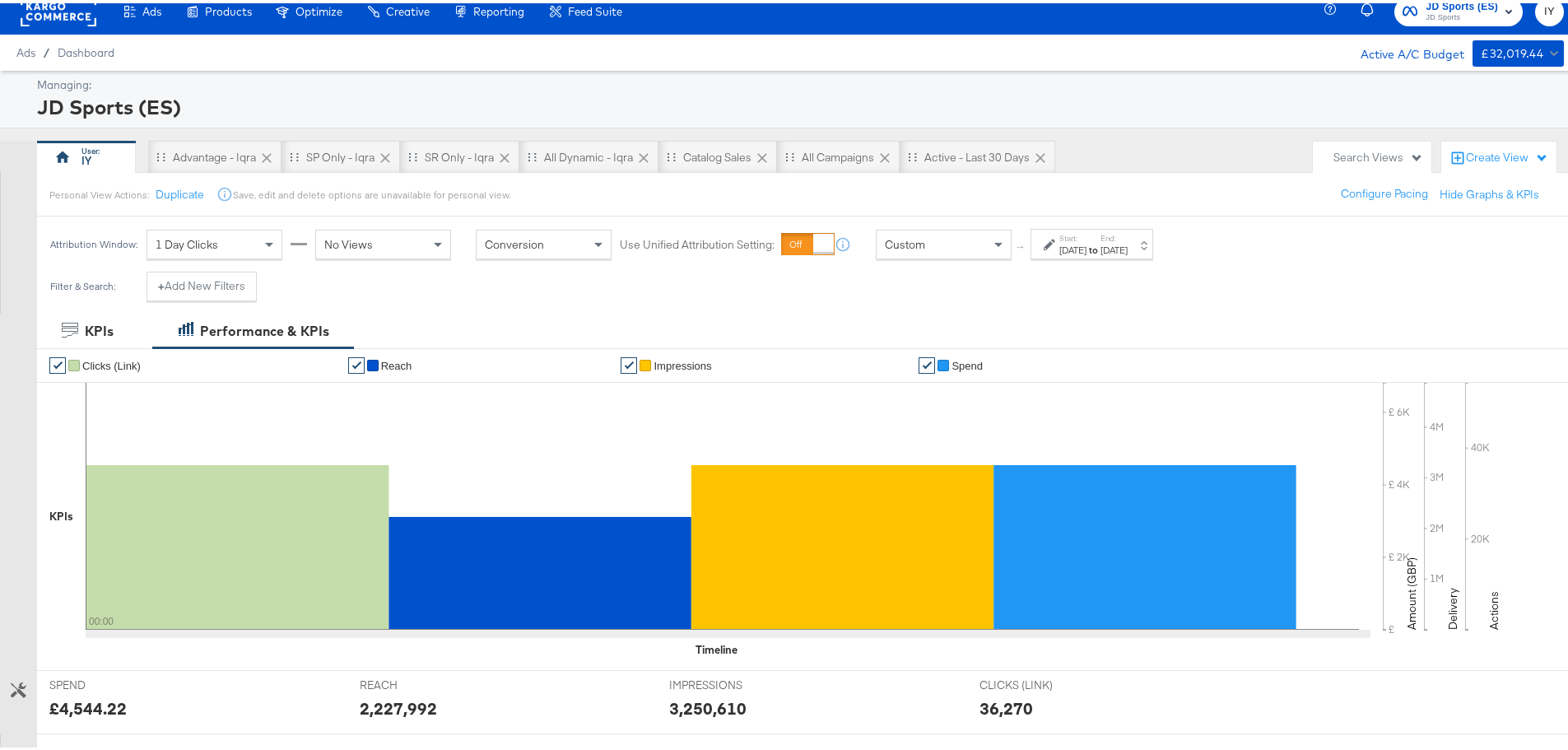
scroll to position [0, 0]
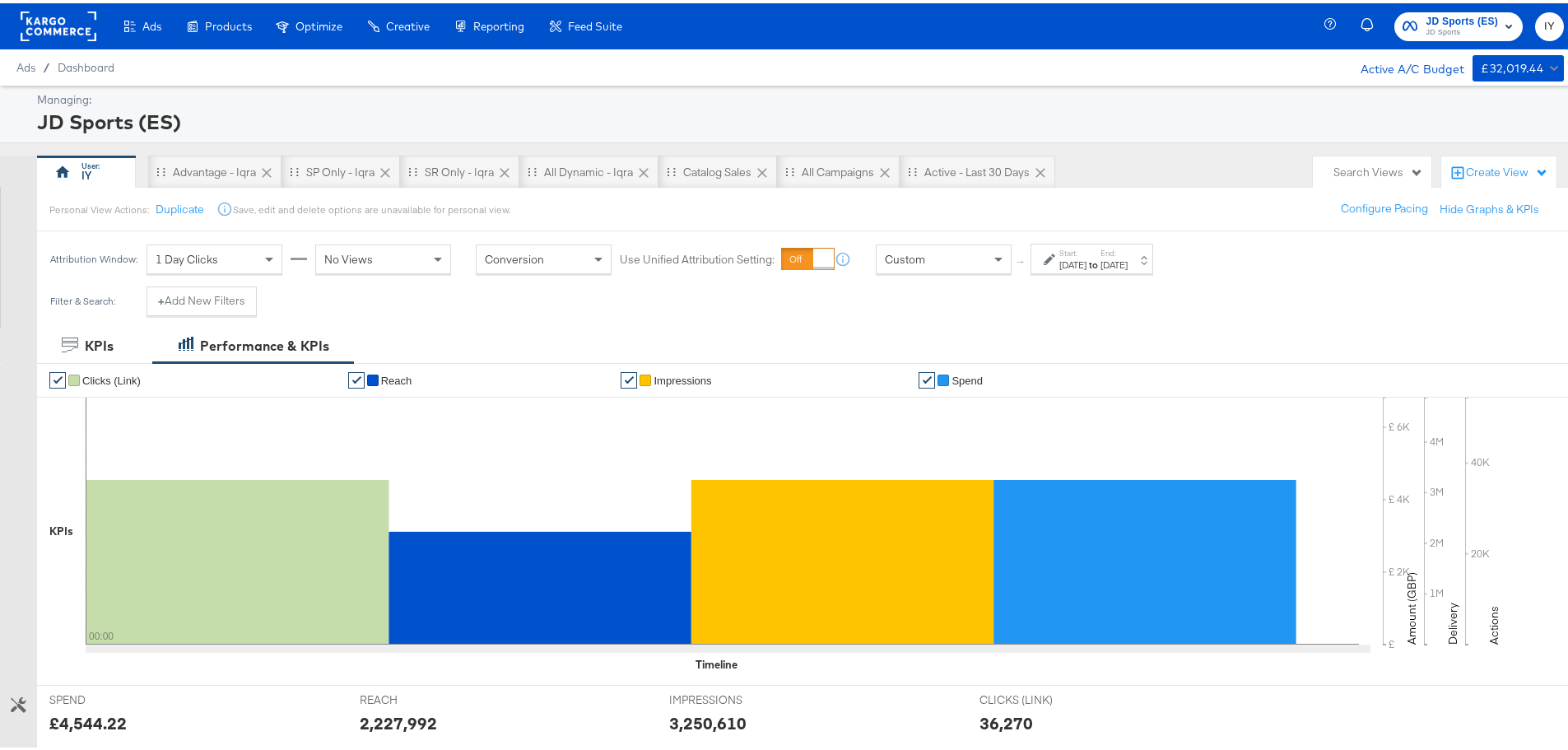
click at [1086, 252] on label "Start:" at bounding box center [1073, 250] width 27 height 11
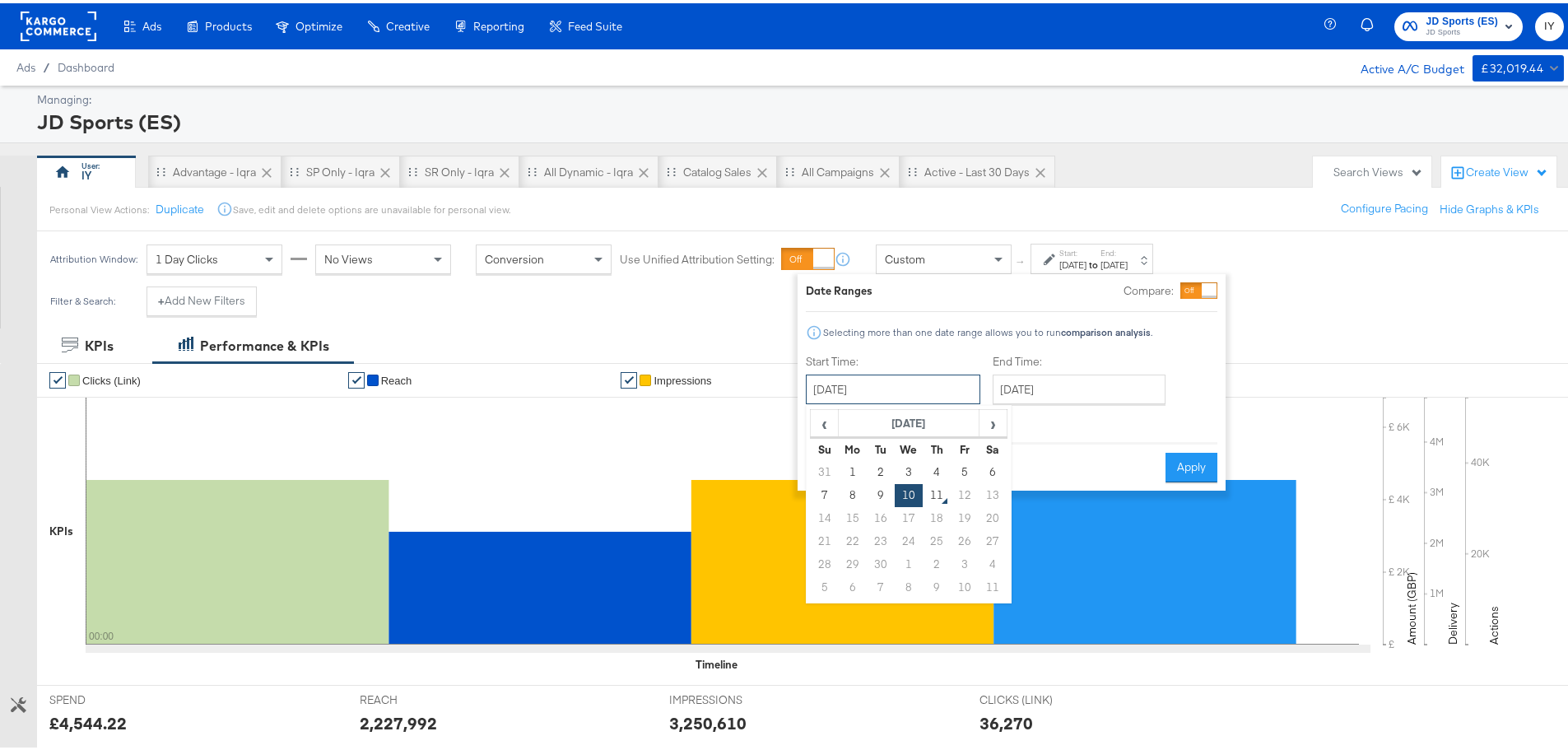
click at [935, 379] on input "September 10th 2025" at bounding box center [893, 385] width 175 height 30
click at [828, 428] on span "‹" at bounding box center [824, 419] width 25 height 25
click at [821, 561] on td "24" at bounding box center [824, 561] width 28 height 23
type input "August 24th 2025"
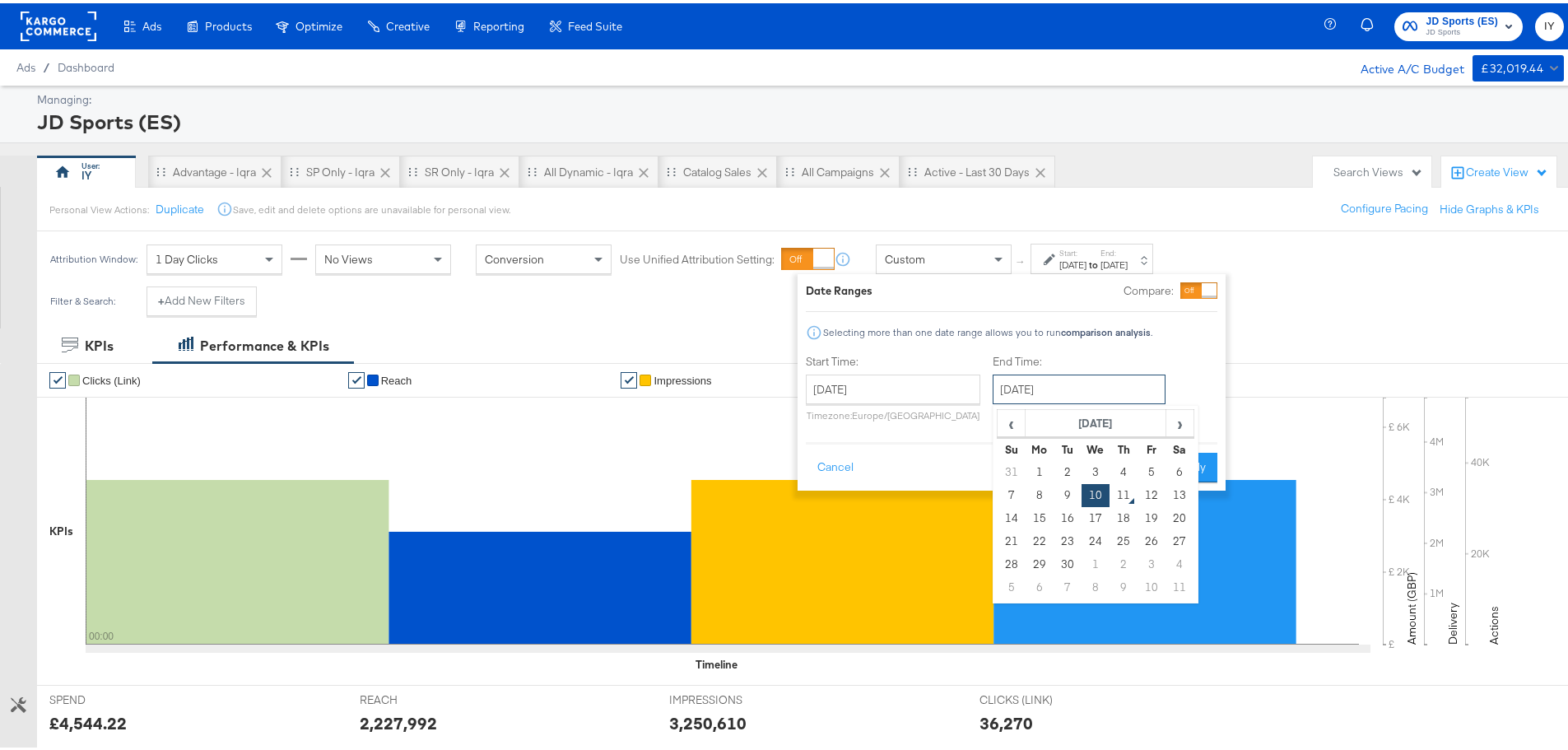
click at [1104, 387] on input "September 10th 2025" at bounding box center [1079, 385] width 173 height 30
click at [1066, 491] on td "9" at bounding box center [1067, 492] width 28 height 23
type input "September 9th 2025"
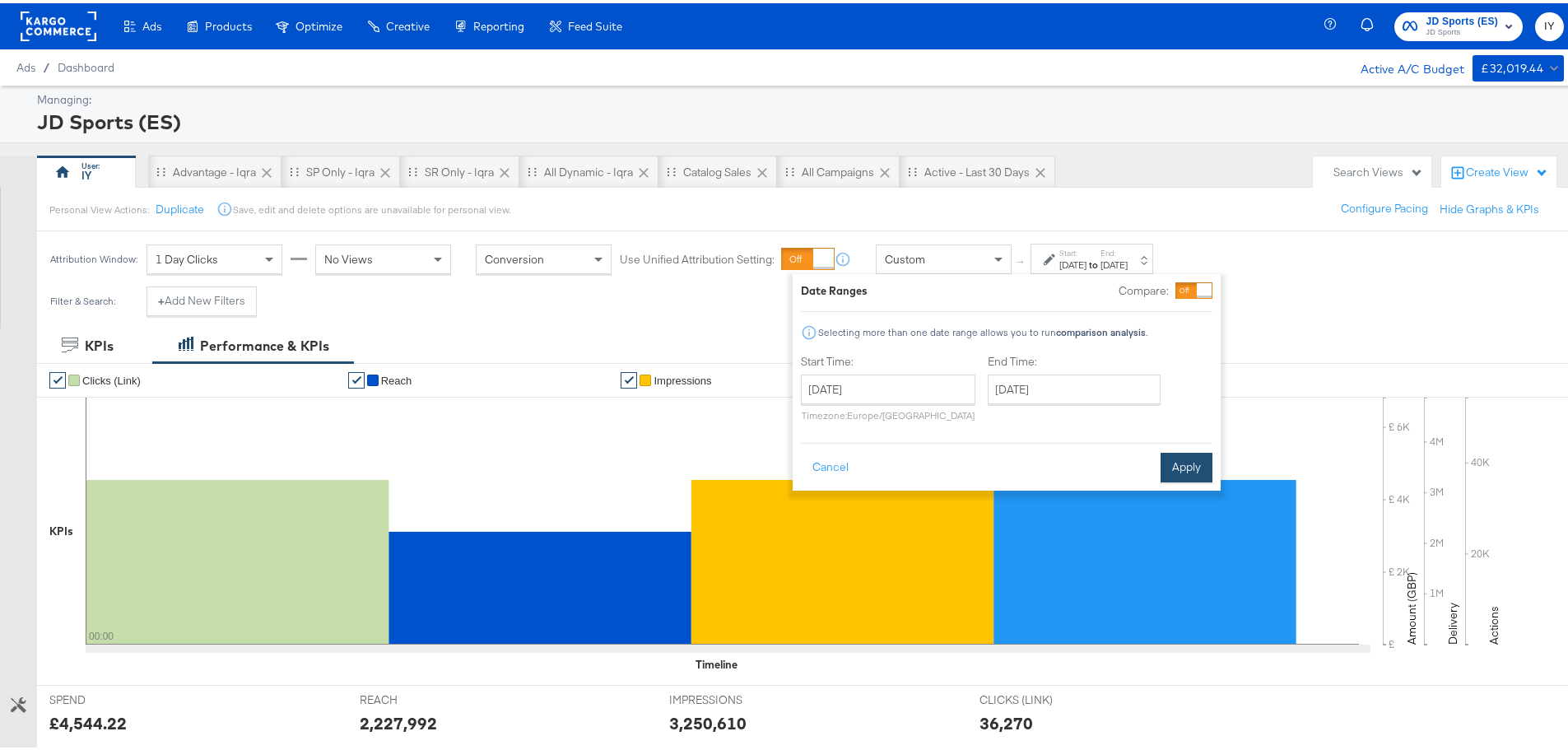
click at [1189, 463] on button "Apply" at bounding box center [1186, 464] width 52 height 30
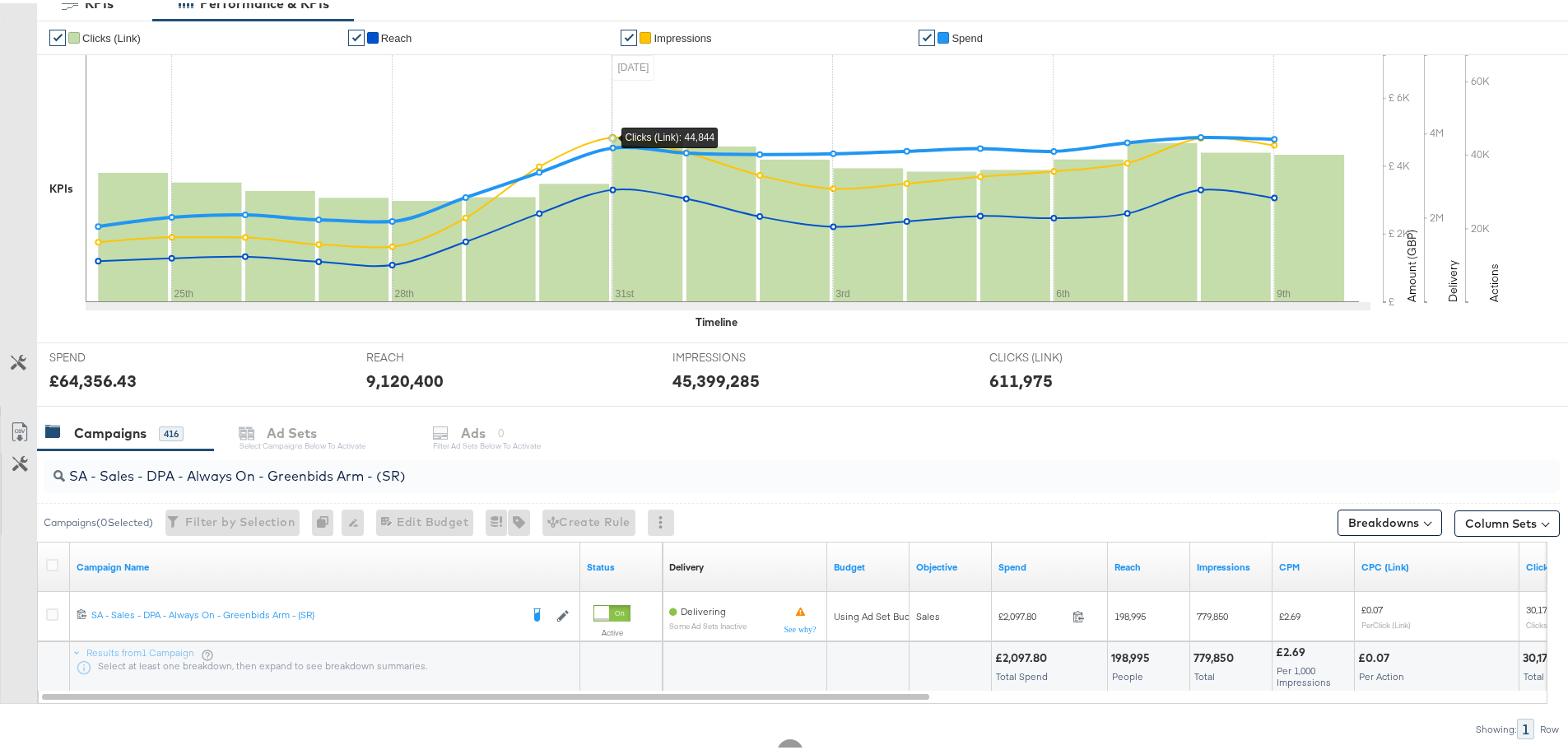
scroll to position [401, 0]
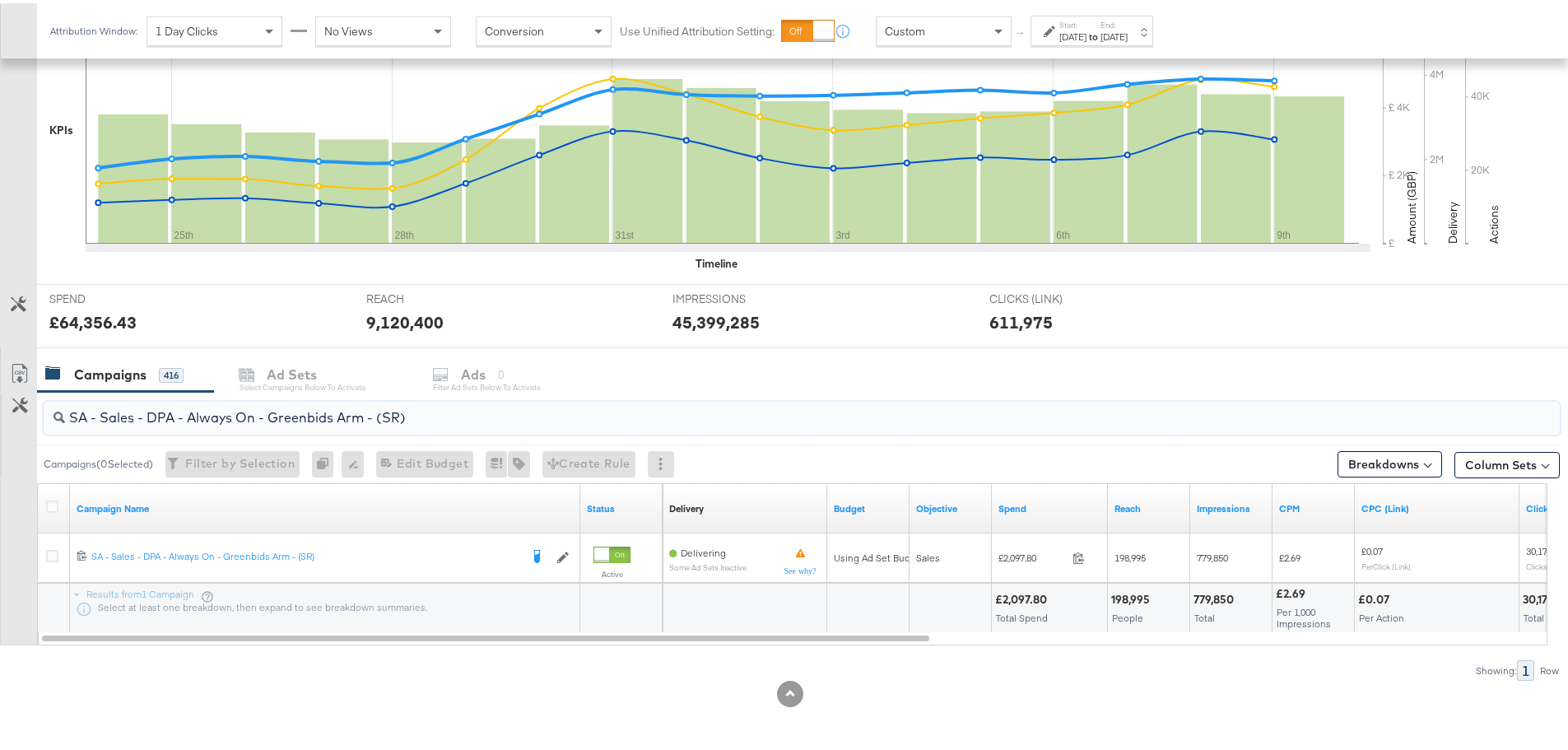
drag, startPoint x: 420, startPoint y: 418, endPoint x: 29, endPoint y: 421, distance: 391.0
click at [29, 421] on div "SA - Sales - DPA - Always On - Greenbids Arm - (SR) Campaigns ( 0 Selected) Fil…" at bounding box center [780, 533] width 1560 height 289
paste input "Catalogue Sales - Advantage Shopping Campaign – JD Arm"
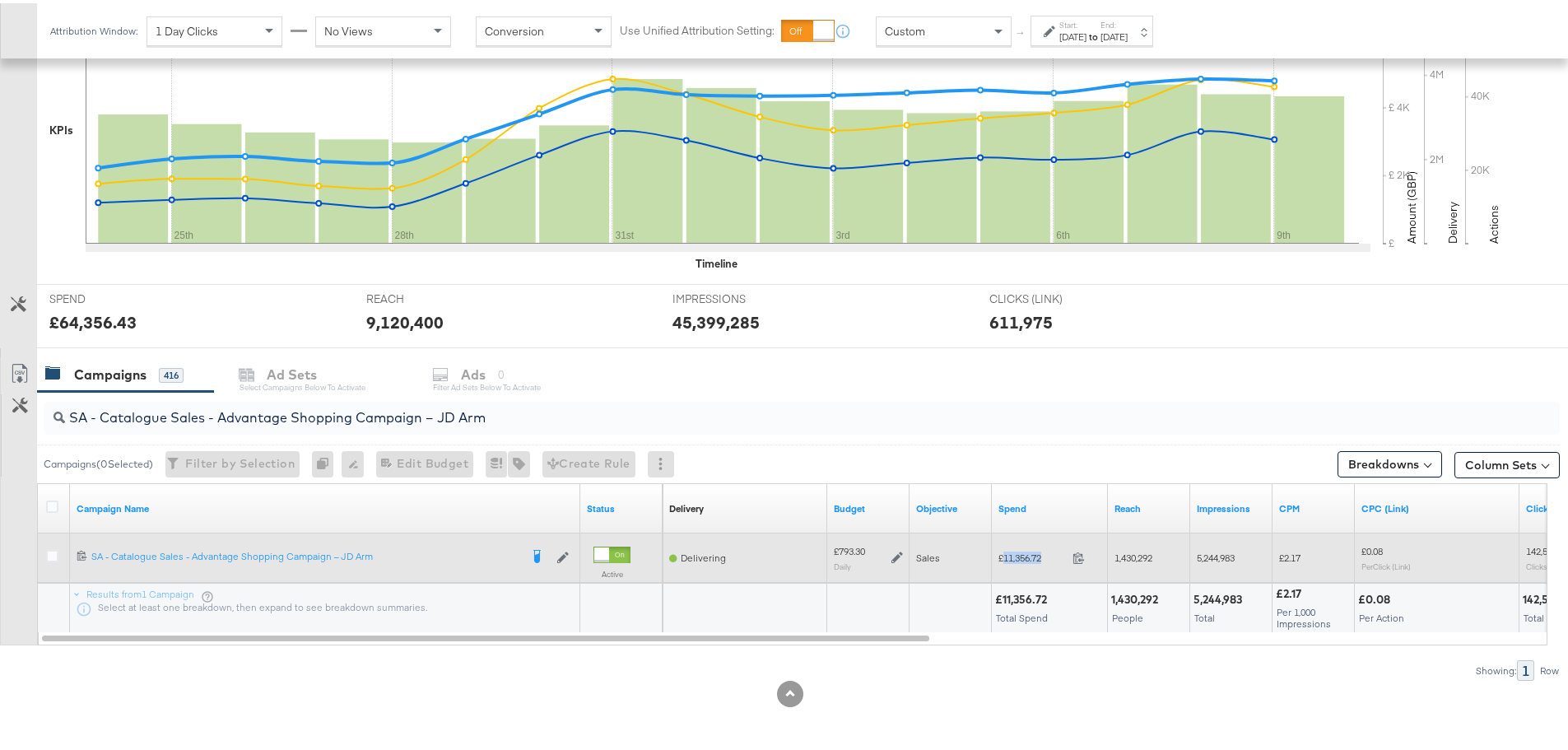
drag, startPoint x: 1049, startPoint y: 553, endPoint x: 1004, endPoint y: 558, distance: 45.3
click at [1004, 558] on span "£11,356.72" at bounding box center [1032, 555] width 67 height 13
copy span "11,356.72"
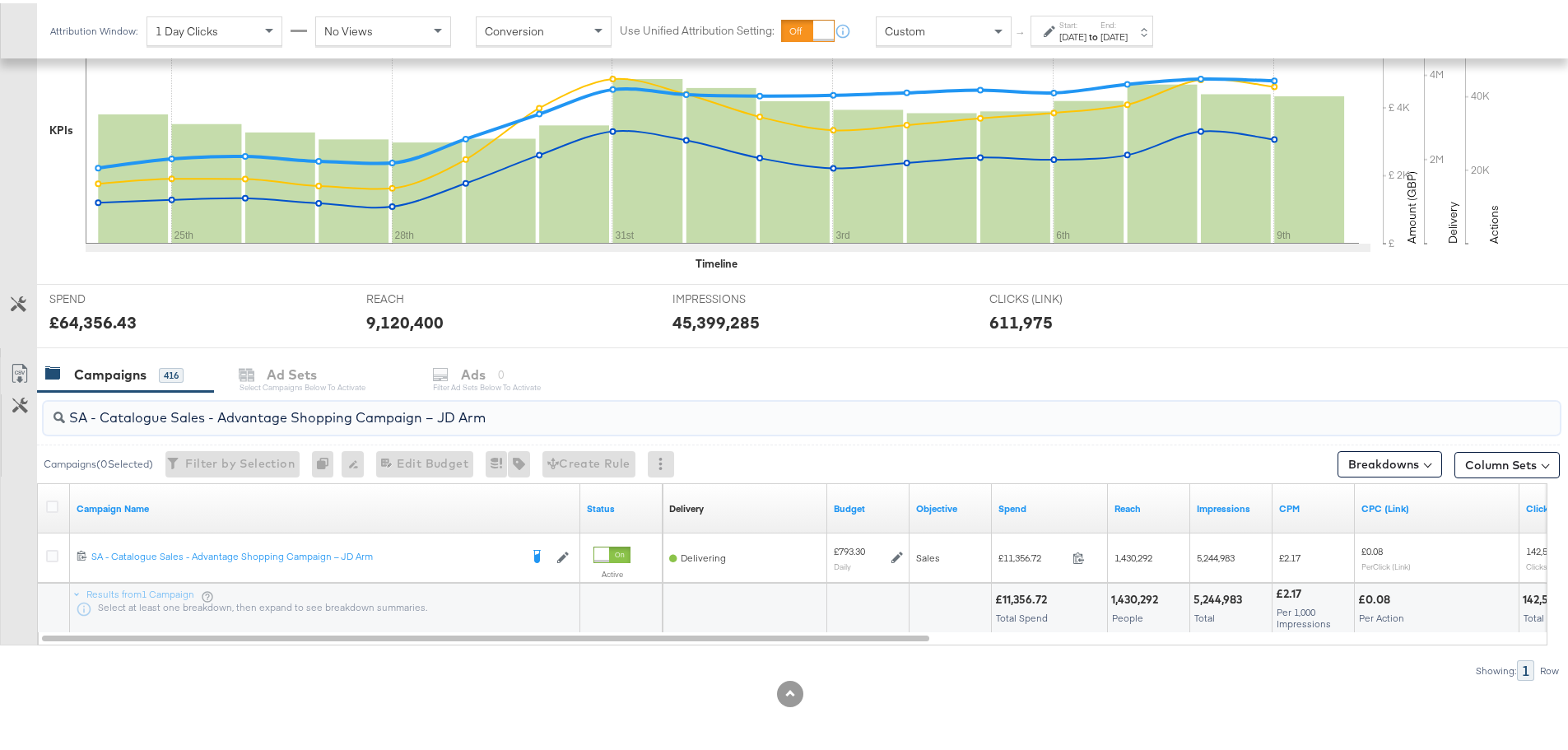
drag, startPoint x: 522, startPoint y: 415, endPoint x: 67, endPoint y: 431, distance: 455.3
click at [67, 431] on div "SA - Catalogue Sales - Advantage Shopping Campaign – JD Arm" at bounding box center [802, 415] width 1516 height 39
paste input "Greenbids"
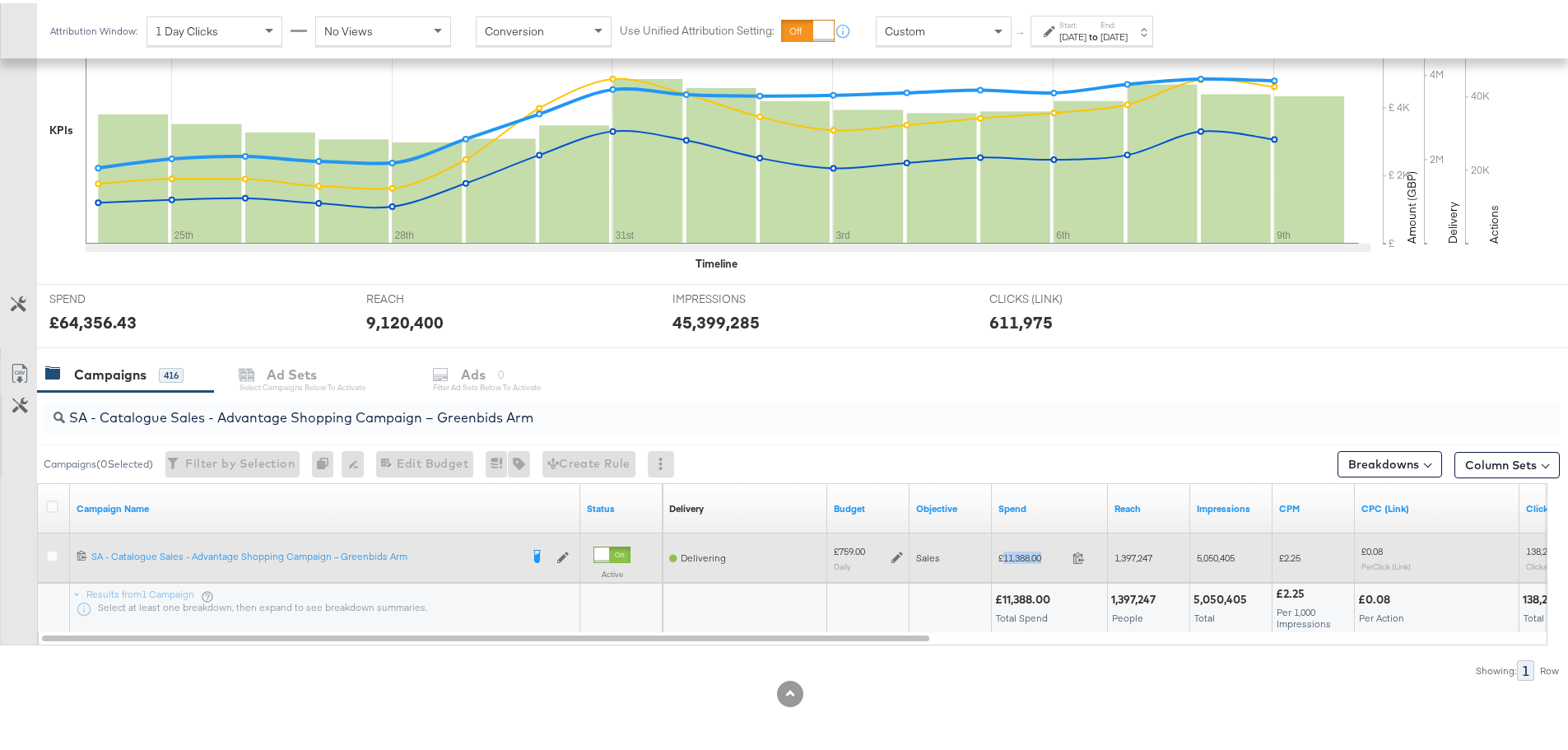
drag, startPoint x: 1048, startPoint y: 552, endPoint x: 1004, endPoint y: 554, distance: 44.0
click at [1004, 554] on span "£11,388.00" at bounding box center [1032, 555] width 67 height 13
copy span "11,388.00"
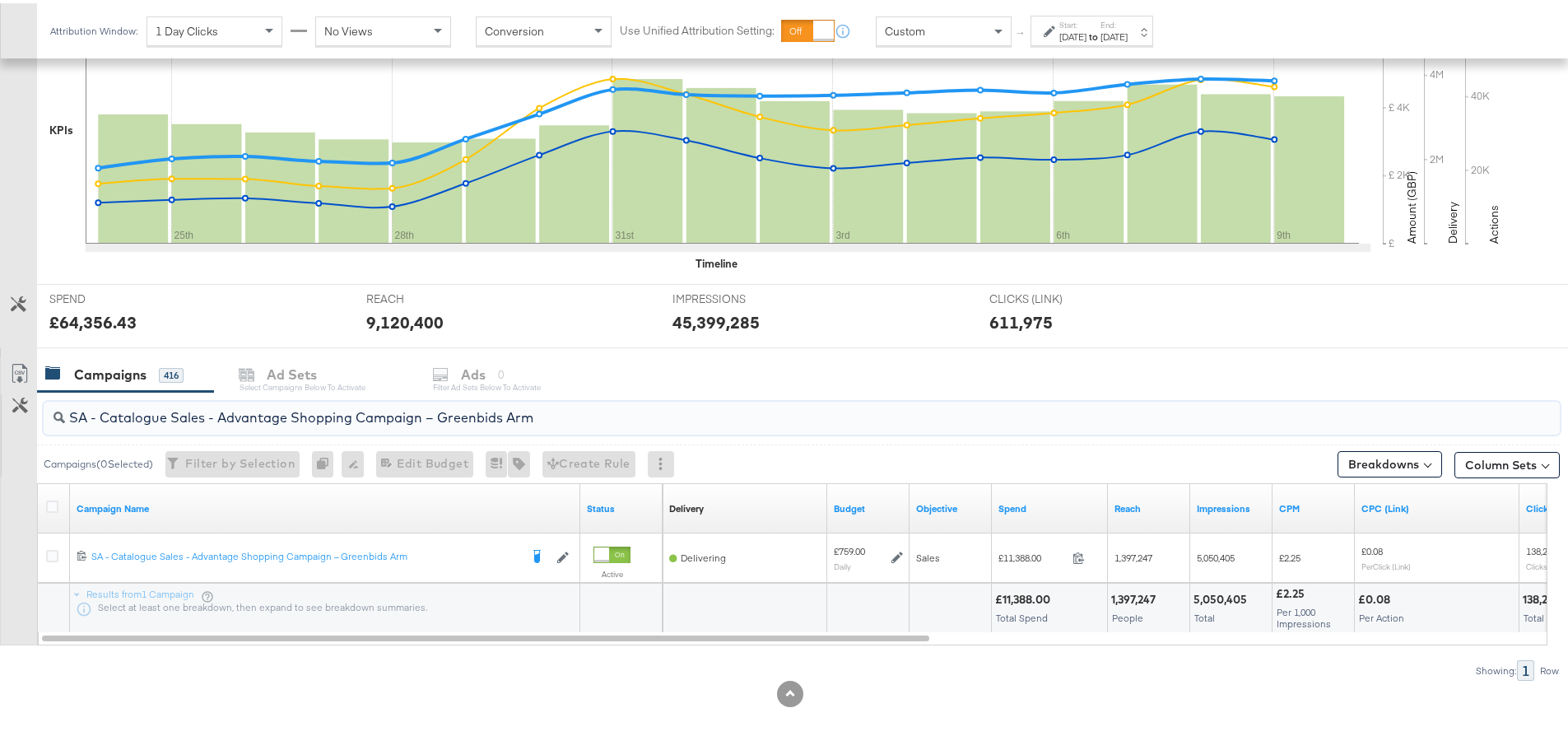
drag, startPoint x: 547, startPoint y: 419, endPoint x: 56, endPoint y: 427, distance: 491.1
click at [56, 427] on div "SA - Catalogue Sales - Advantage Shopping Campaign – Greenbids Arm" at bounding box center [802, 415] width 1516 height 33
paste input "AM - Catalogue Sales - Advantage Shopping Campaign - Non Dynamic Campaign – JD"
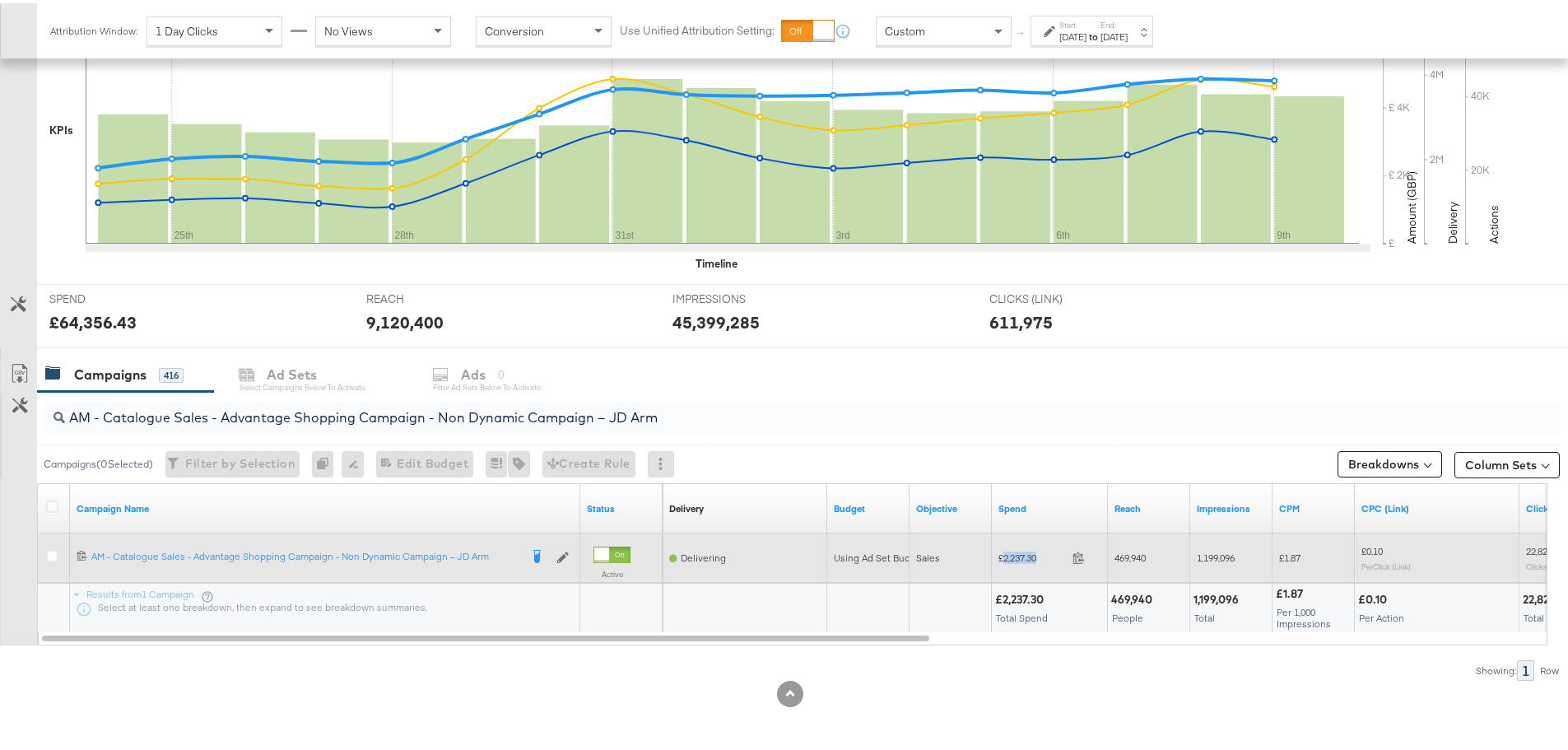
drag, startPoint x: 1044, startPoint y: 553, endPoint x: 1004, endPoint y: 555, distance: 40.0
click at [1004, 555] on span "£2,237.30" at bounding box center [1032, 555] width 67 height 13
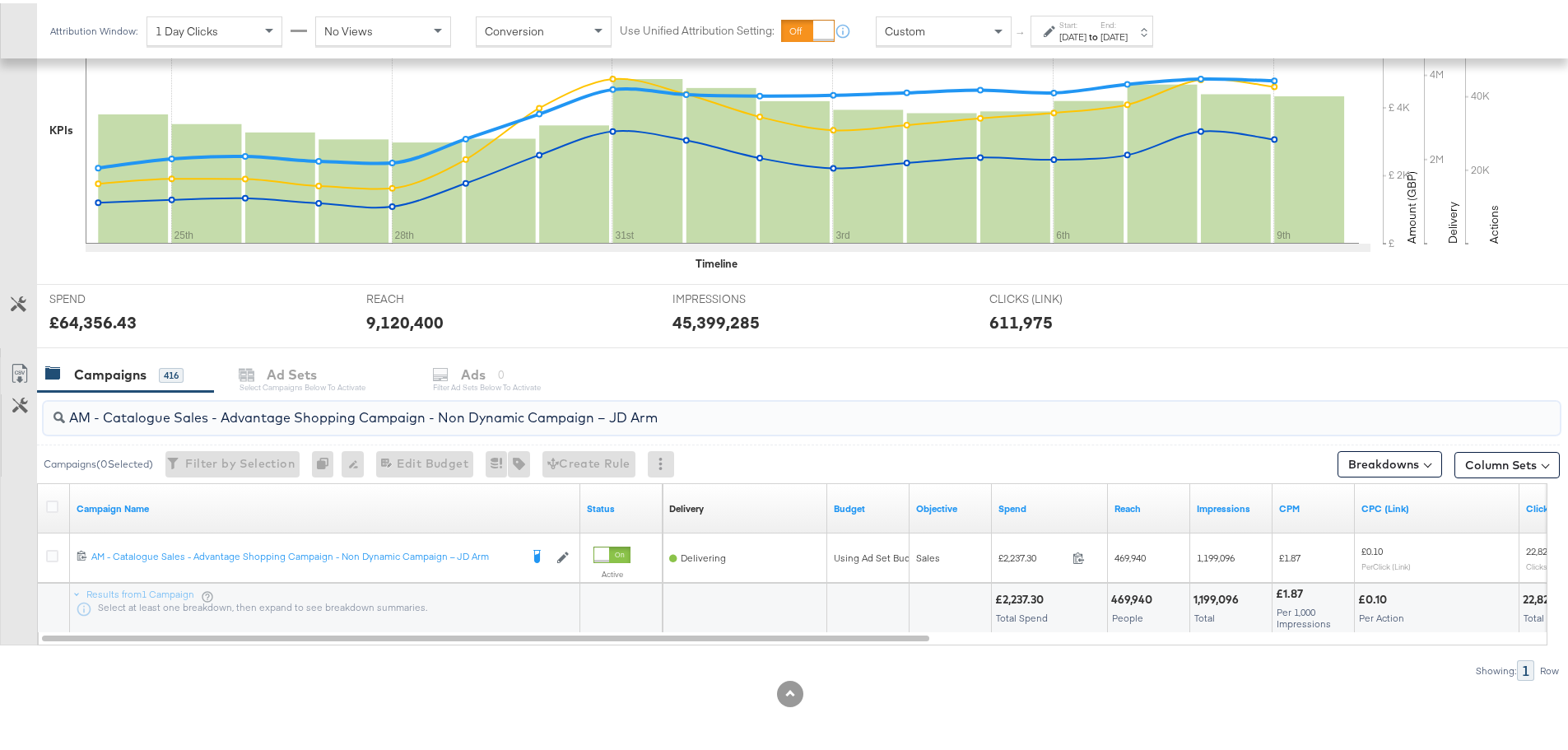
drag, startPoint x: 708, startPoint y: 415, endPoint x: -62, endPoint y: 410, distance: 770.0
paste input "Greenbids"
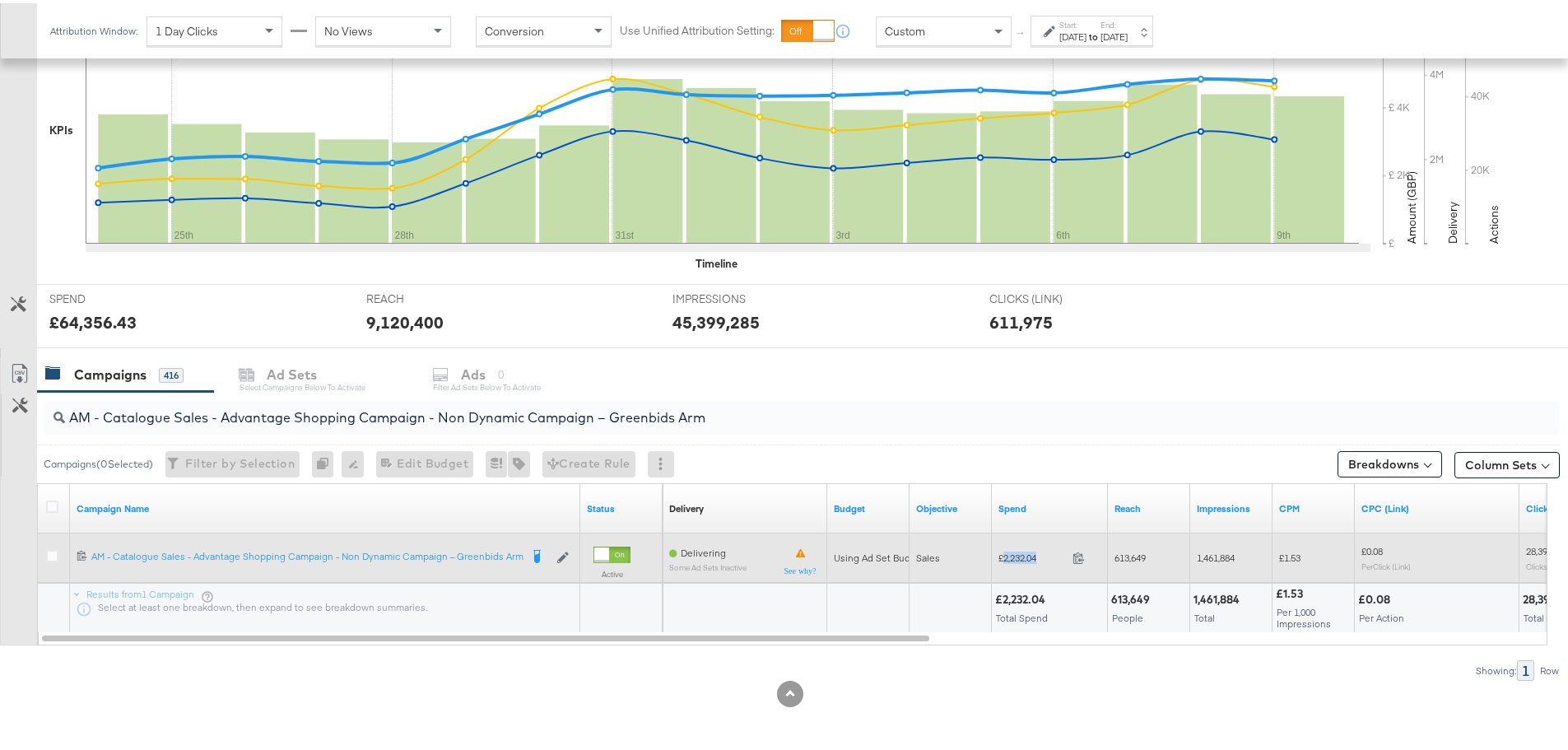
drag, startPoint x: 1039, startPoint y: 555, endPoint x: 1002, endPoint y: 555, distance: 37.0
click at [1002, 555] on span "£2,232.04" at bounding box center [1032, 555] width 67 height 13
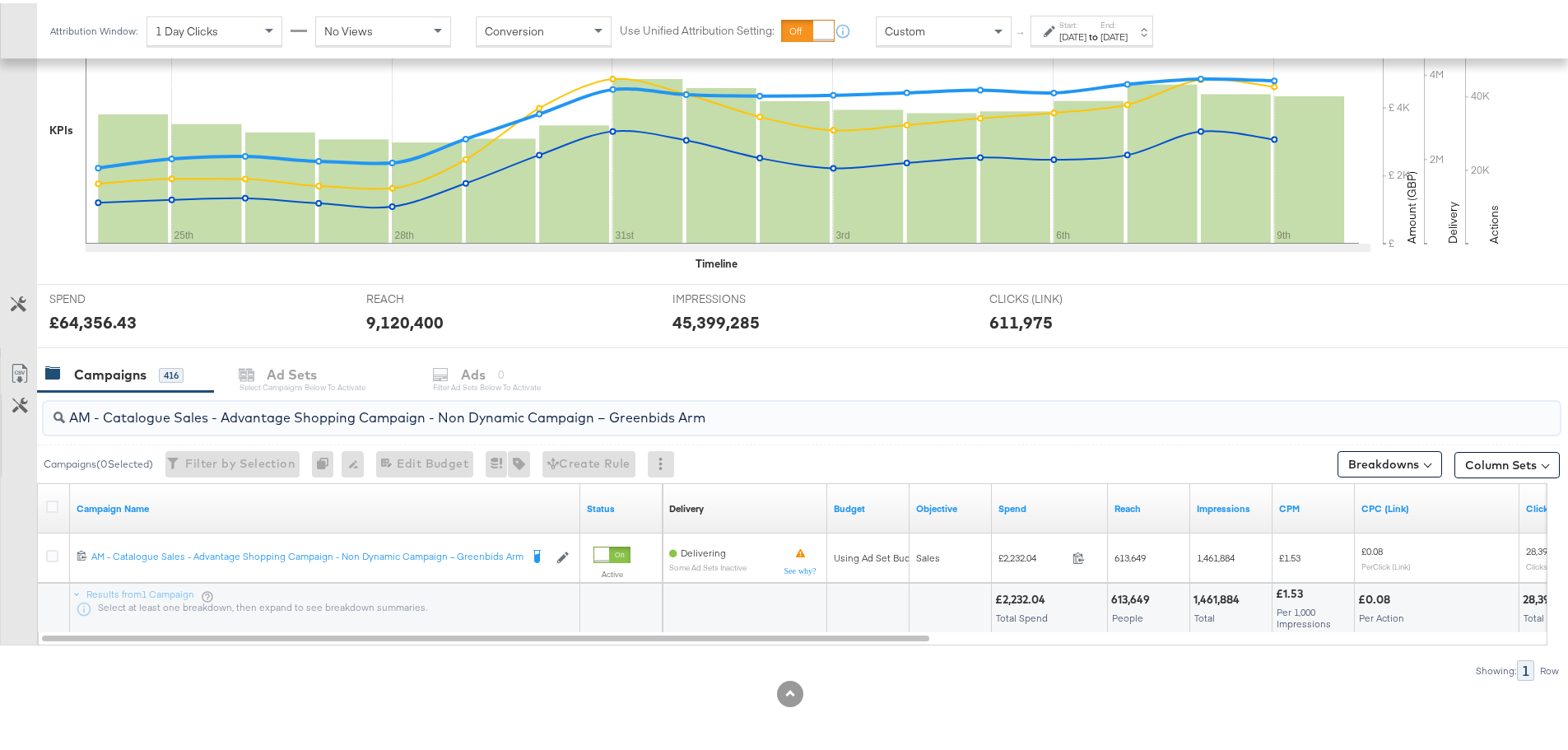
drag, startPoint x: 741, startPoint y: 416, endPoint x: 19, endPoint y: 415, distance: 722.0
click at [19, 415] on div "AM - Catalogue Sales - Advantage Shopping Campaign - Non Dynamic Campaign – Gre…" at bounding box center [780, 533] width 1560 height 289
paste input "SA - Sales - DABA - Always On - JD Arm - (PS)"
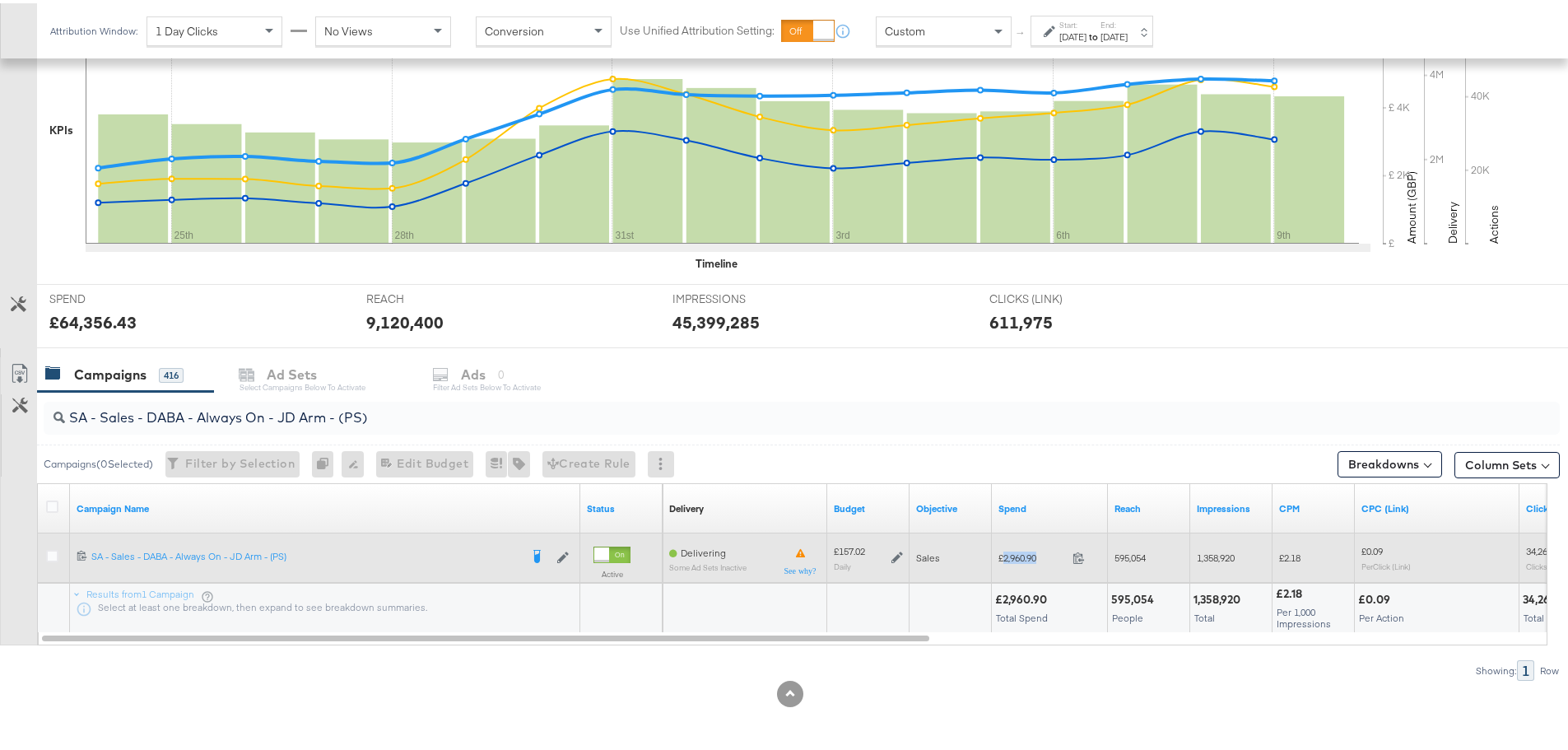
drag, startPoint x: 1048, startPoint y: 553, endPoint x: 1004, endPoint y: 554, distance: 44.0
click at [1004, 554] on span "£2,960.90" at bounding box center [1032, 555] width 67 height 13
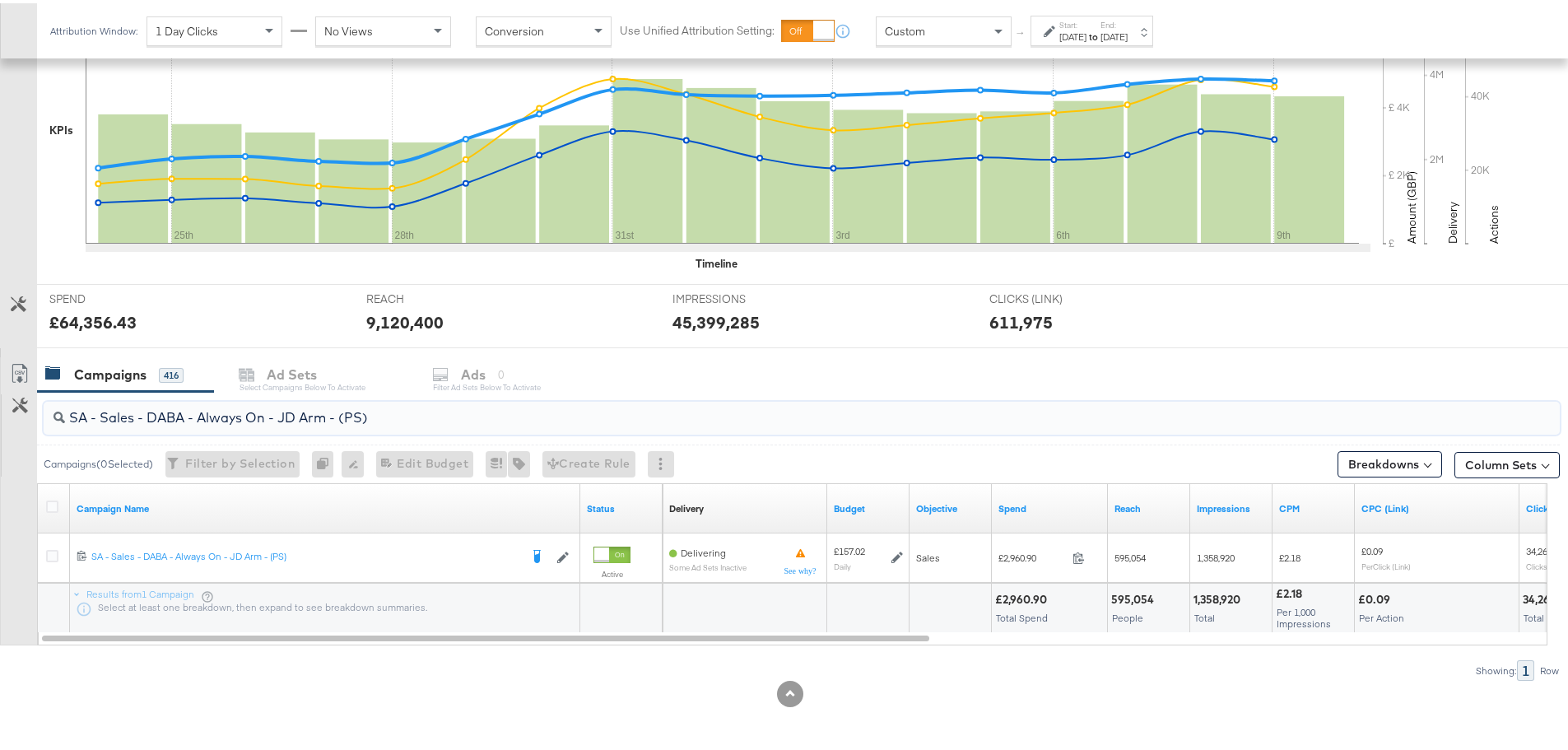
drag, startPoint x: 402, startPoint y: 414, endPoint x: -73, endPoint y: 415, distance: 475.0
paste input "Greenbids"
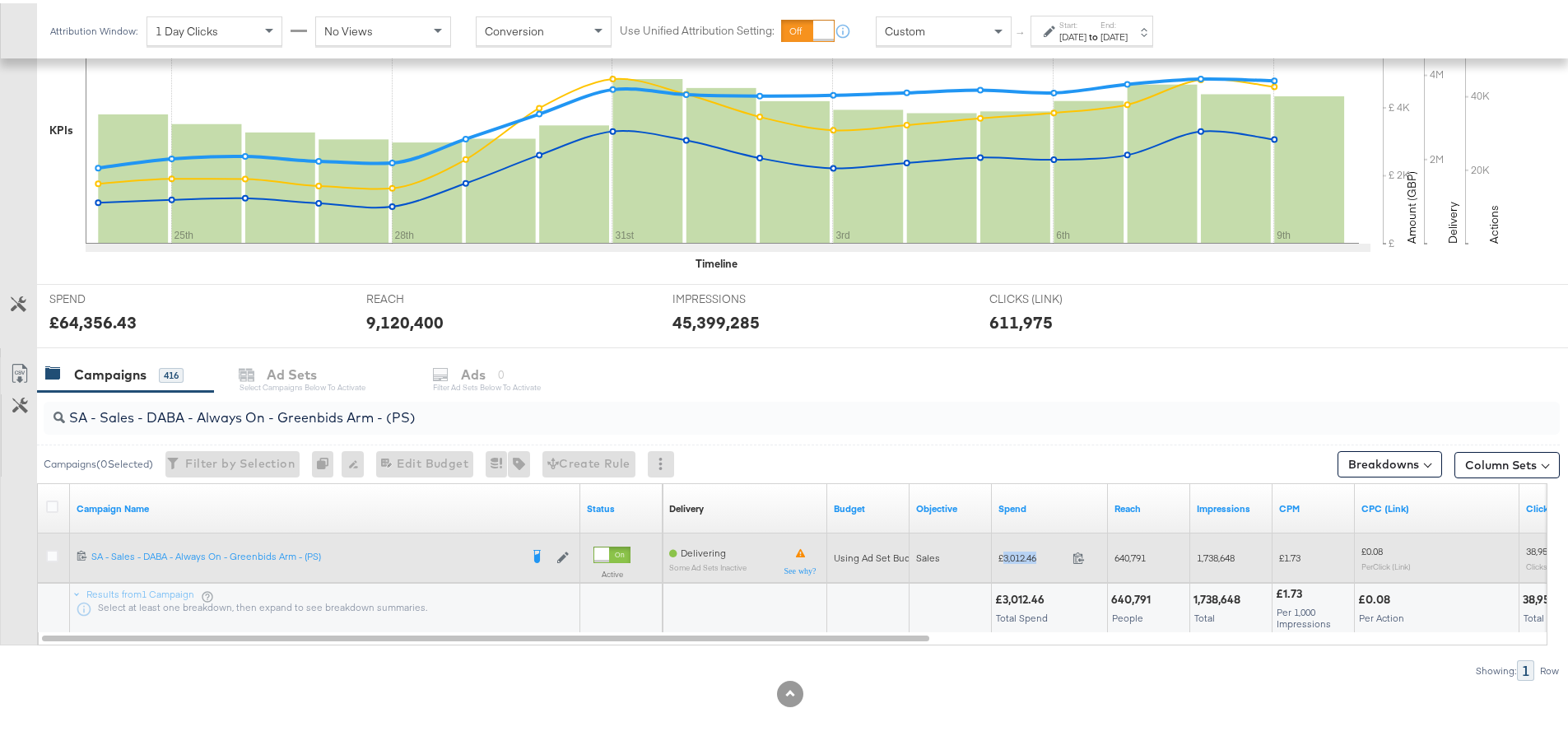
drag, startPoint x: 1043, startPoint y: 555, endPoint x: 1004, endPoint y: 557, distance: 39.1
click at [1004, 557] on span "£3,012.46" at bounding box center [1032, 555] width 67 height 13
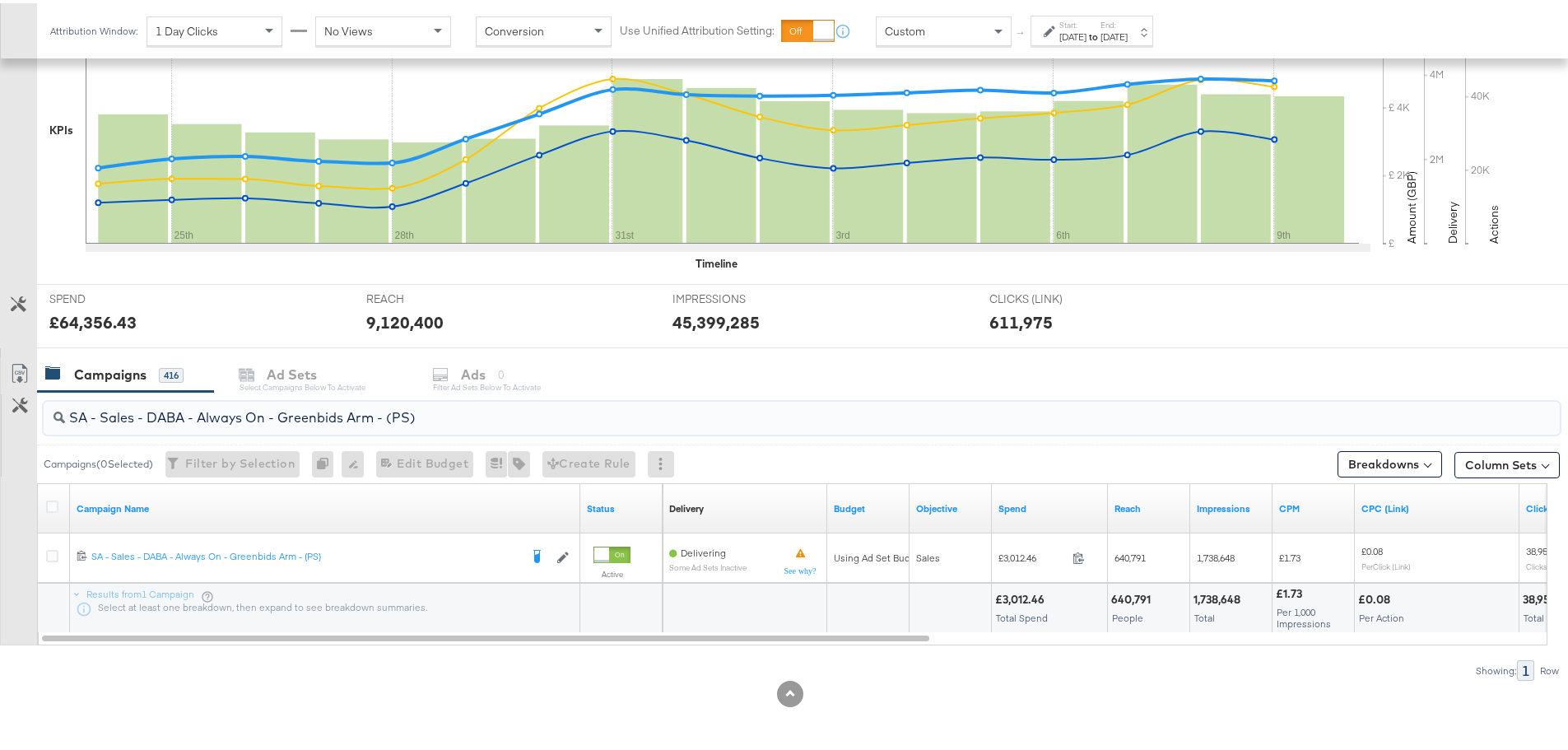
drag, startPoint x: 427, startPoint y: 410, endPoint x: 65, endPoint y: 419, distance: 362.1
click at [65, 419] on input "SA - Sales - DABA - Always On - Greenbids Arm - (PS)" at bounding box center [743, 407] width 1355 height 32
paste input "PA - Always On - JD Arm - (SR"
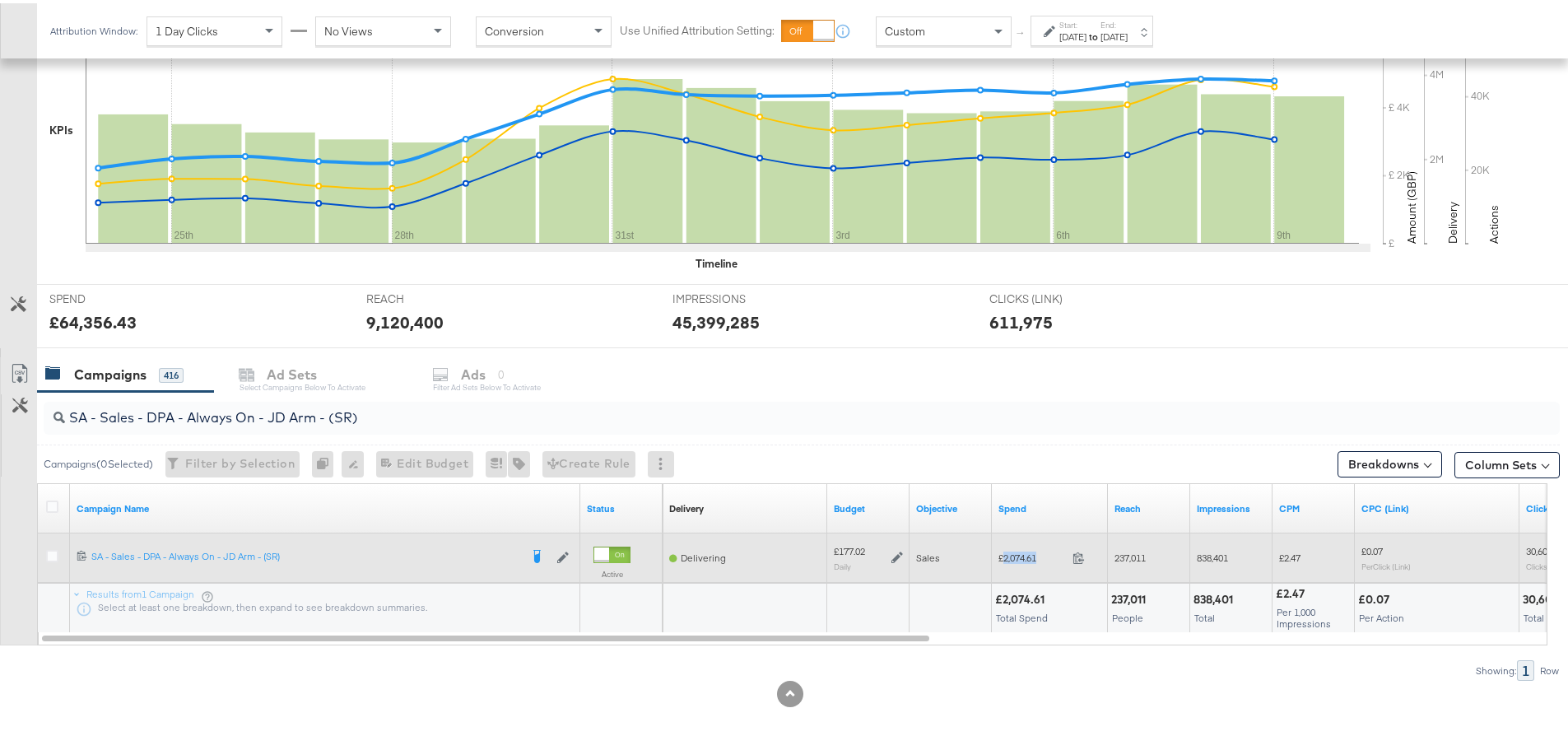
drag, startPoint x: 1045, startPoint y: 553, endPoint x: 1004, endPoint y: 554, distance: 41.0
click at [1004, 554] on span "£2,074.61" at bounding box center [1032, 555] width 67 height 13
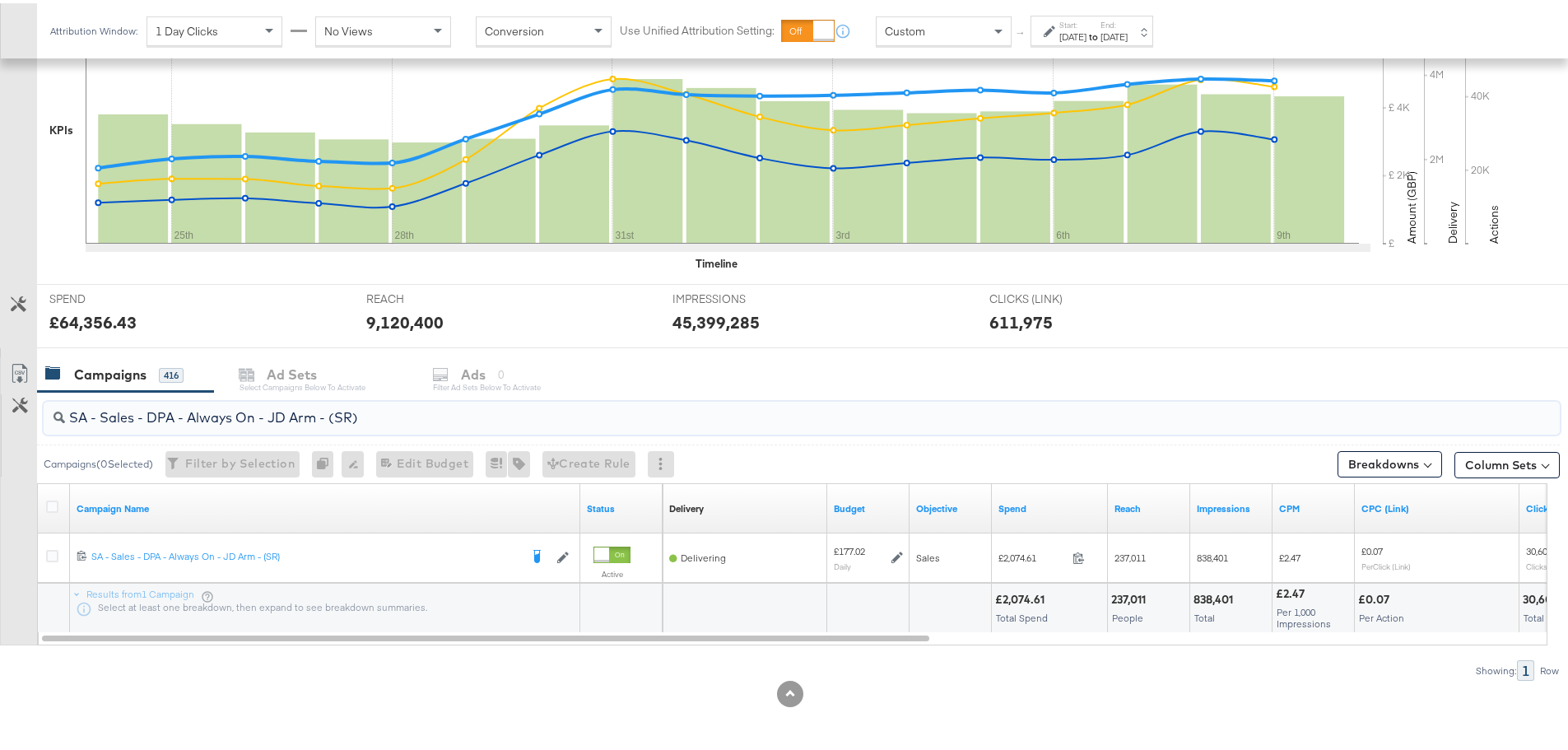
drag, startPoint x: 368, startPoint y: 415, endPoint x: 63, endPoint y: 419, distance: 305.0
click at [63, 419] on div "SA - Sales - DPA - Always On - JD Arm - (SR)" at bounding box center [802, 415] width 1516 height 33
paste input "Greenbids"
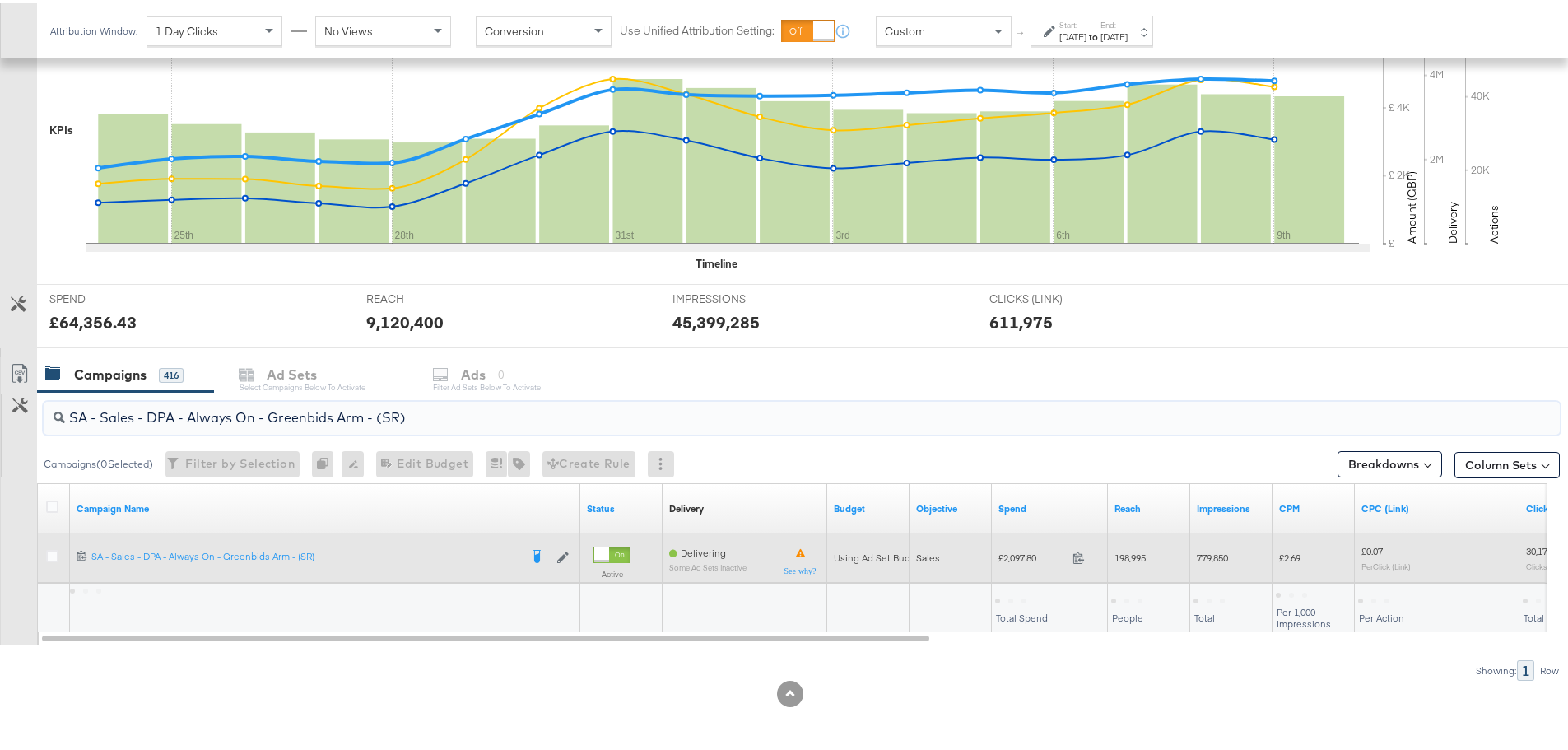
type input "SA - Sales - DPA - Always On - Greenbids Arm - (SR)"
drag, startPoint x: 1046, startPoint y: 558, endPoint x: 1004, endPoint y: 553, distance: 42.3
click at [1004, 553] on span "£2,097.80" at bounding box center [1032, 555] width 67 height 13
